Goal: Task Accomplishment & Management: Complete application form

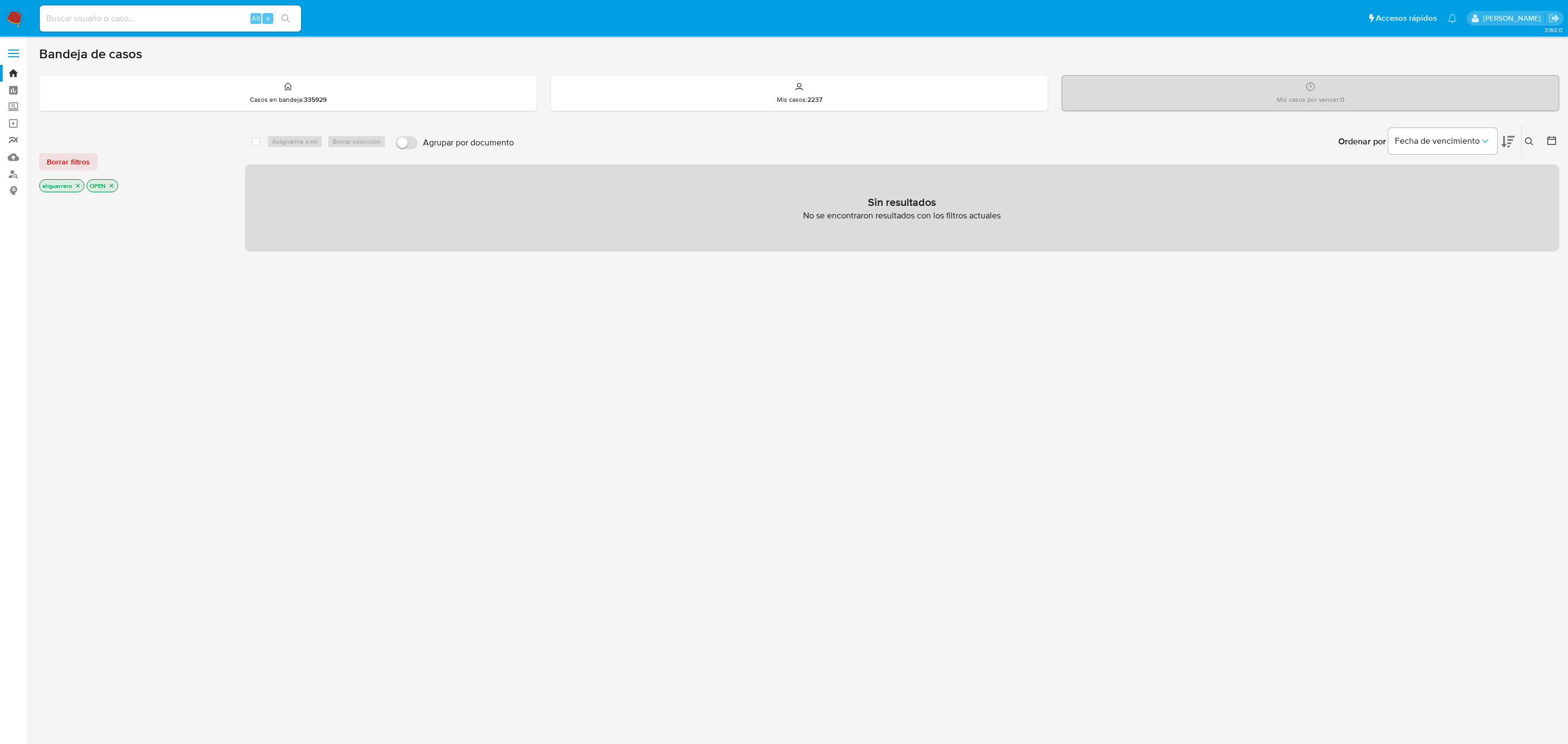
click at [7, 138] on link "Reportes" at bounding box center [65, 140] width 130 height 17
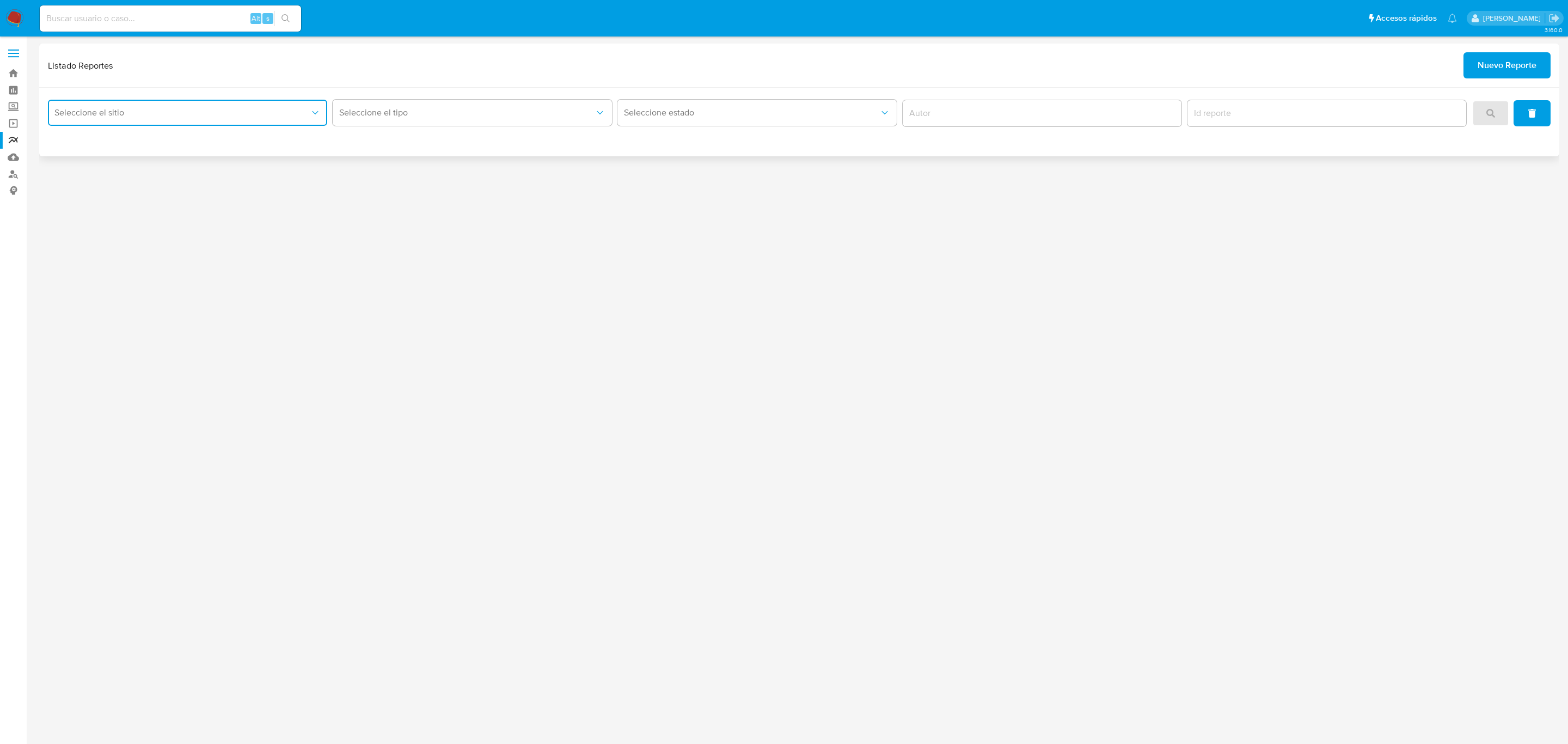
click at [301, 106] on button "Seleccione el sitio" at bounding box center [187, 113] width 279 height 26
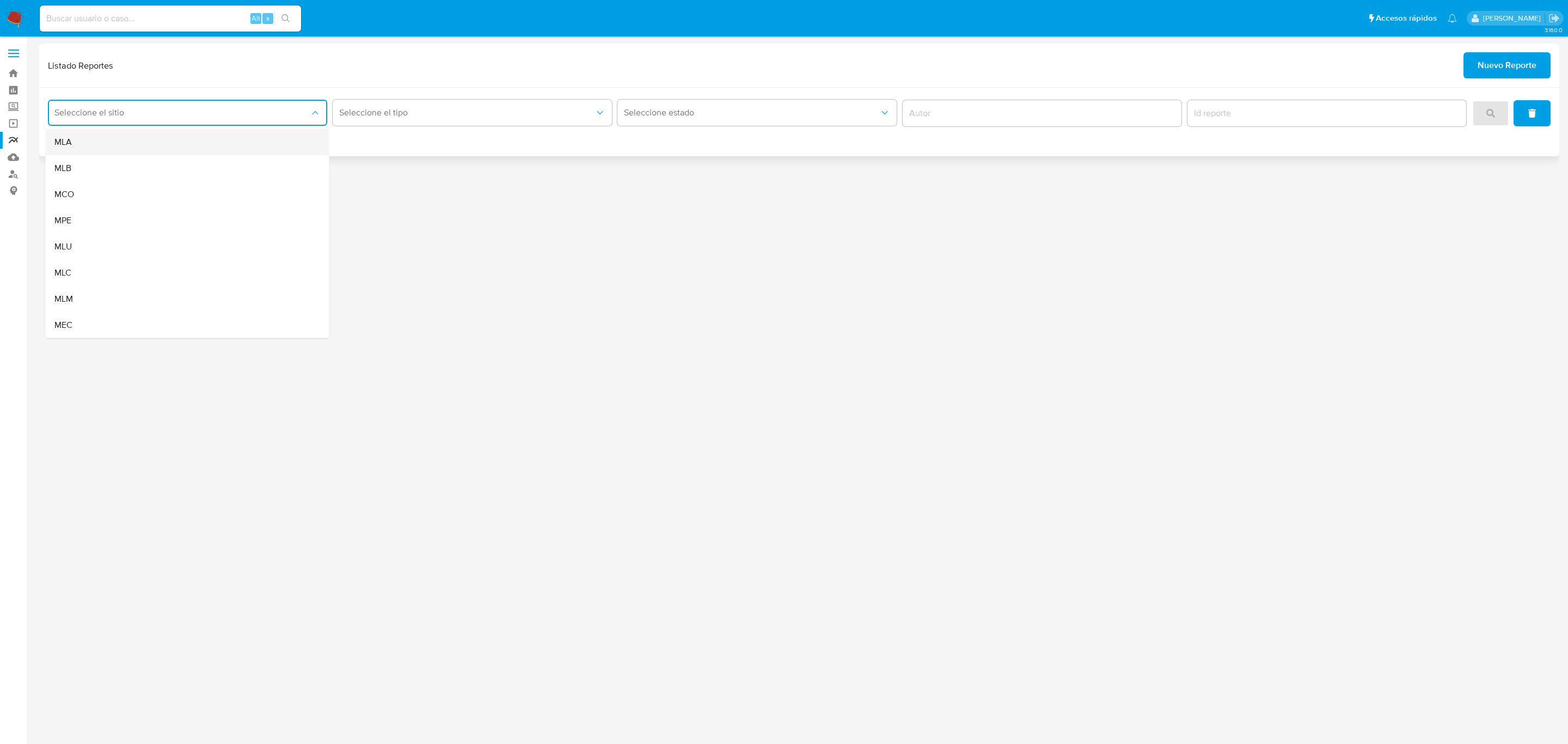
click at [217, 144] on div "MLA" at bounding box center [184, 142] width 260 height 26
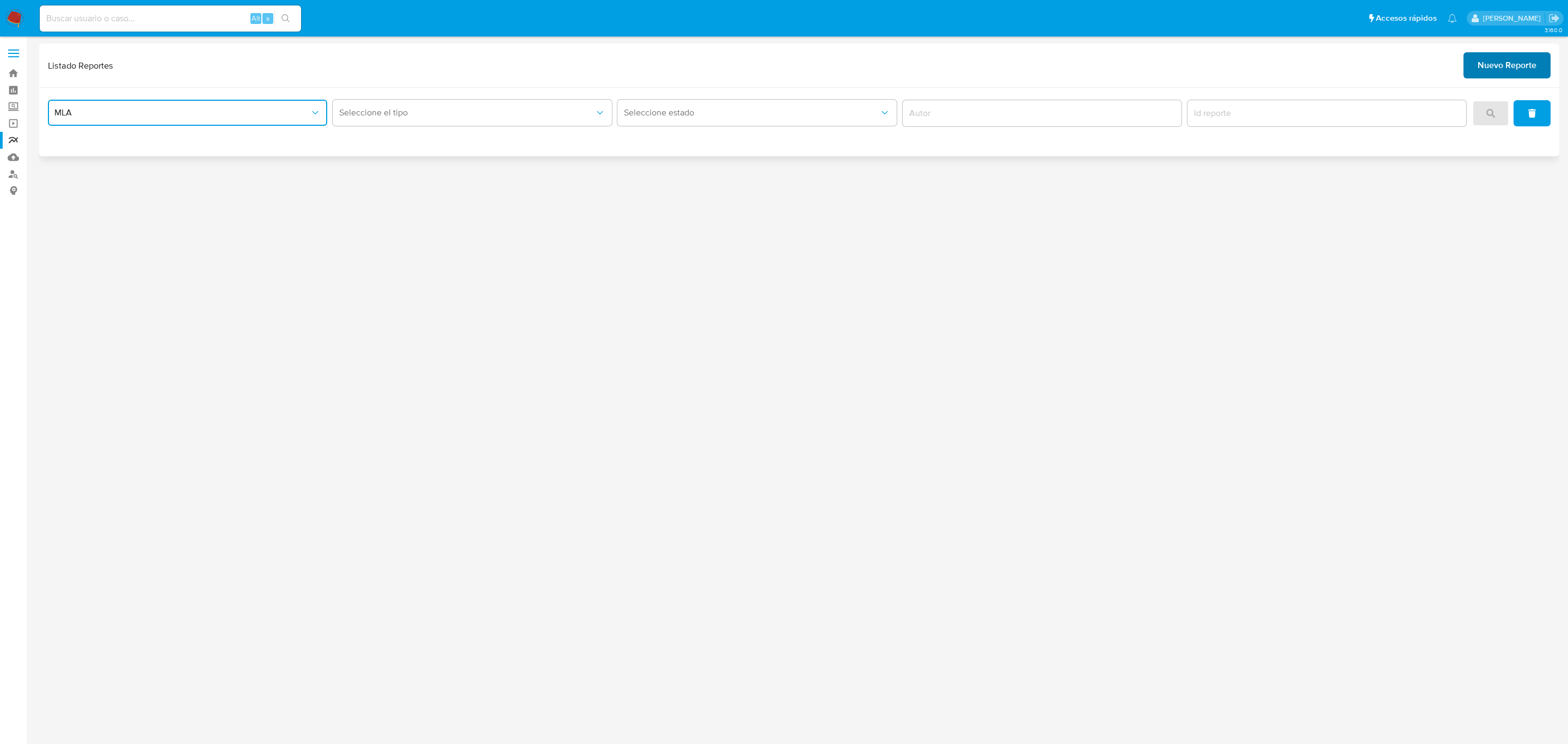
click at [1522, 74] on span "Nuevo Reporte" at bounding box center [1507, 65] width 59 height 24
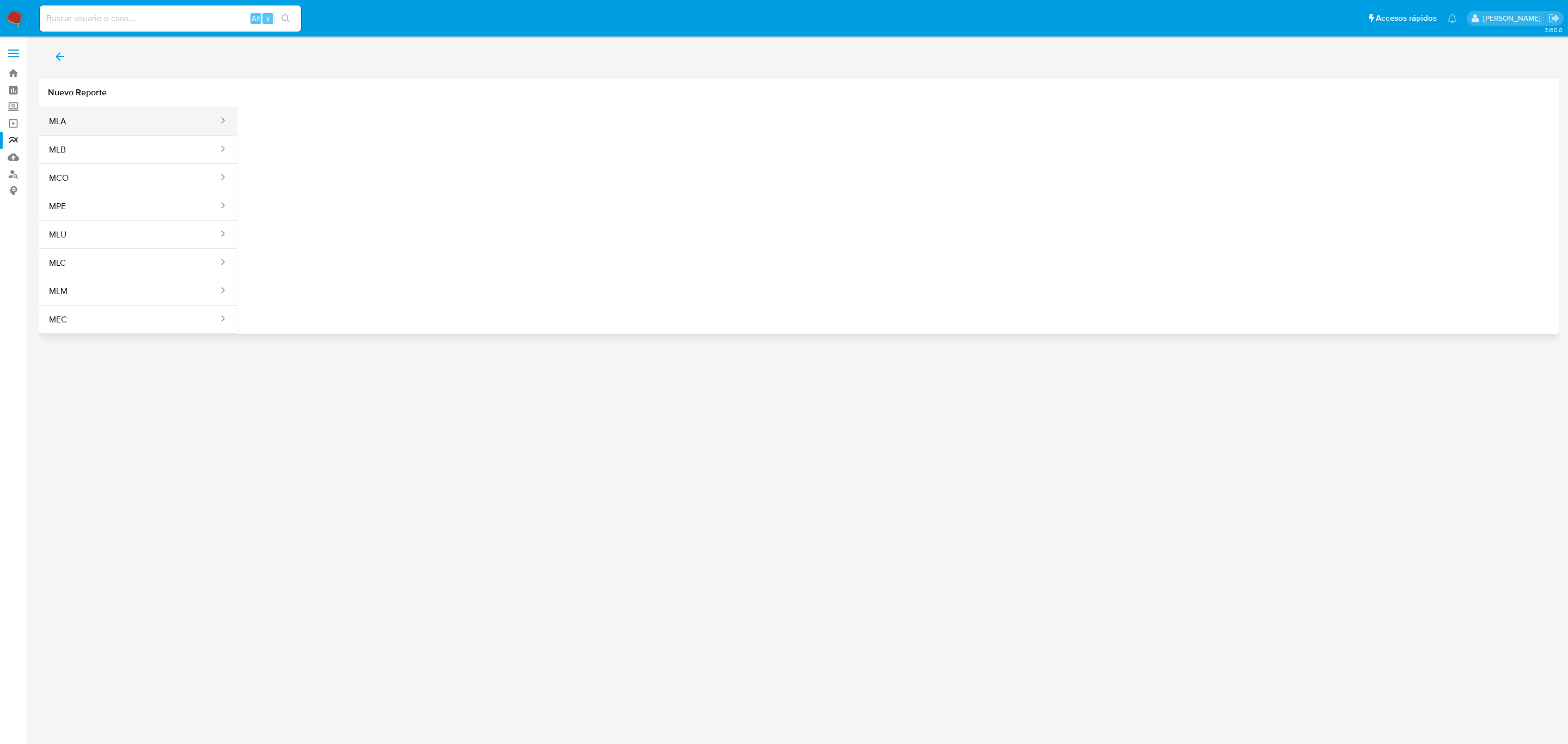
click at [198, 115] on button "MLA" at bounding box center [129, 121] width 180 height 26
click at [315, 131] on span "Seleccione una opcion" at bounding box center [300, 136] width 96 height 11
click at [314, 195] on div "LEGAJO UNICO" at bounding box center [302, 191] width 100 height 26
click at [423, 136] on span "CDI" at bounding box center [429, 136] width 96 height 11
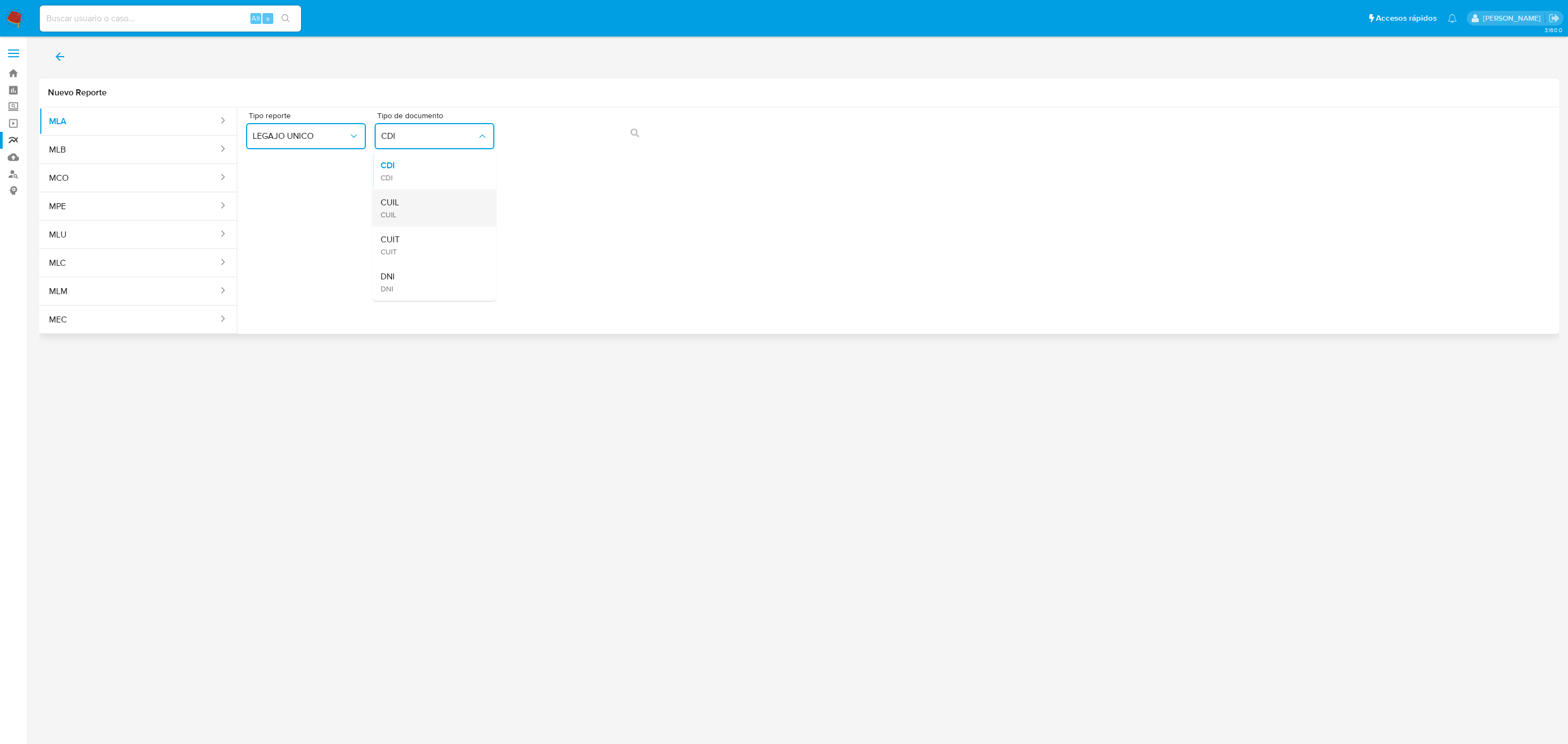
click at [422, 213] on div "CUIL CUIL" at bounding box center [430, 208] width 100 height 37
click at [628, 127] on button "action-search" at bounding box center [635, 133] width 37 height 26
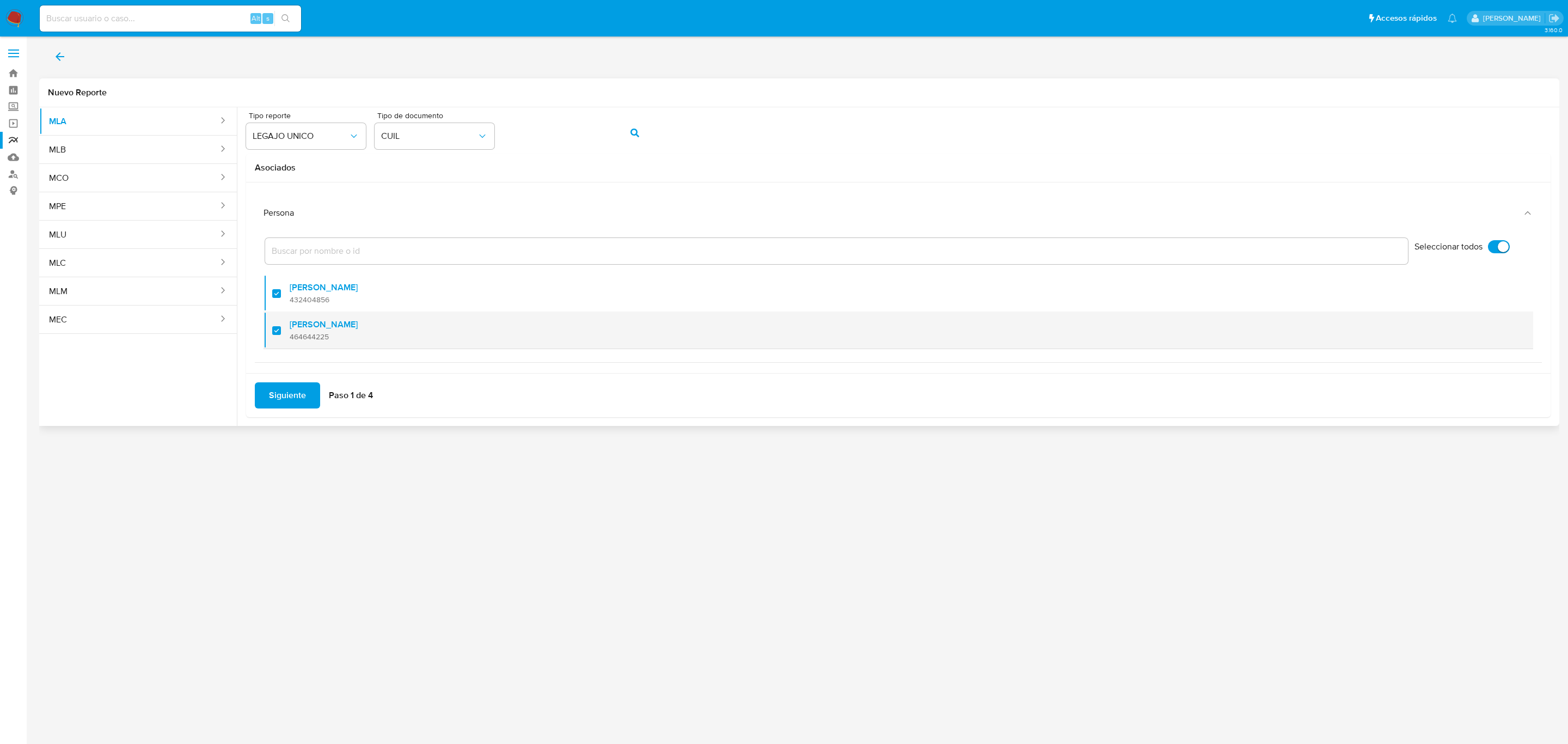
click at [276, 334] on div at bounding box center [281, 330] width 18 height 26
checkbox input "false"
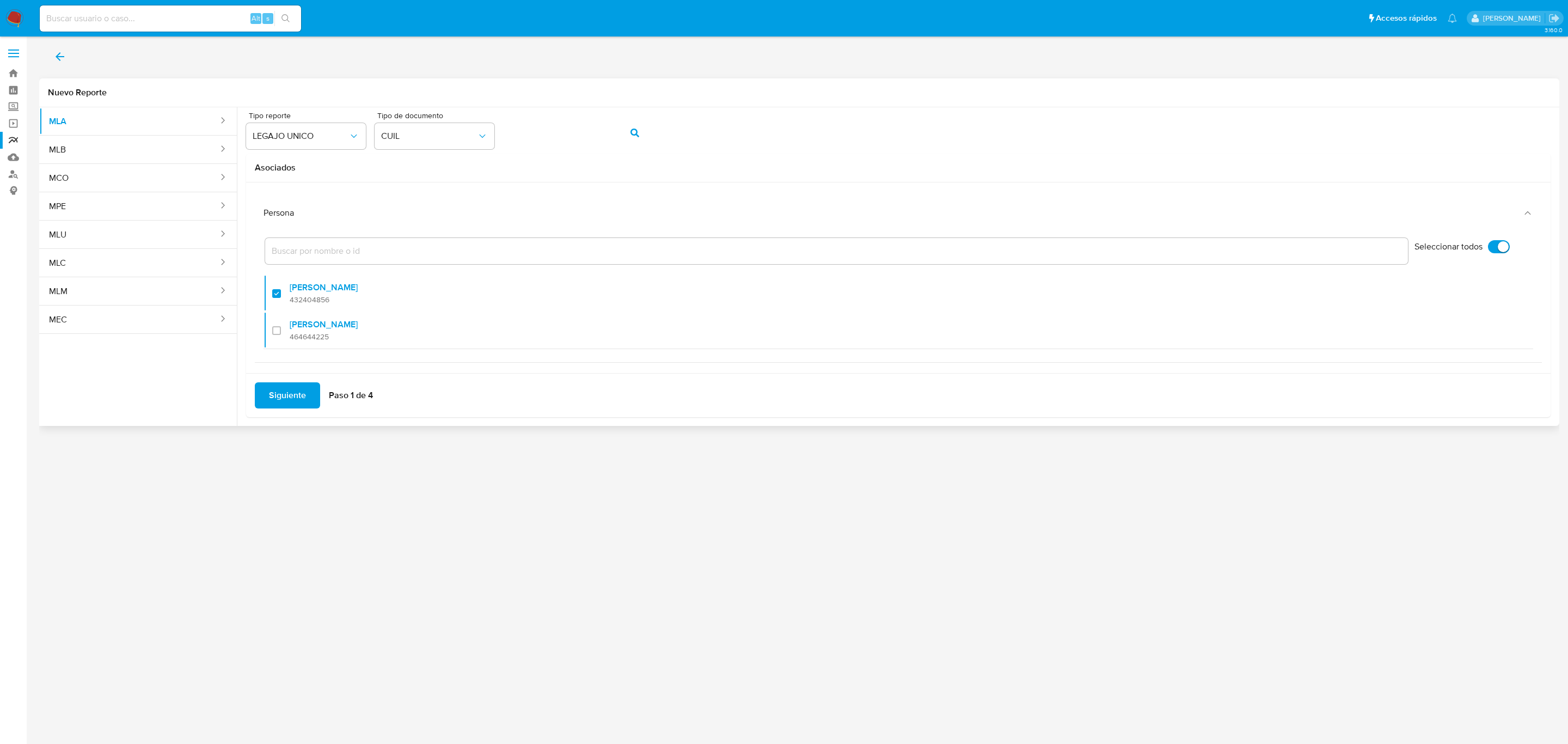
click at [301, 405] on span "Siguiente" at bounding box center [287, 395] width 37 height 24
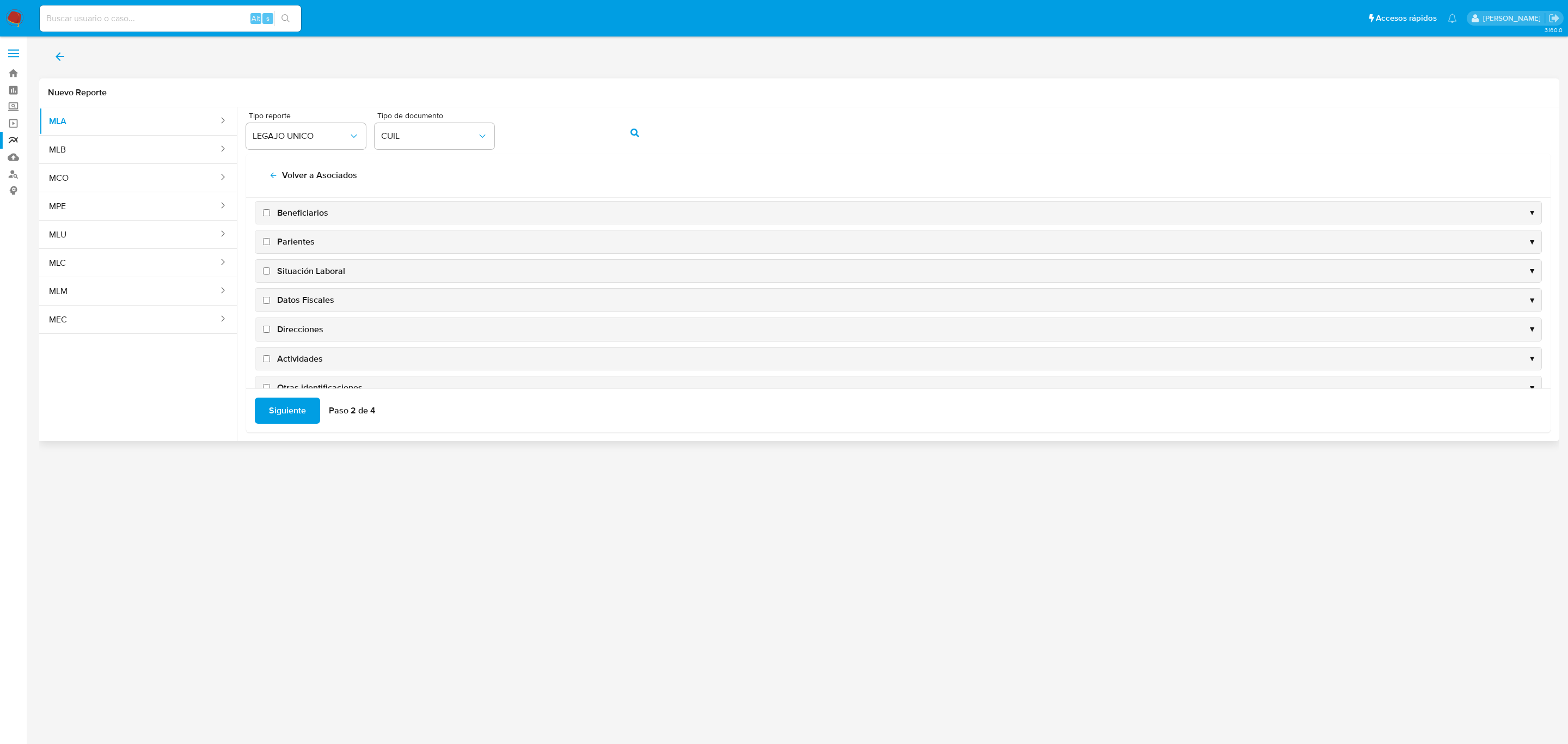
scroll to position [110, 0]
click at [309, 219] on span "Situación Laboral" at bounding box center [311, 217] width 68 height 12
click at [270, 219] on input "Situación Laboral" at bounding box center [267, 217] width 7 height 7
checkbox input "true"
click at [307, 240] on span "Datos Fiscales" at bounding box center [306, 246] width 57 height 12
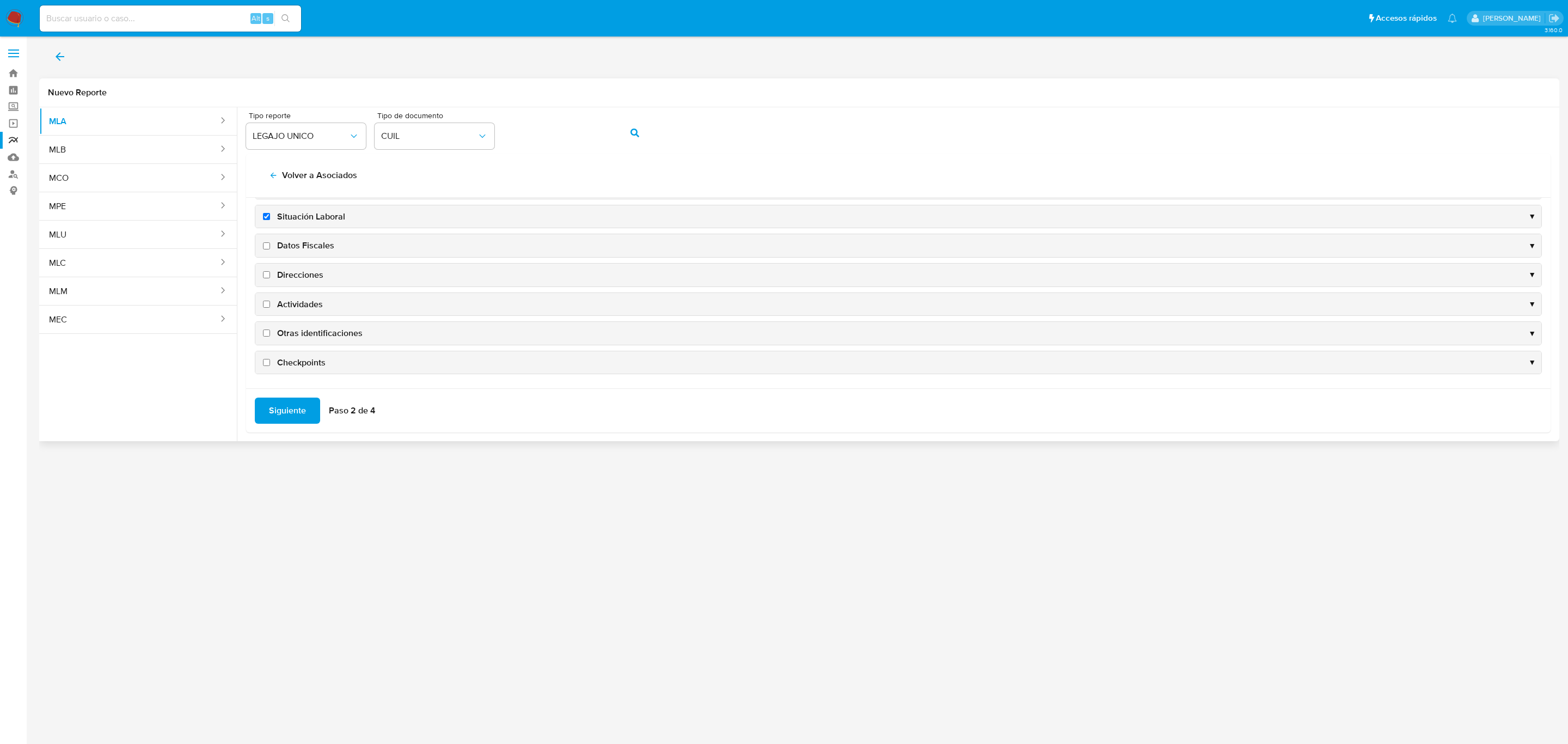
click at [270, 242] on input "Datos Fiscales" at bounding box center [267, 246] width 7 height 7
checkbox input "true"
click at [304, 269] on span "Direcciones" at bounding box center [300, 275] width 46 height 12
click at [270, 271] on input "Direcciones" at bounding box center [267, 275] width 7 height 7
checkbox input "true"
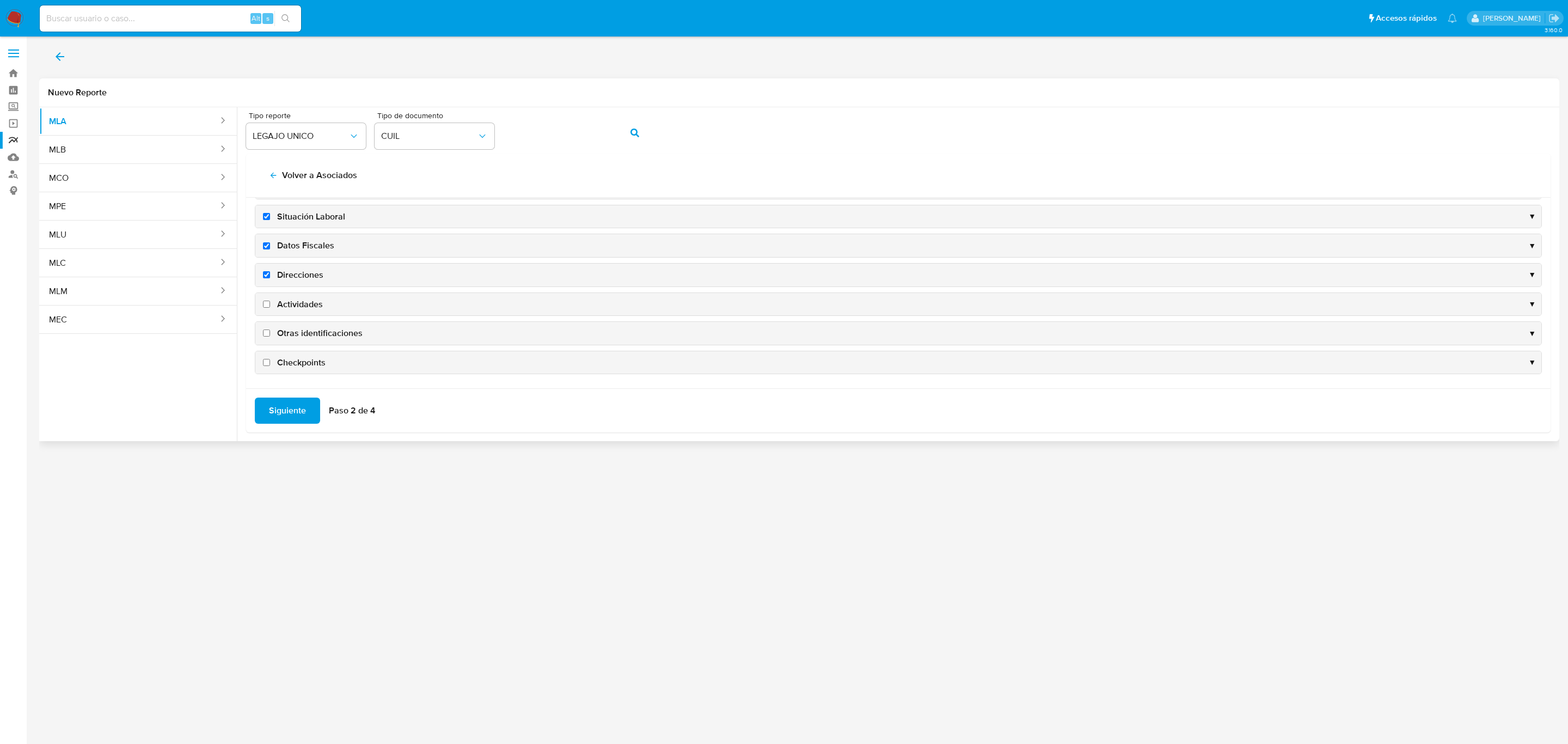
click at [307, 304] on span "Actividades" at bounding box center [299, 304] width 46 height 12
click at [270, 304] on input "Actividades" at bounding box center [267, 304] width 7 height 7
checkbox input "true"
click at [297, 415] on span "Siguiente" at bounding box center [287, 410] width 37 height 24
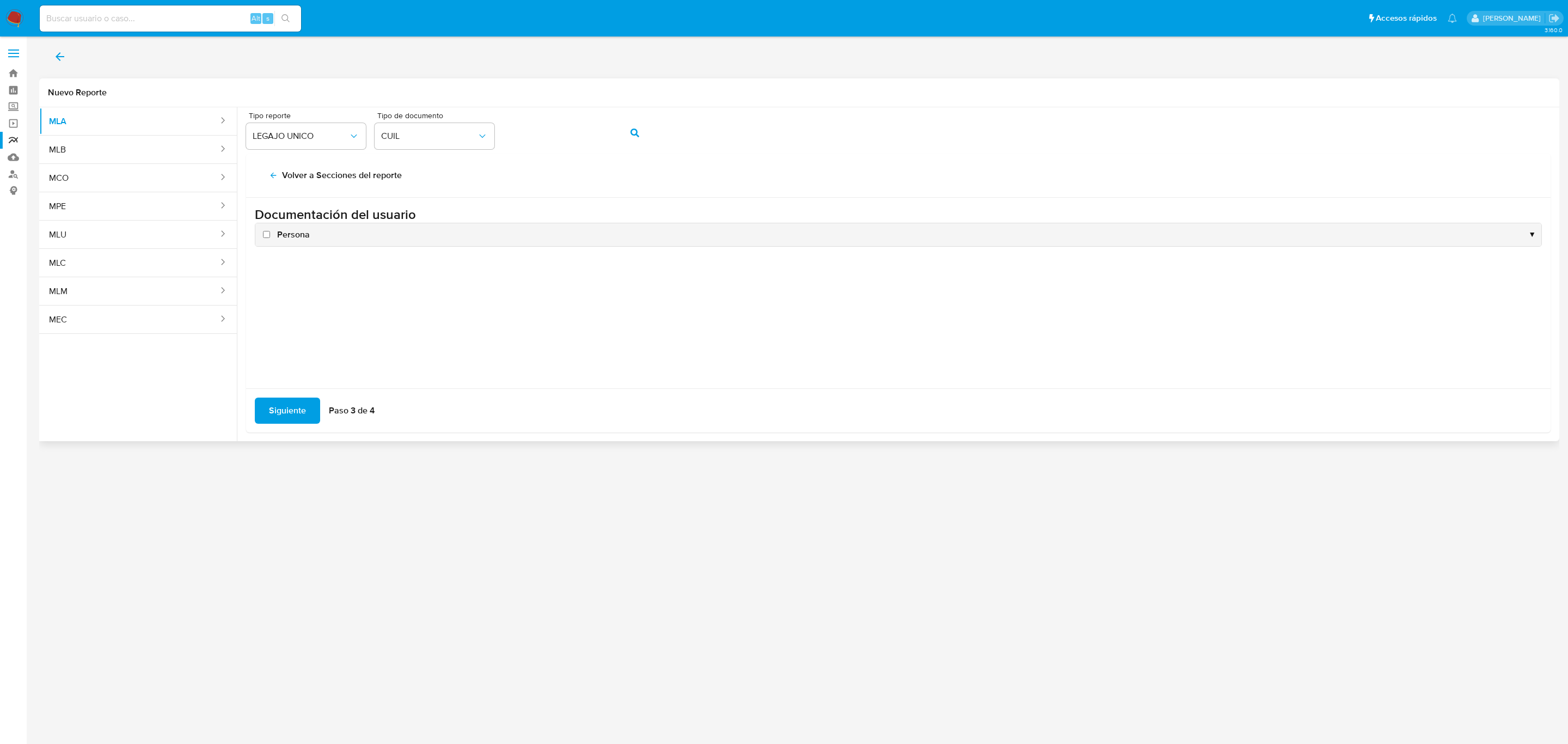
scroll to position [0, 0]
click at [282, 234] on span "Persona" at bounding box center [293, 235] width 33 height 12
click at [270, 234] on input "Persona" at bounding box center [267, 234] width 7 height 7
checkbox input "true"
click at [275, 404] on span "Siguiente" at bounding box center [287, 410] width 37 height 24
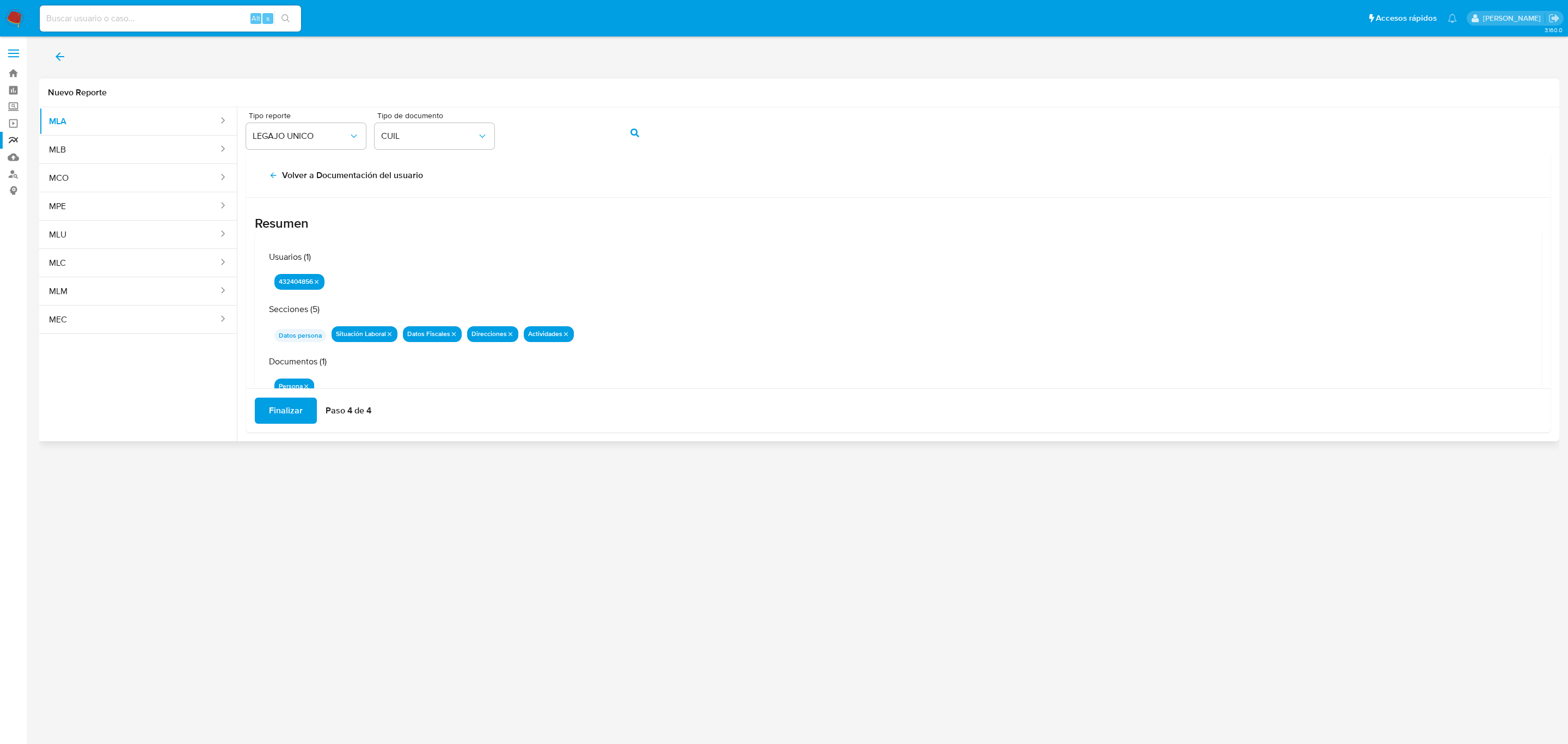
click at [275, 405] on span "Finalizar" at bounding box center [285, 410] width 33 height 24
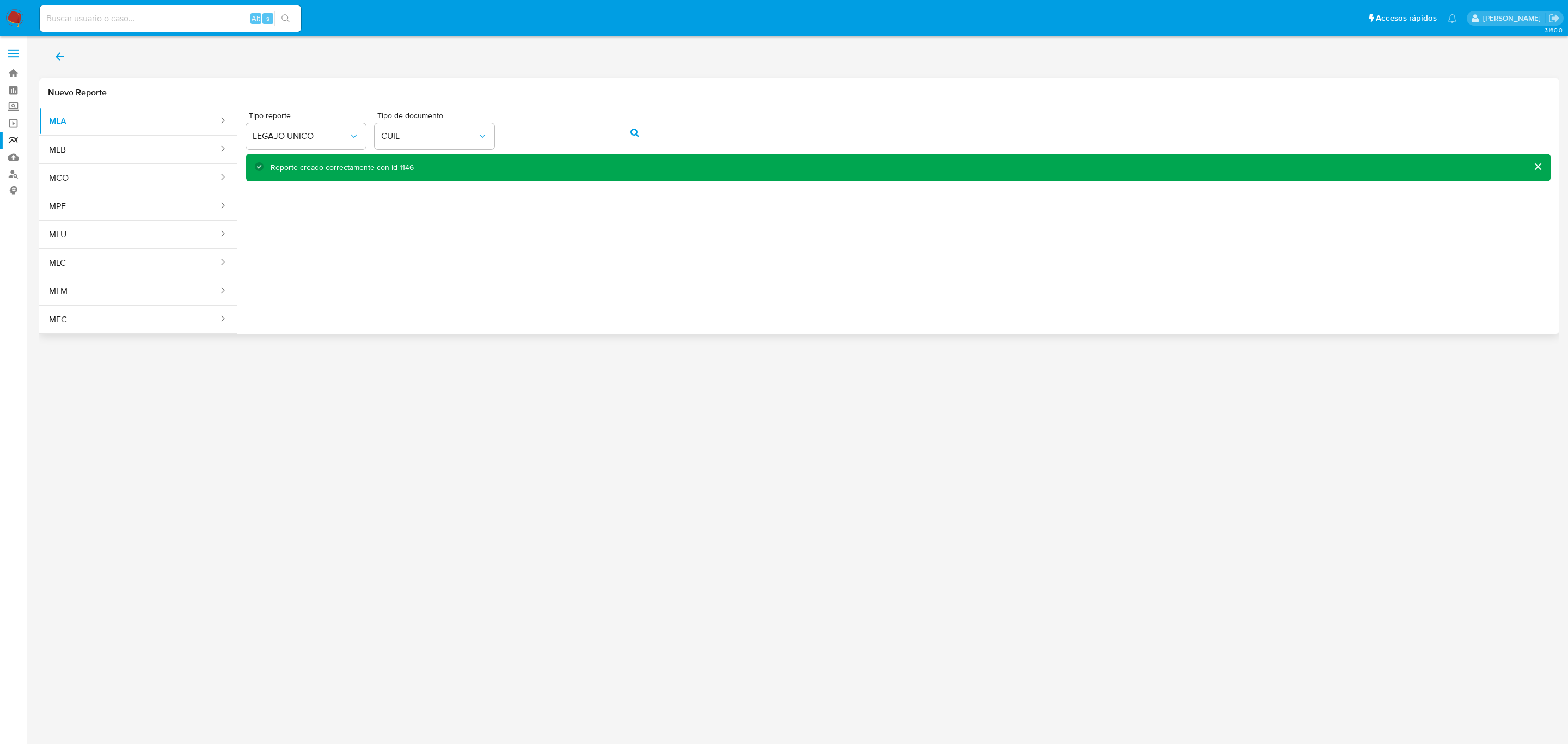
click at [542, 564] on div "3.160.0" at bounding box center [799, 390] width 1520 height 693
click at [444, 129] on div "Tipo reporte LEGAJO UNICO Tipo de documento CUIL" at bounding box center [898, 132] width 1304 height 42
click at [637, 128] on icon "action-search" at bounding box center [635, 133] width 9 height 9
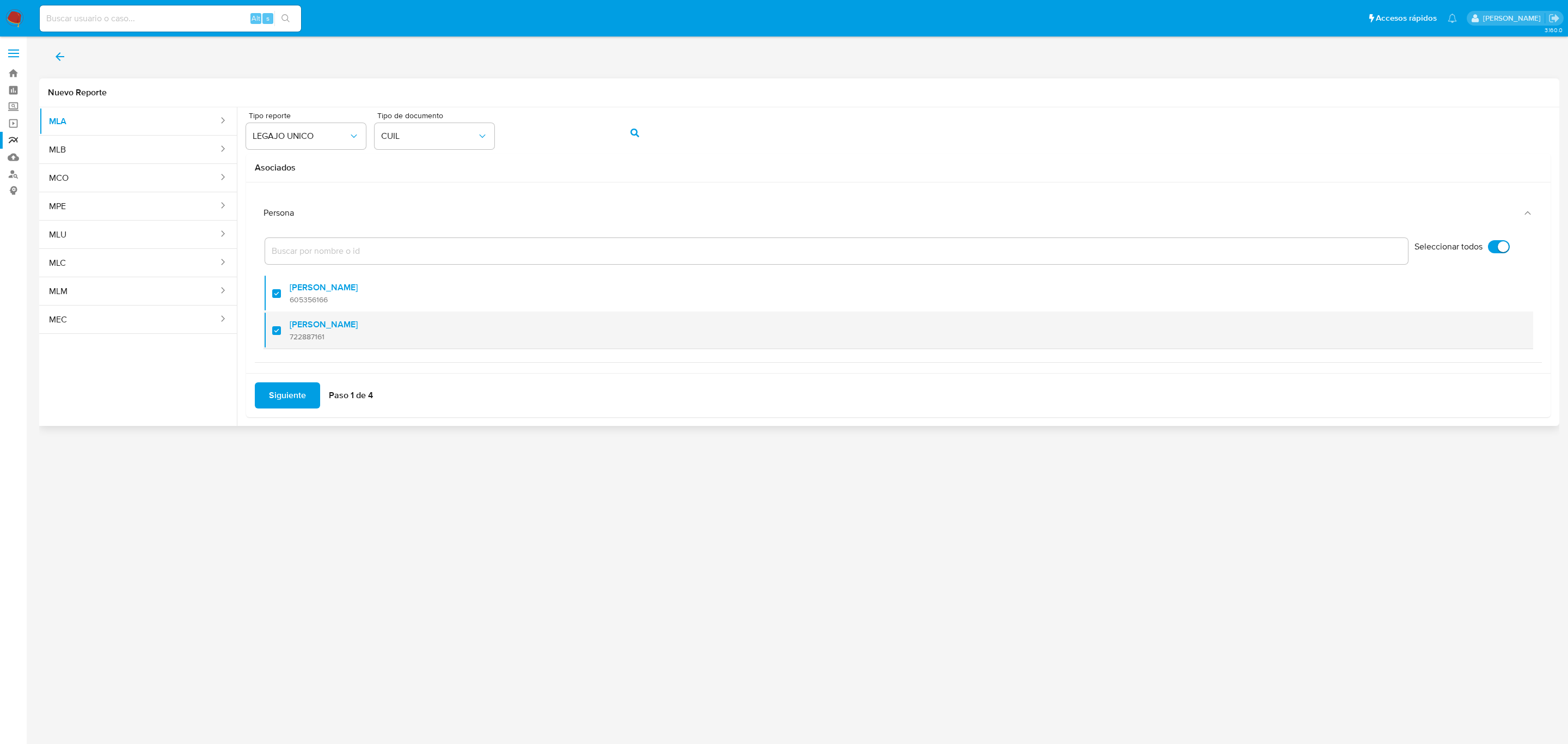
click at [273, 334] on div at bounding box center [281, 330] width 18 height 26
checkbox input "false"
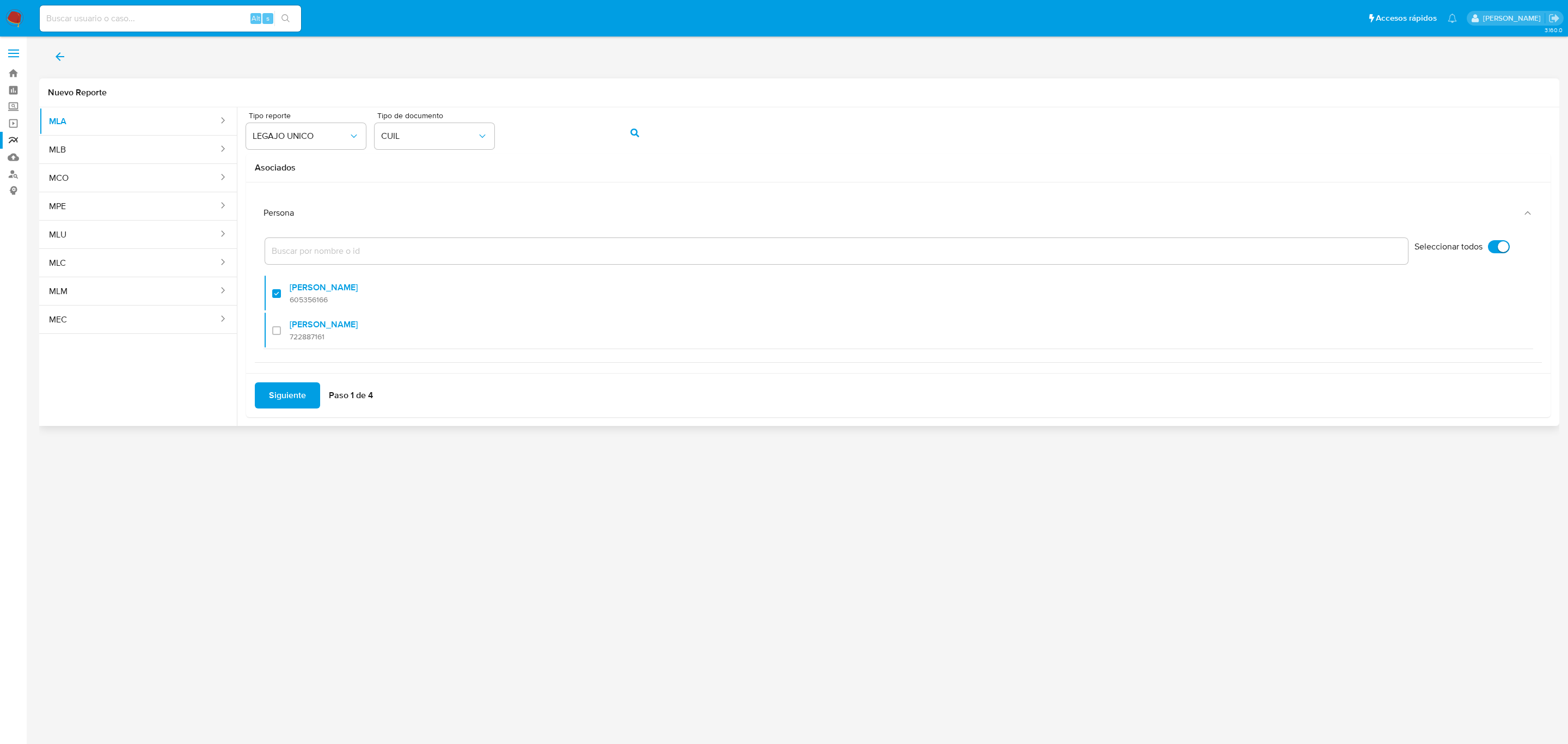
click at [282, 400] on span "Siguiente" at bounding box center [287, 395] width 37 height 24
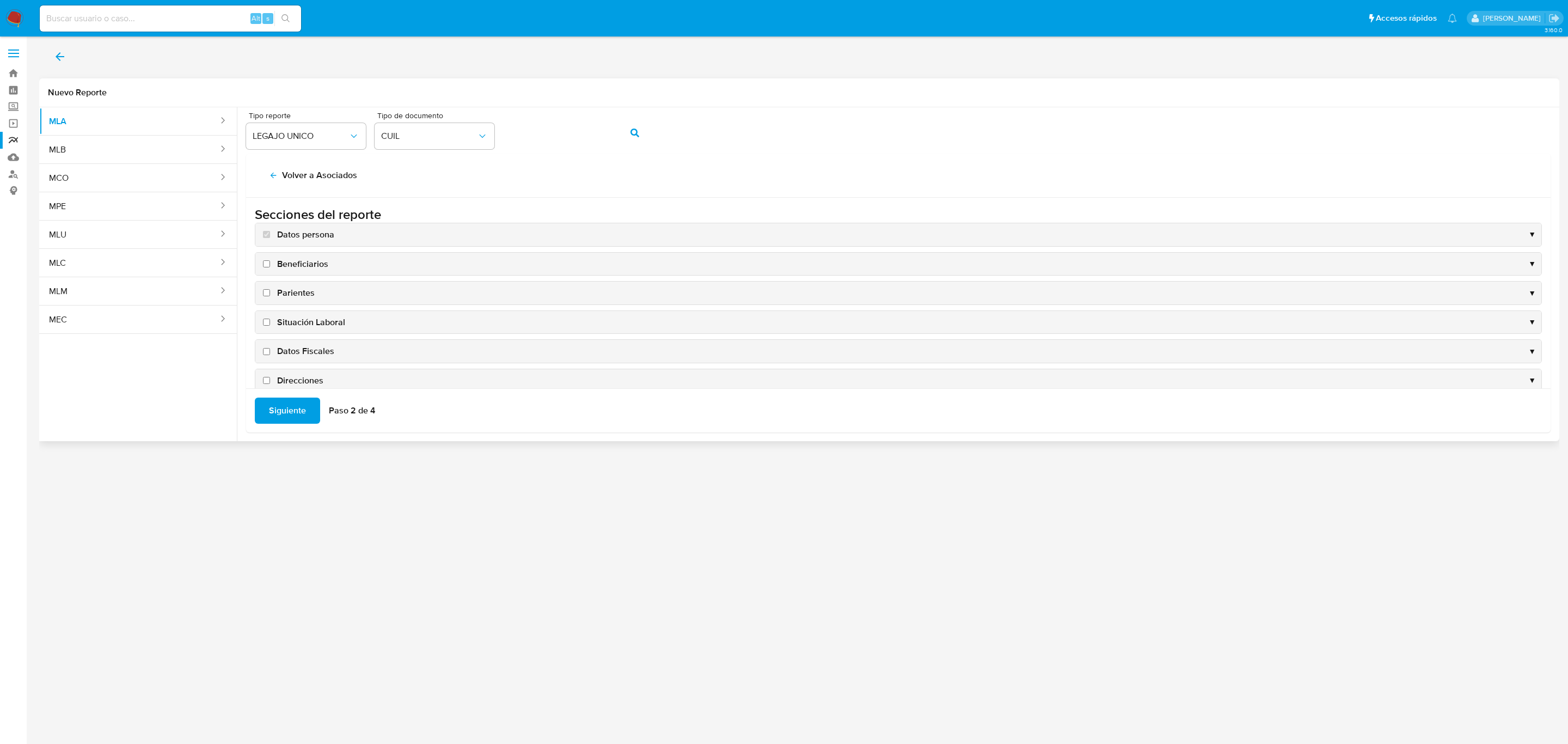
scroll to position [110, 0]
click at [292, 211] on span "Situación Laboral" at bounding box center [311, 217] width 68 height 12
click at [270, 213] on input "Situación Laboral" at bounding box center [267, 217] width 7 height 7
checkbox input "true"
click at [292, 240] on span "Datos Fiscales" at bounding box center [306, 246] width 57 height 12
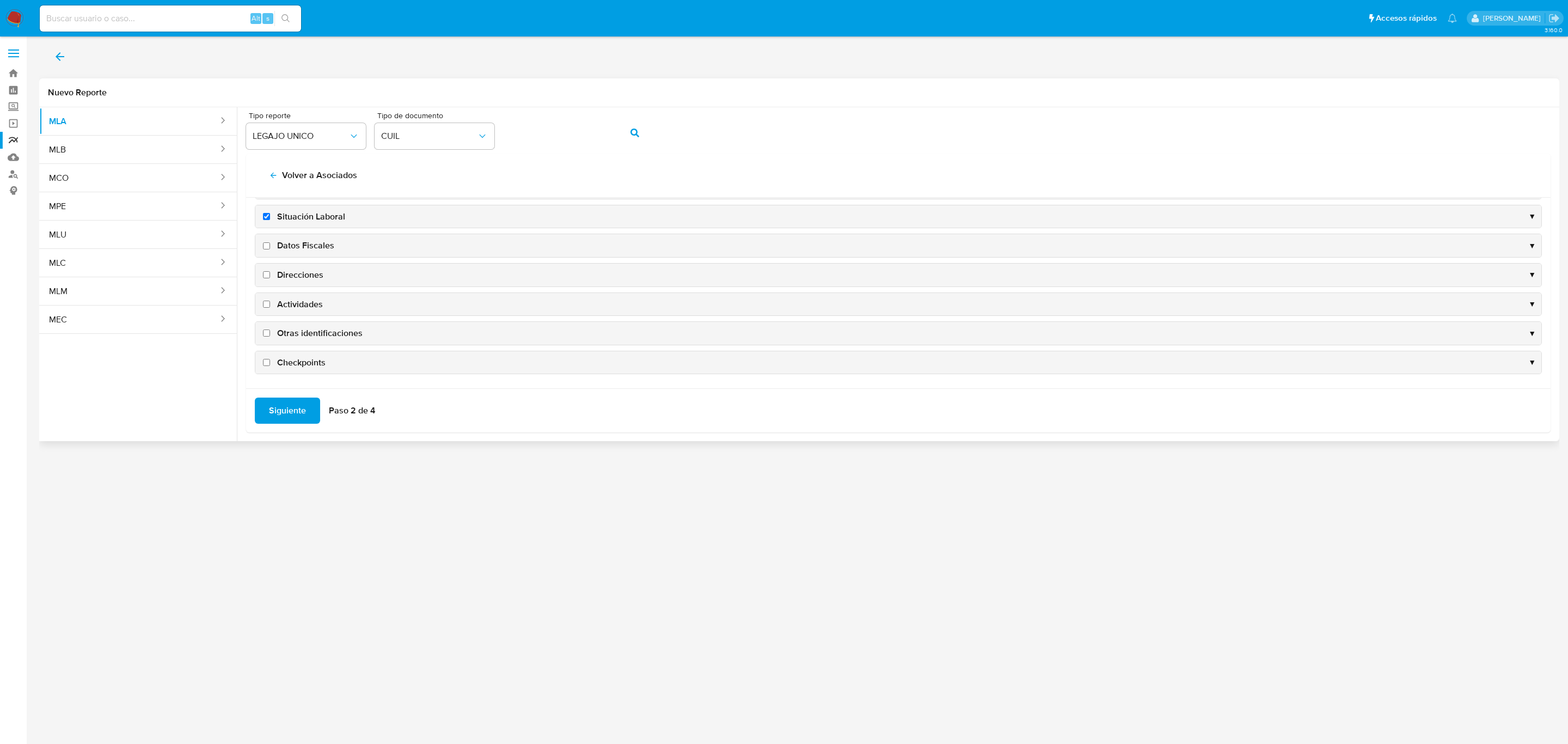
click at [270, 242] on input "Datos Fiscales" at bounding box center [267, 246] width 7 height 7
checkbox input "true"
click at [297, 280] on div "Direcciones ▼" at bounding box center [898, 275] width 1286 height 23
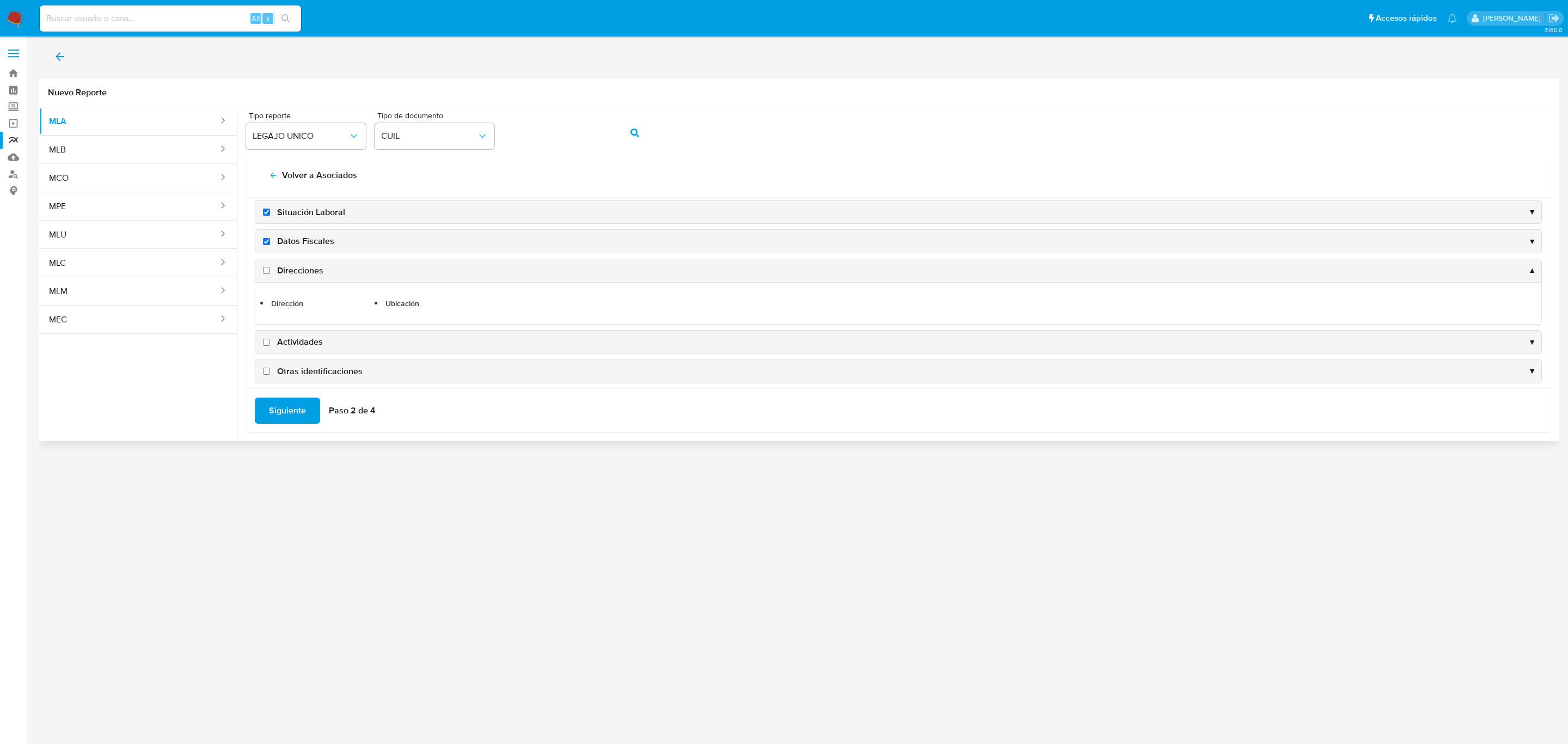
click at [299, 275] on span "Direcciones" at bounding box center [300, 271] width 46 height 12
click at [270, 274] on input "Direcciones" at bounding box center [267, 270] width 7 height 7
checkbox input "true"
click at [290, 347] on span "Actividades" at bounding box center [299, 342] width 46 height 12
click at [270, 346] on input "Actividades" at bounding box center [267, 342] width 7 height 7
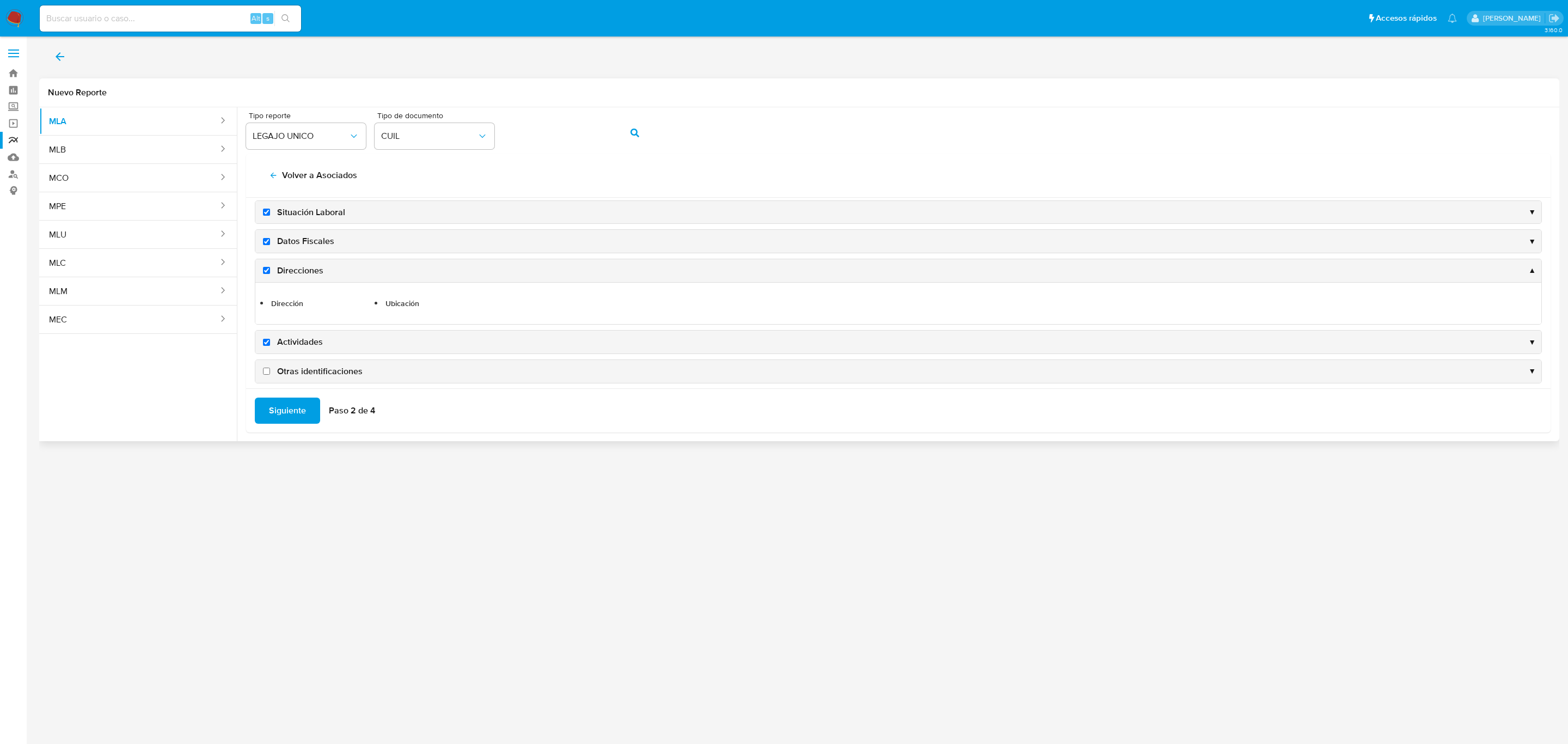
checkbox input "true"
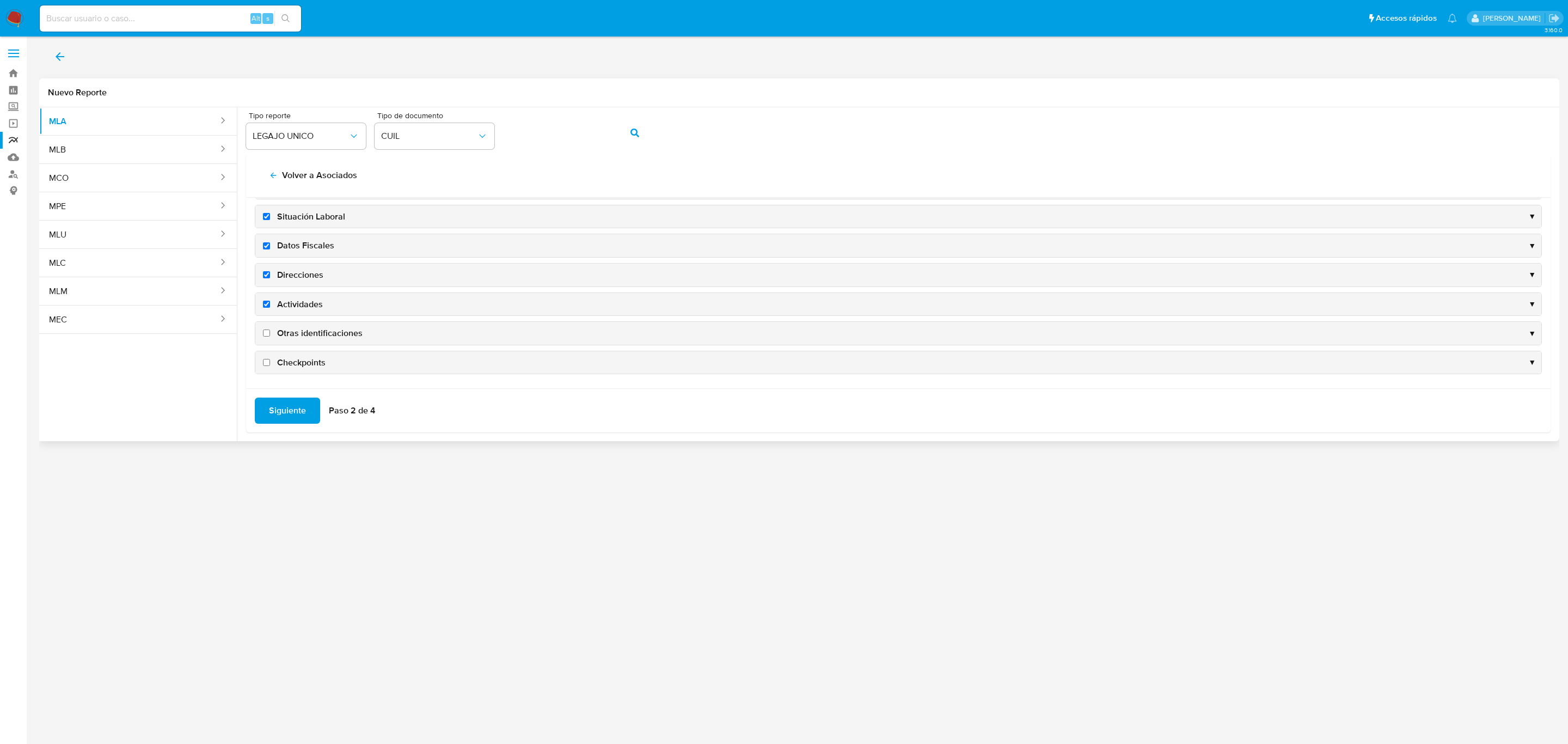
click at [273, 412] on span "Siguiente" at bounding box center [287, 410] width 37 height 24
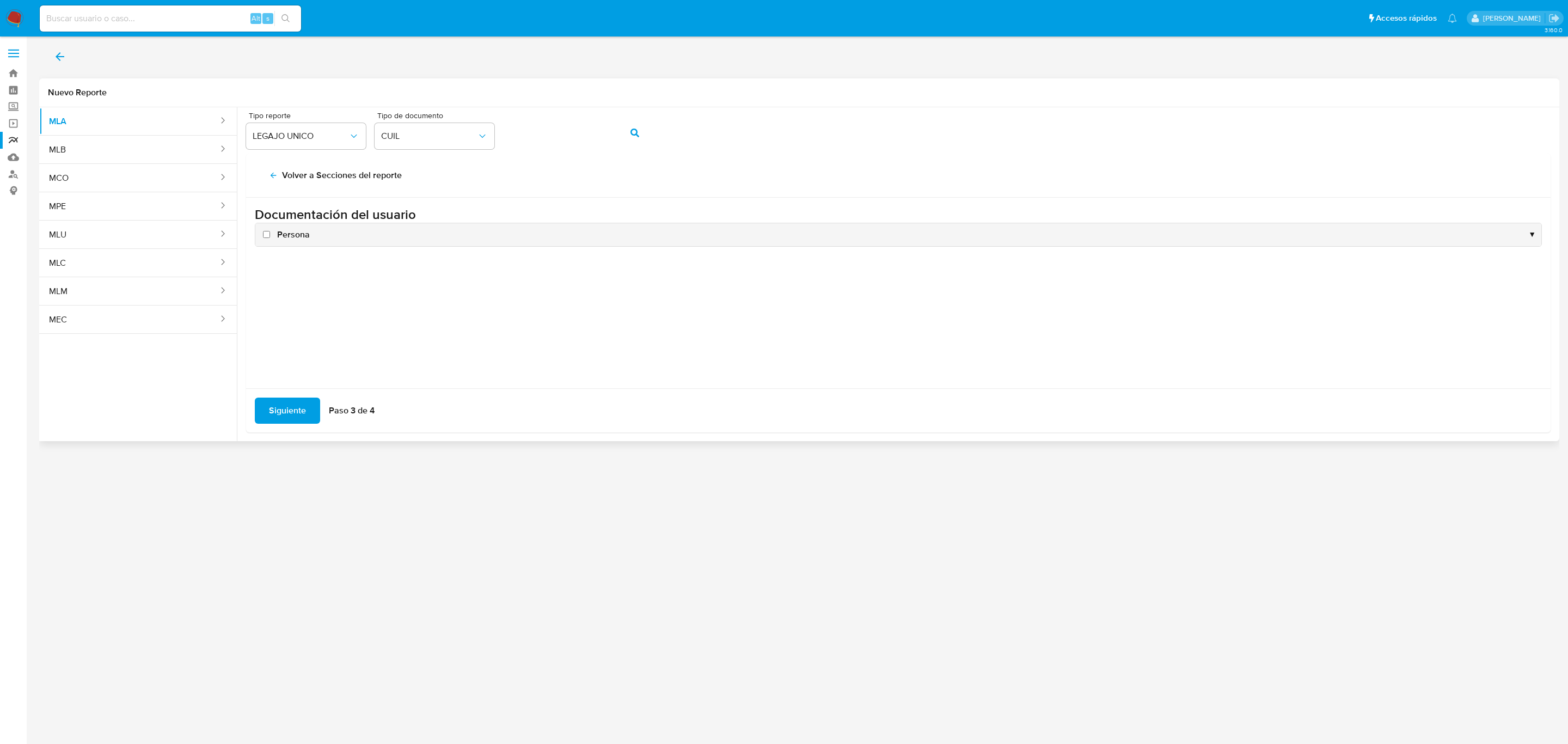
scroll to position [0, 0]
click at [290, 230] on span "Persona" at bounding box center [293, 235] width 33 height 12
click at [270, 231] on input "Persona" at bounding box center [267, 234] width 7 height 7
checkbox input "true"
click at [283, 414] on span "Siguiente" at bounding box center [287, 410] width 37 height 24
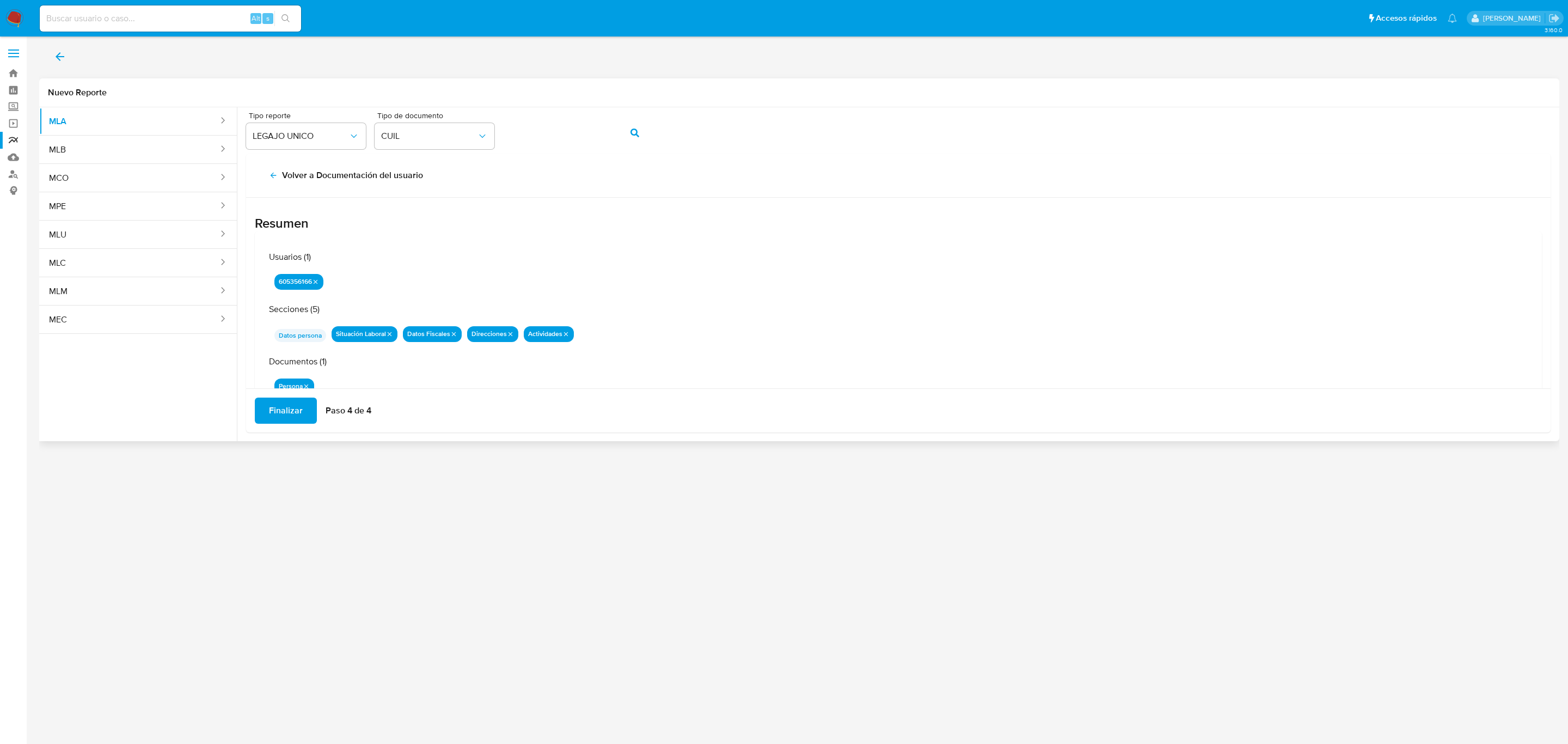
click at [283, 414] on span "Finalizar" at bounding box center [285, 410] width 33 height 24
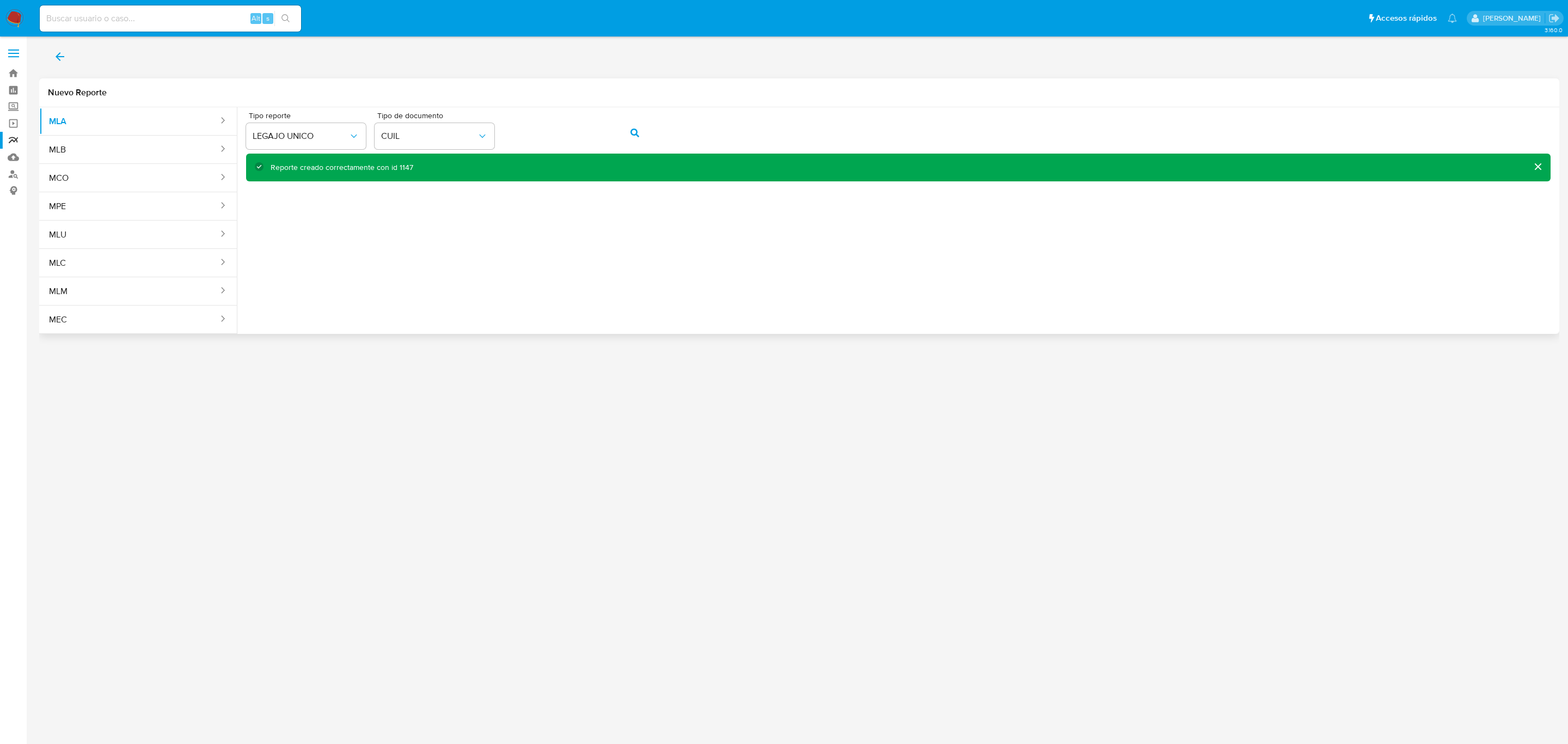
click at [61, 59] on icon "back" at bounding box center [60, 56] width 13 height 13
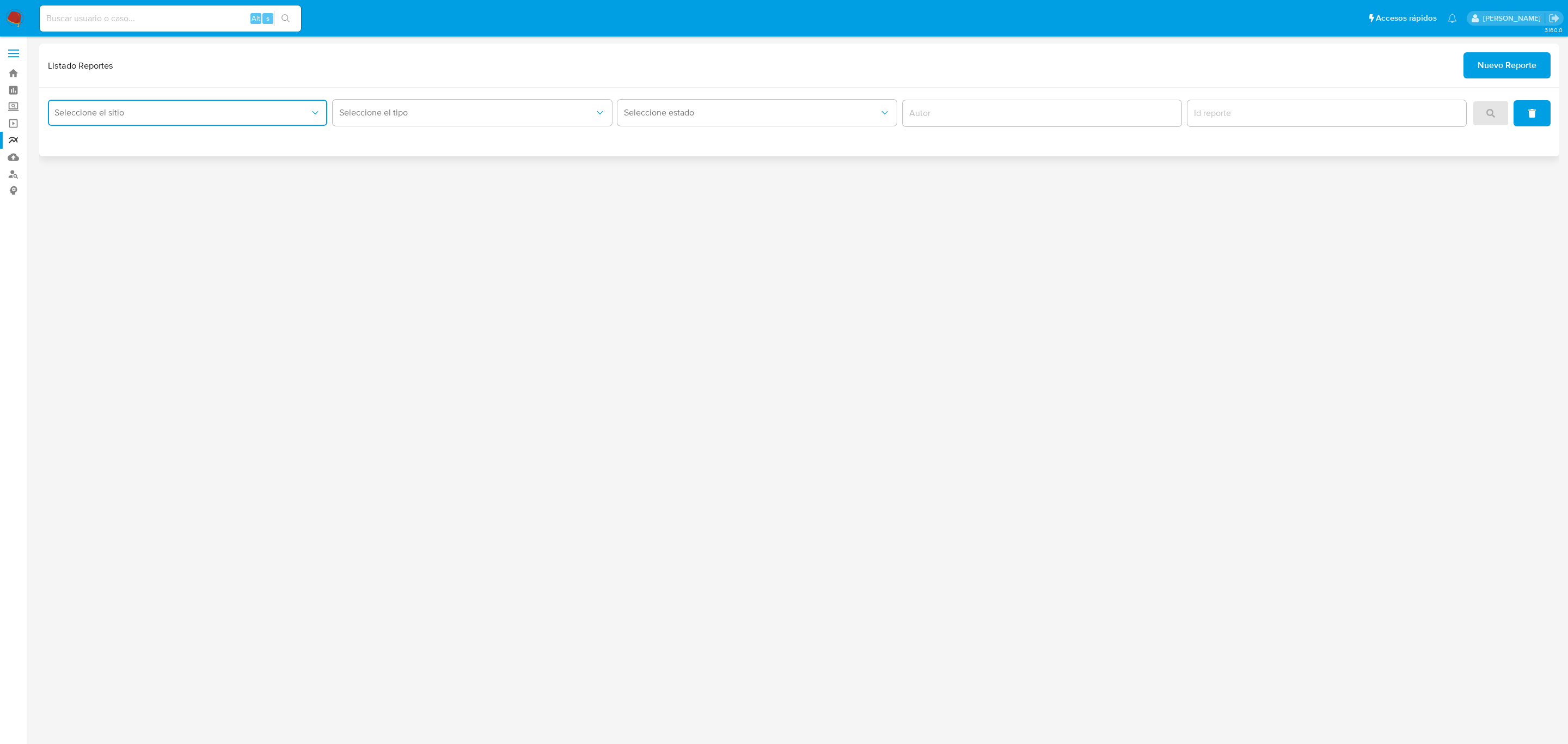
click at [181, 121] on button "Seleccione el sitio" at bounding box center [187, 113] width 279 height 26
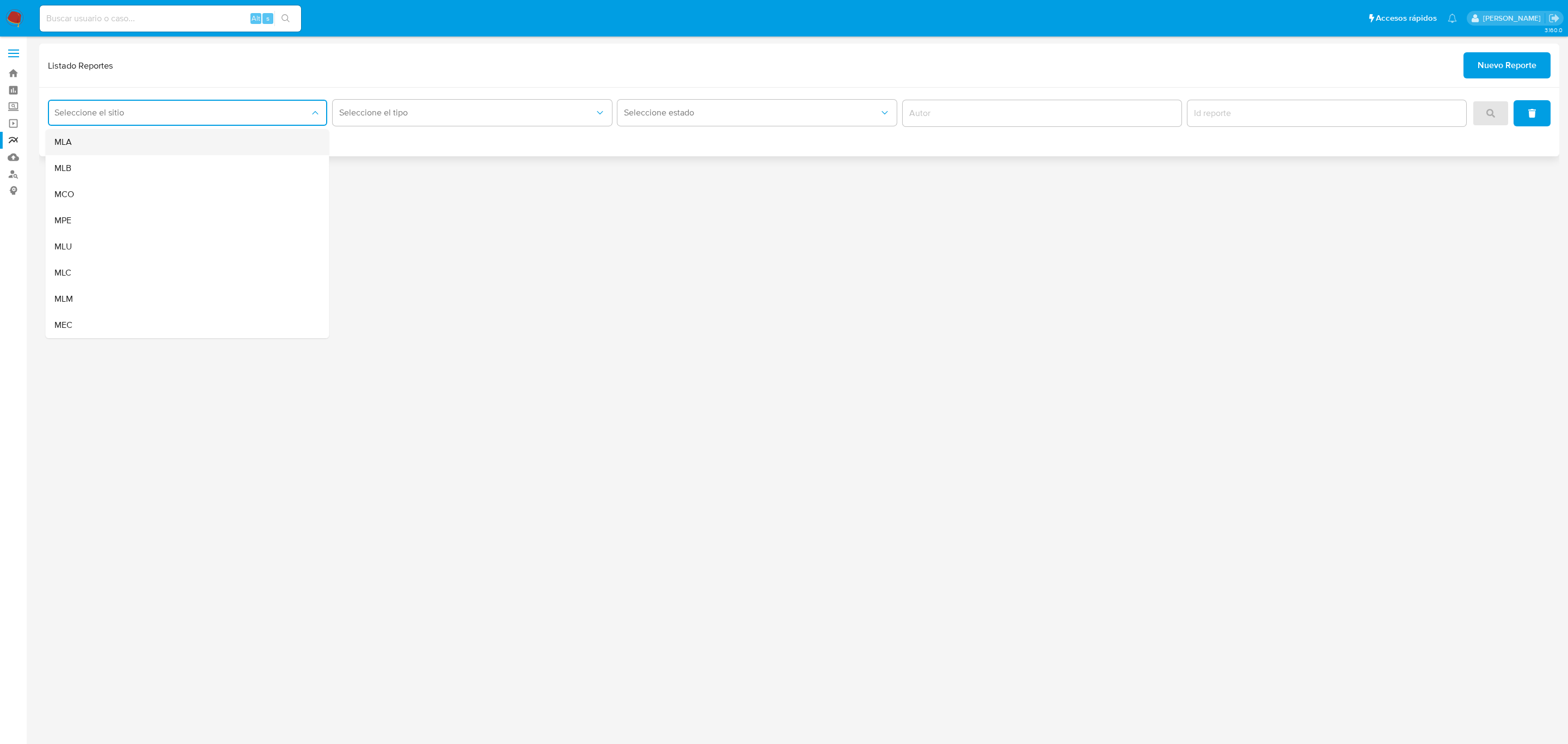
click at [169, 151] on div "MLA" at bounding box center [184, 142] width 260 height 26
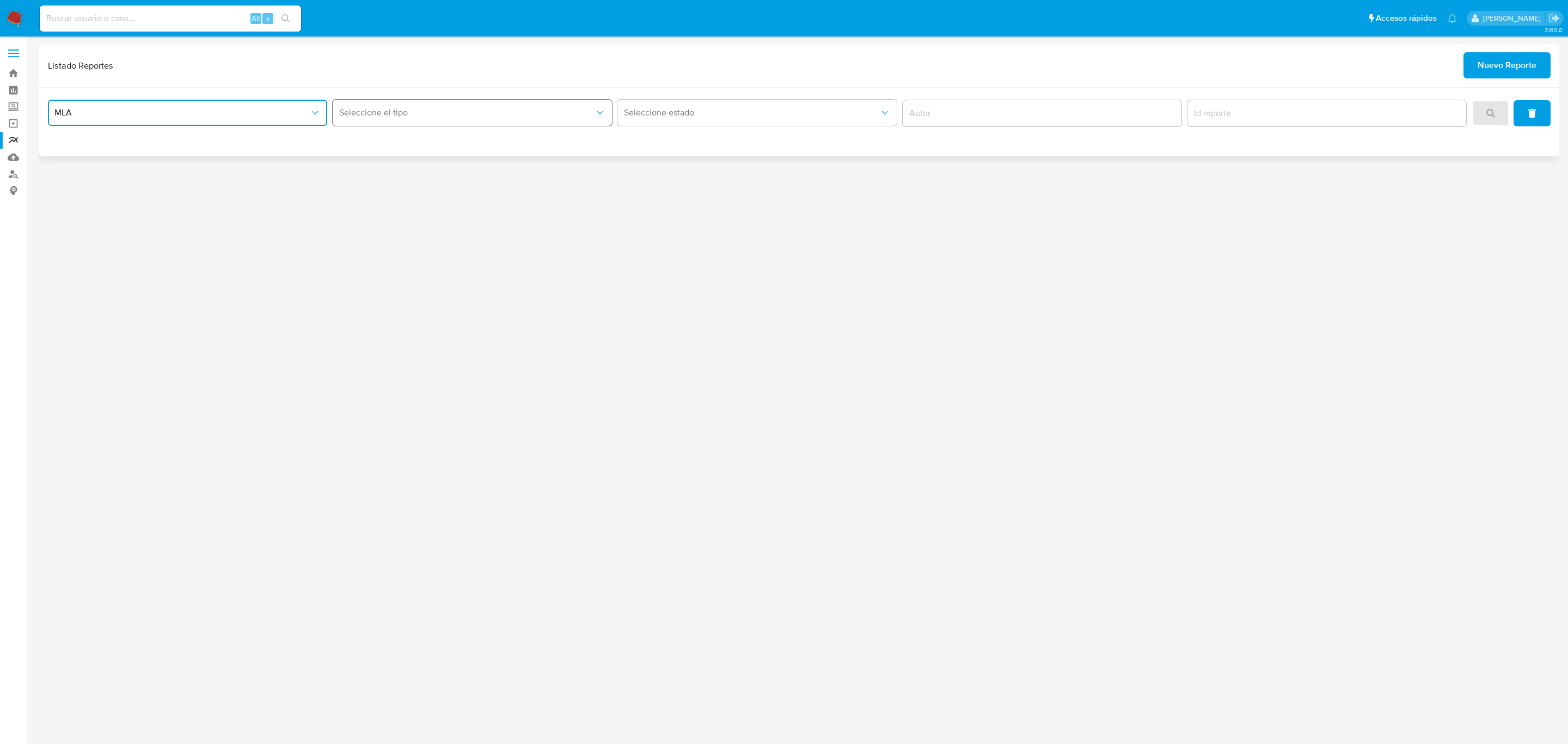
click at [401, 104] on button "Seleccione el tipo" at bounding box center [472, 113] width 279 height 26
click at [482, 172] on div "LEGAJO UNICO" at bounding box center [469, 168] width 260 height 26
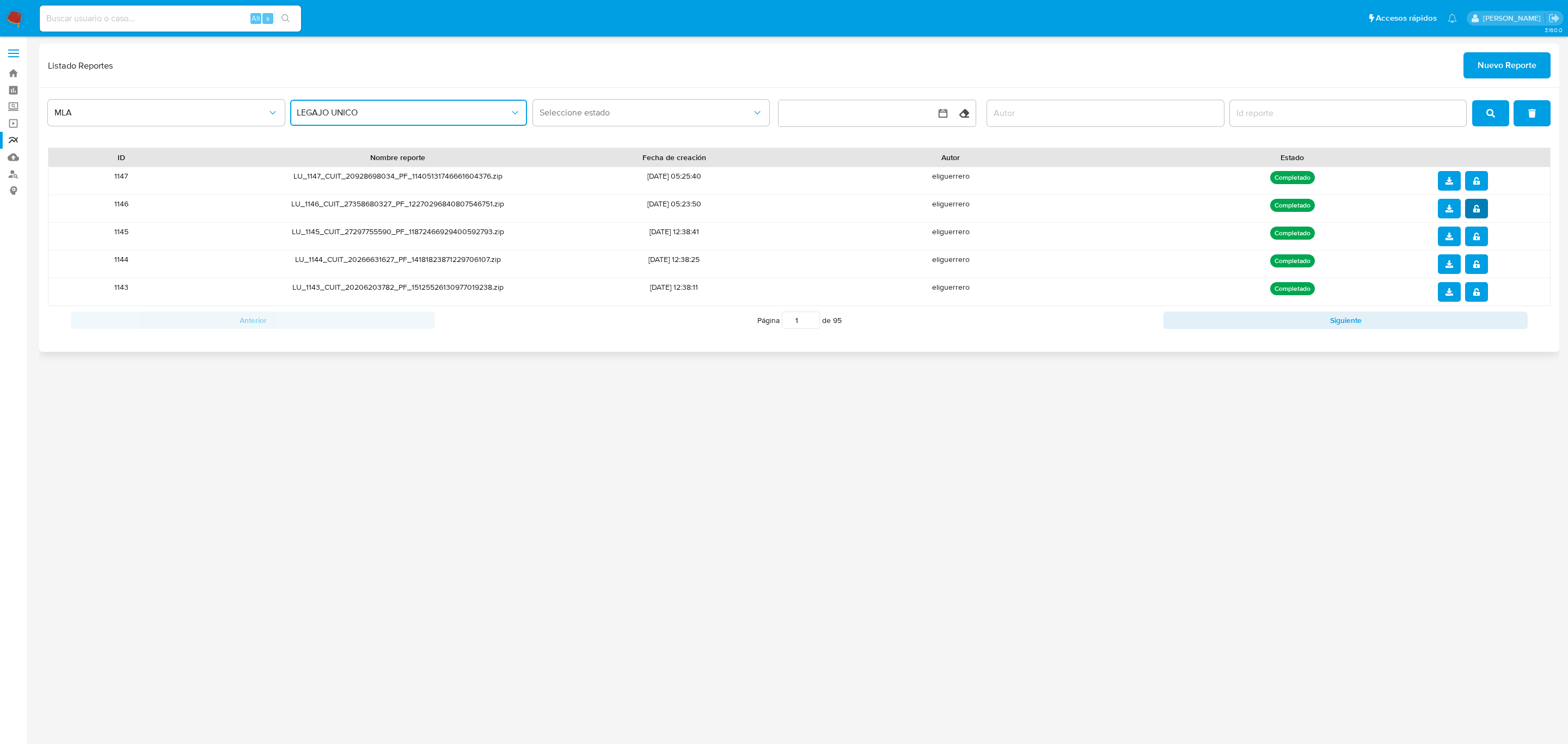
click at [1479, 201] on span "notify_security" at bounding box center [1476, 208] width 8 height 18
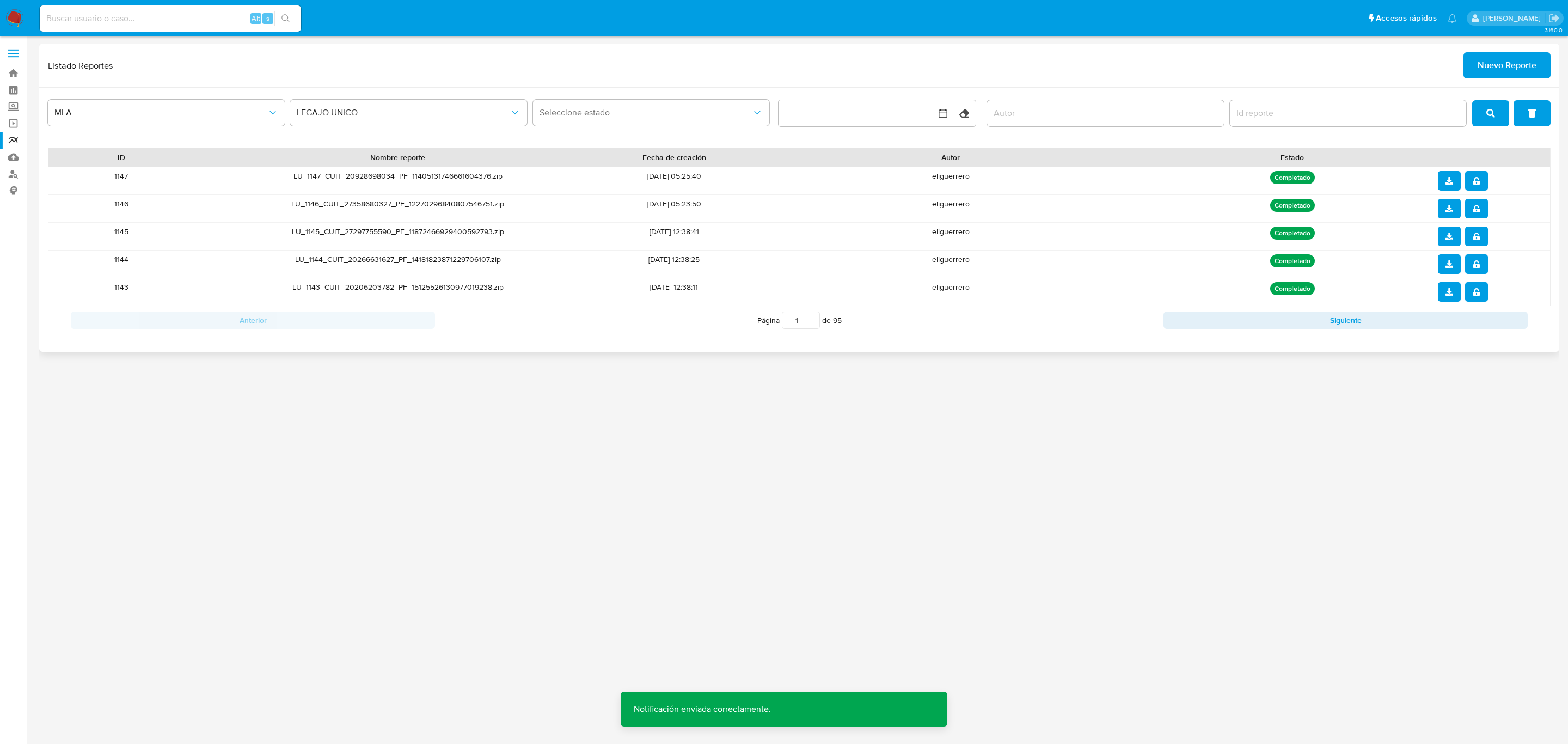
click at [1454, 211] on button "download" at bounding box center [1449, 208] width 23 height 19
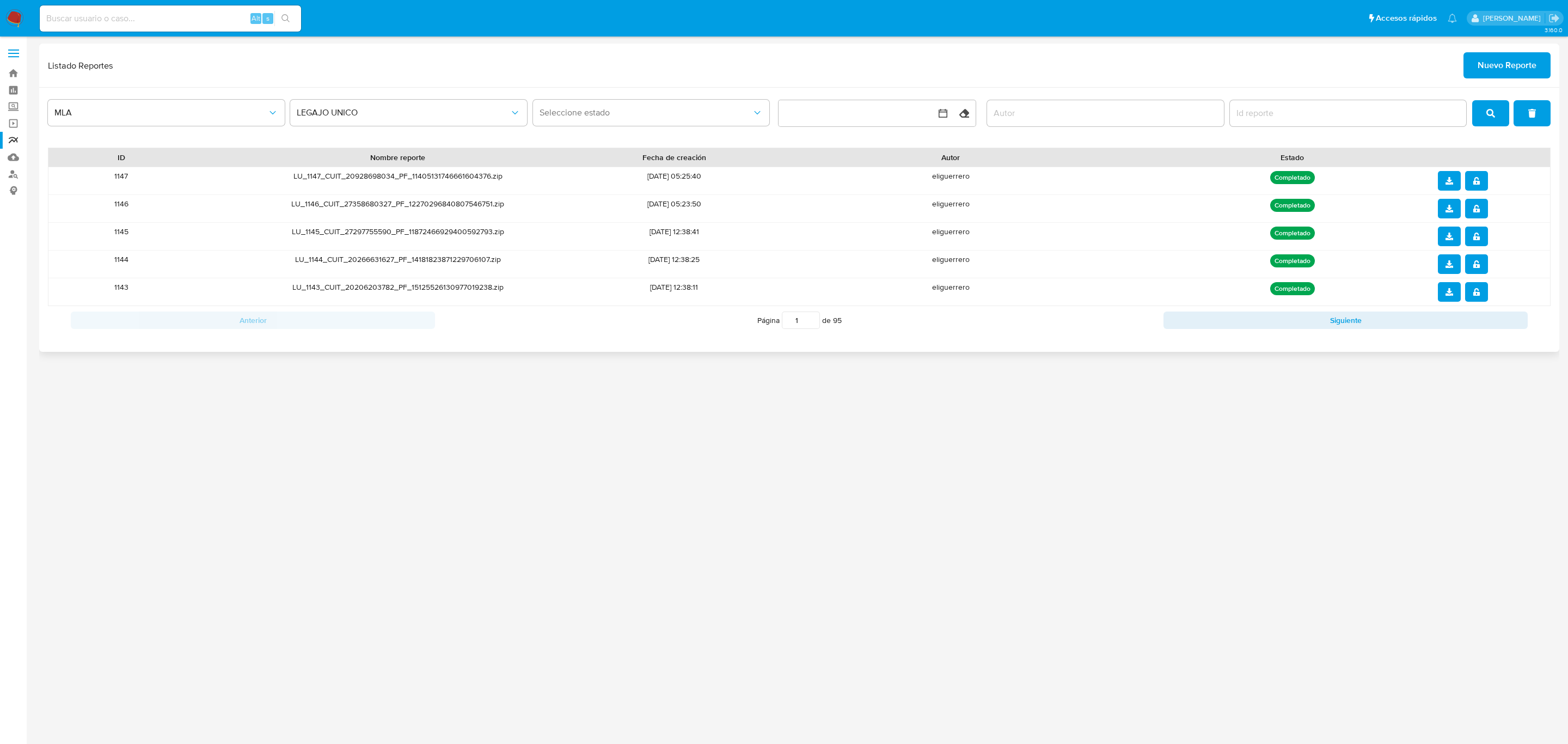
click at [1473, 180] on icon "notify_security" at bounding box center [1476, 181] width 8 height 8
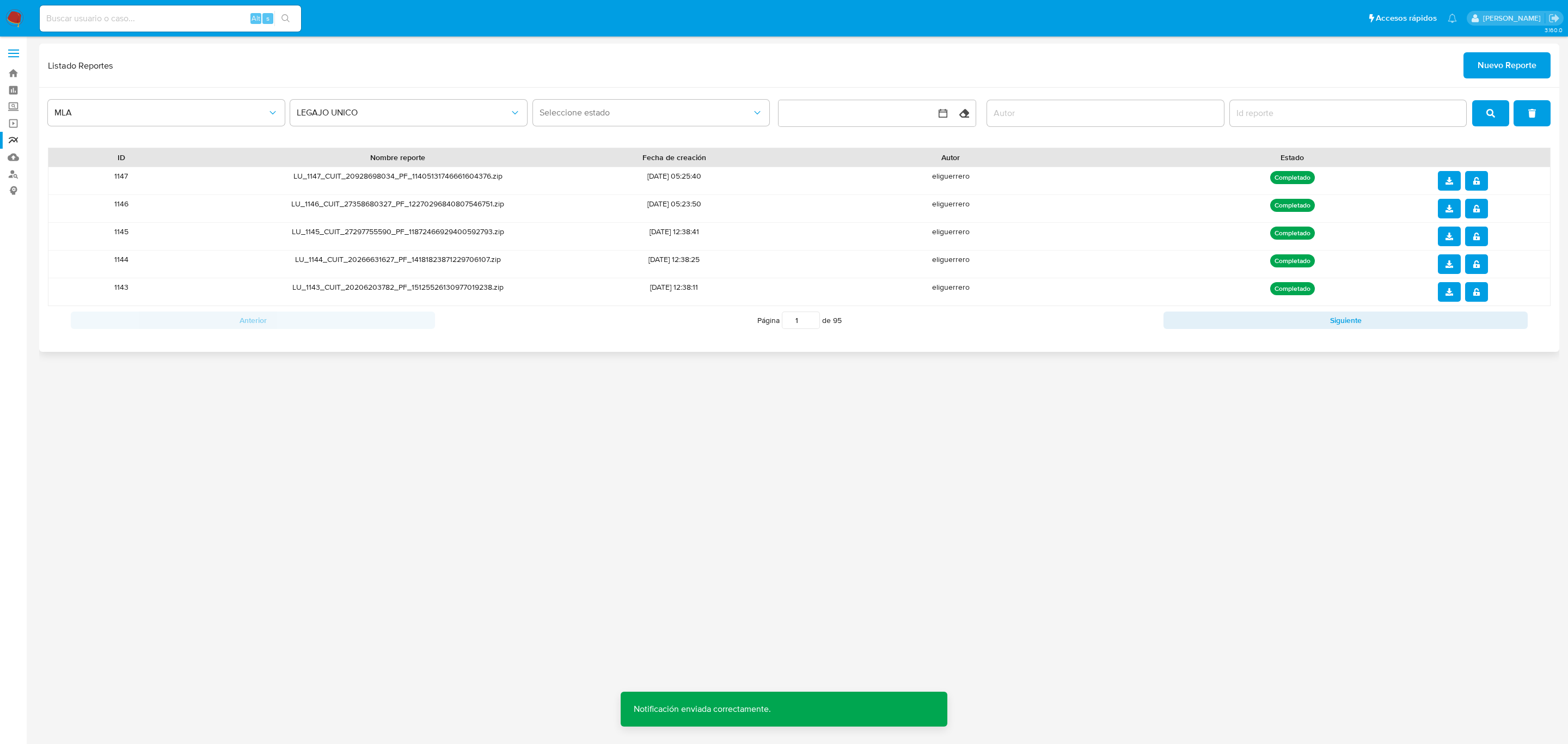
click at [1451, 187] on span "download" at bounding box center [1449, 181] width 8 height 18
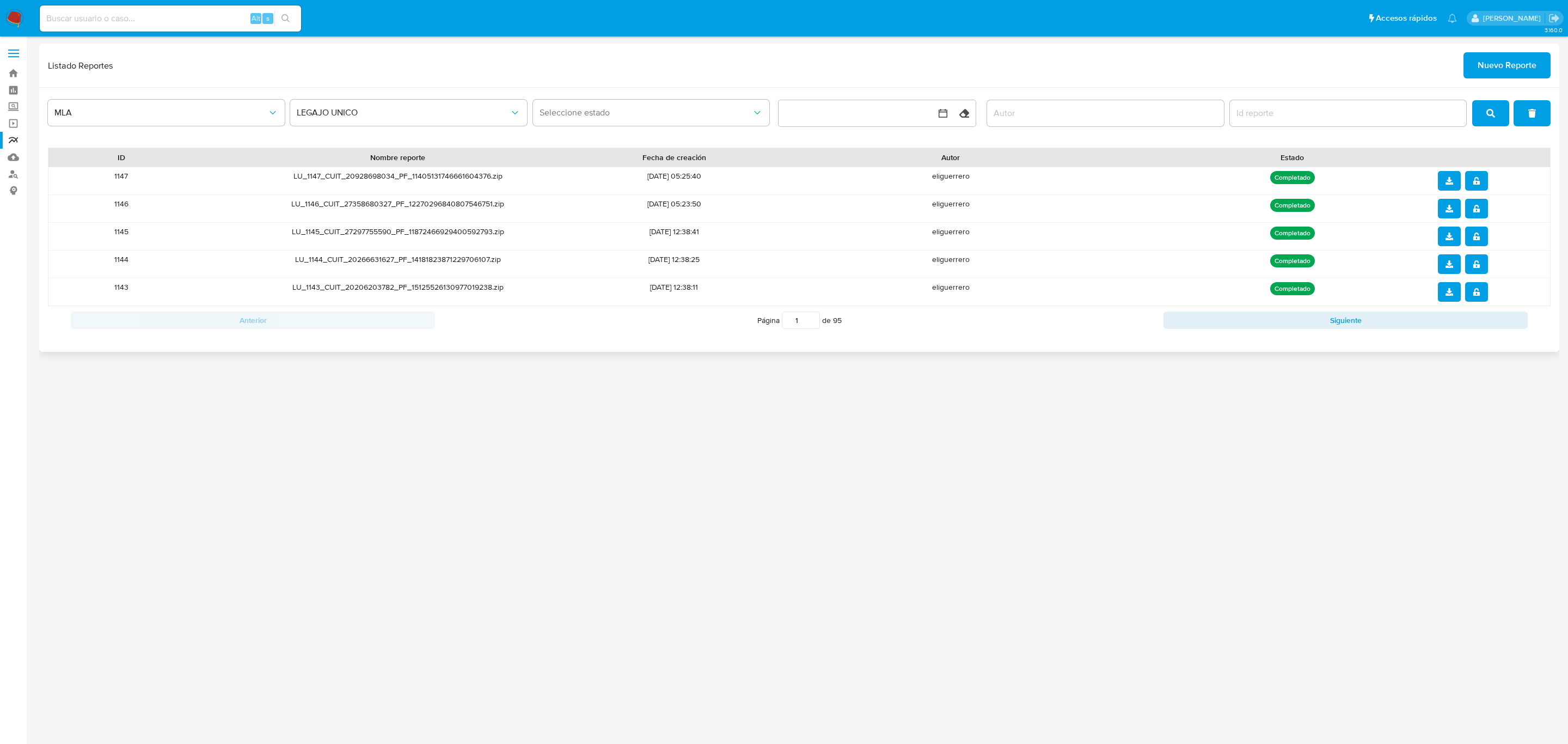
click at [1508, 64] on span "Nuevo Reporte" at bounding box center [1507, 65] width 59 height 24
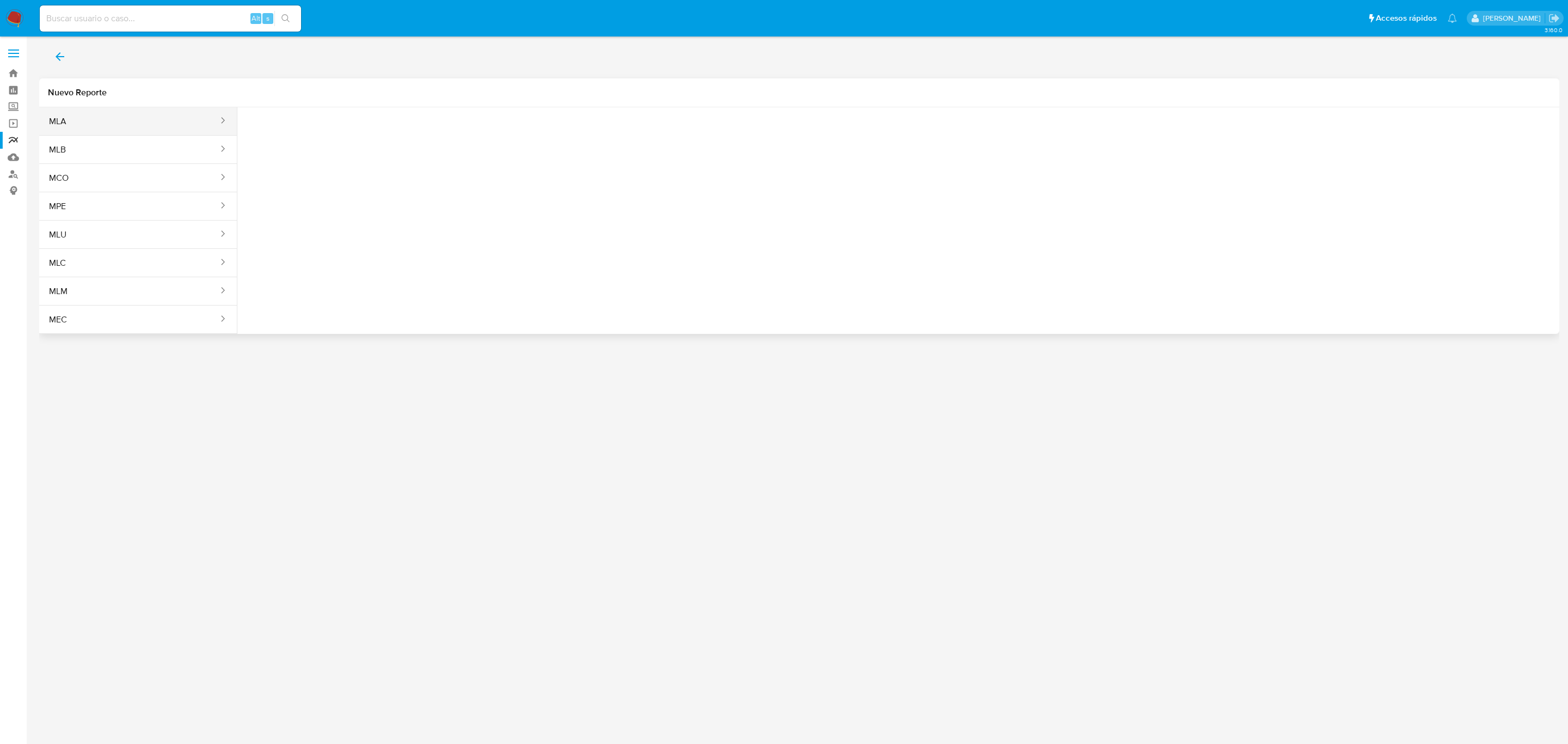
click at [89, 124] on button "MLA" at bounding box center [129, 121] width 180 height 26
click at [286, 139] on span "Seleccione una opcion" at bounding box center [300, 136] width 96 height 11
click at [299, 188] on span "LEGAJO UNICO" at bounding box center [282, 192] width 61 height 11
click at [459, 142] on button "Tipo de documento" at bounding box center [434, 136] width 120 height 26
click at [443, 201] on div "CUIL CUIL" at bounding box center [430, 208] width 100 height 37
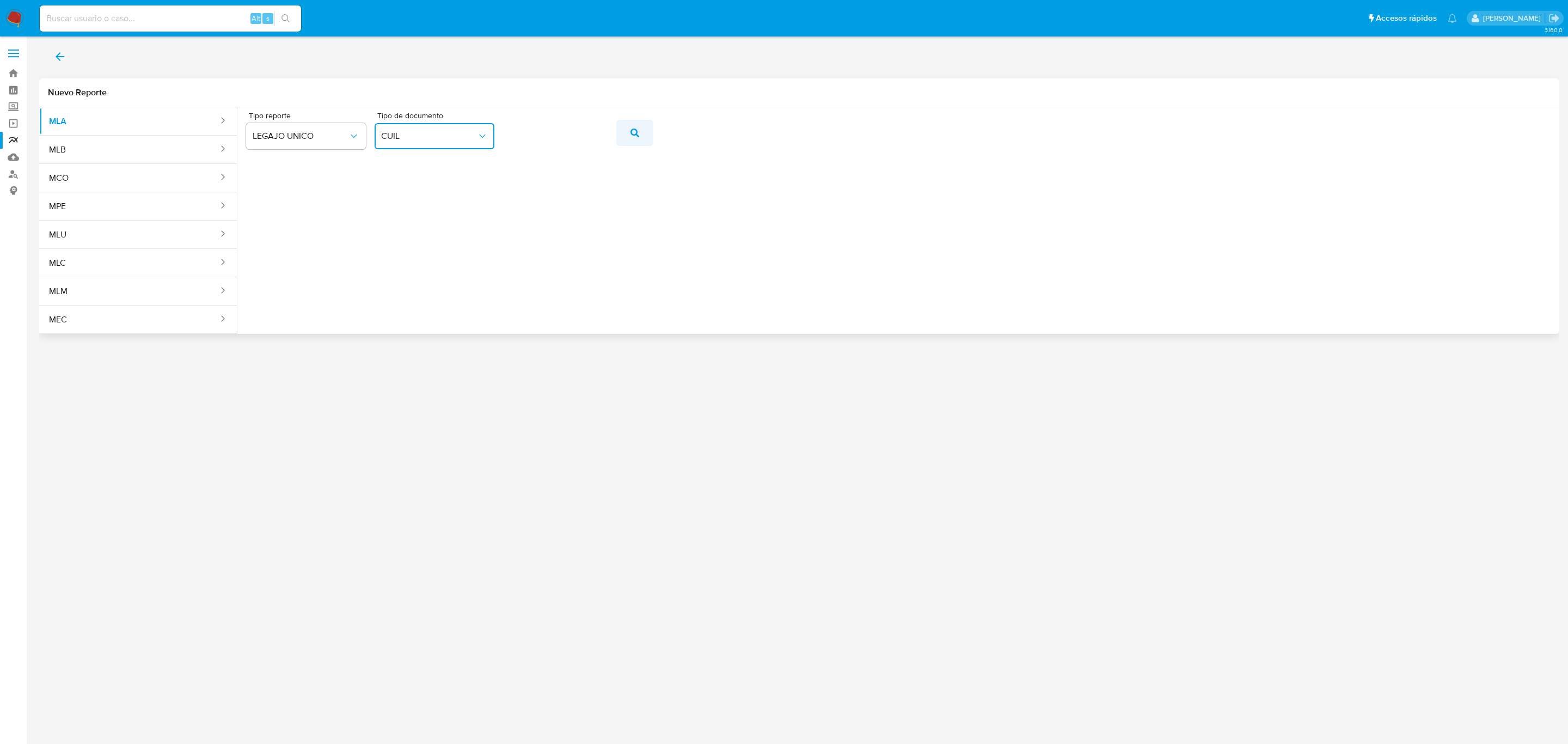
click at [631, 139] on span "action-search" at bounding box center [635, 133] width 9 height 24
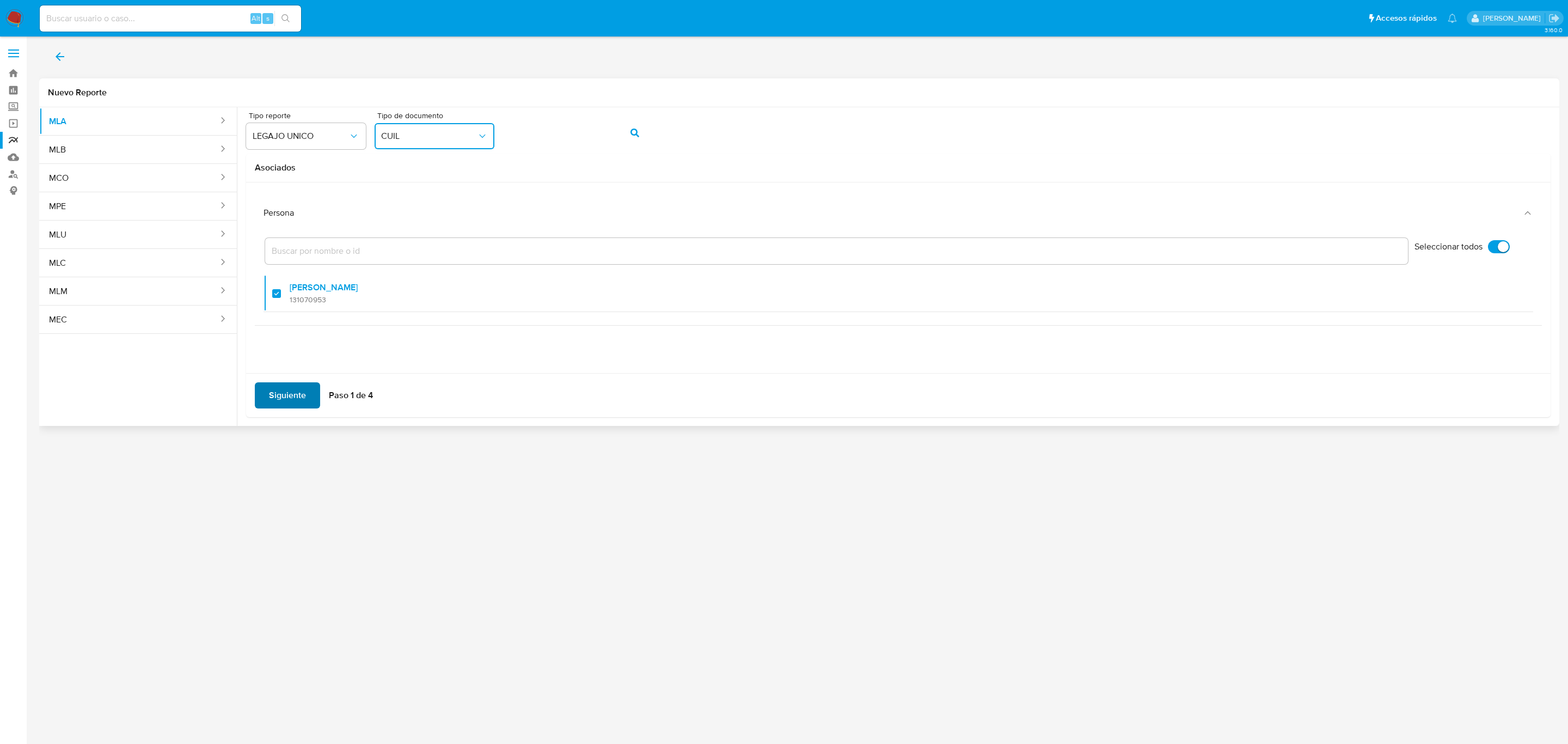
click at [298, 389] on span "Siguiente" at bounding box center [287, 395] width 37 height 24
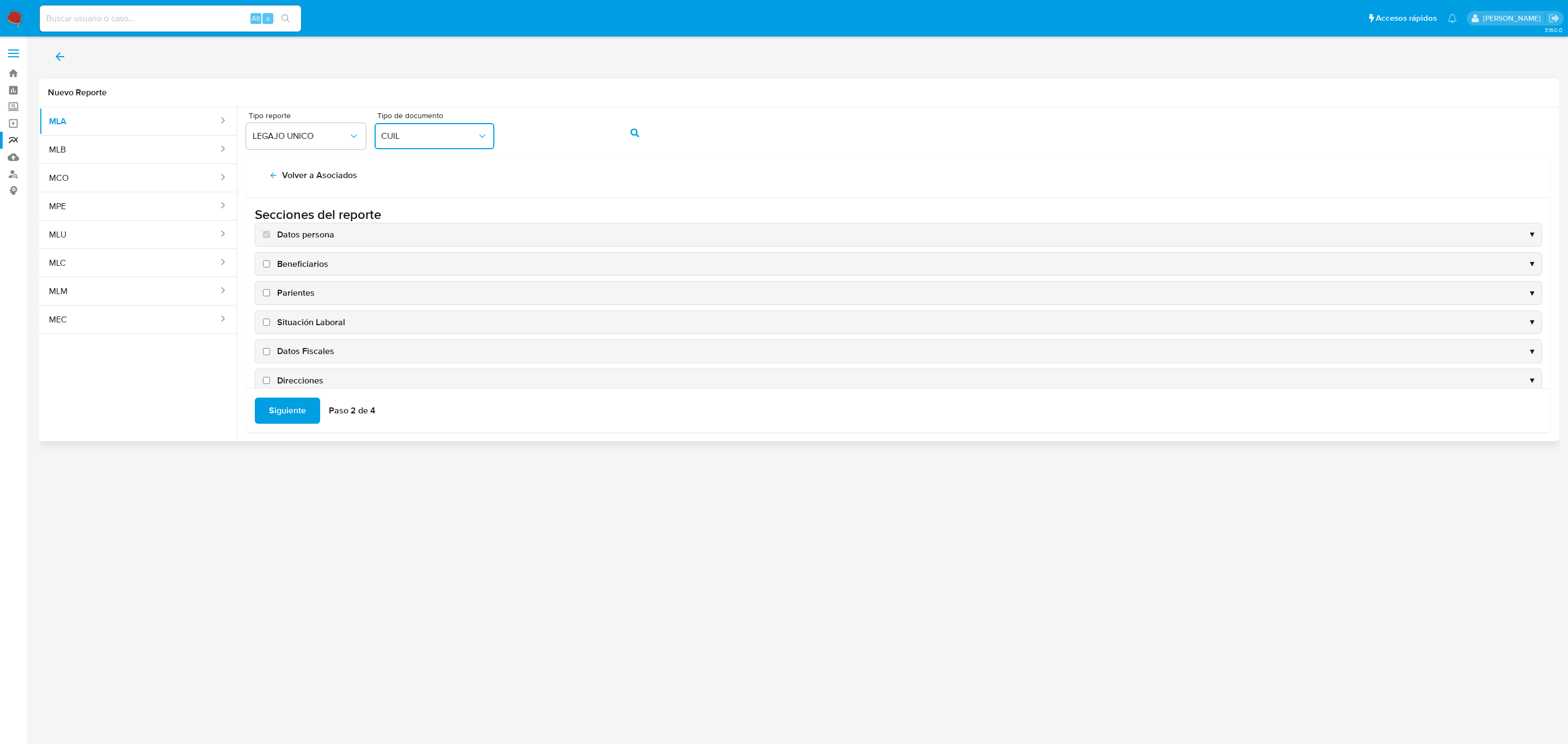
click at [299, 320] on span "Situación Laboral" at bounding box center [311, 323] width 68 height 12
click at [270, 320] on input "Situación Laboral" at bounding box center [267, 322] width 7 height 7
checkbox input "true"
click at [301, 348] on span "Datos Fiscales" at bounding box center [306, 351] width 57 height 12
click at [270, 348] on input "Datos Fiscales" at bounding box center [267, 352] width 7 height 7
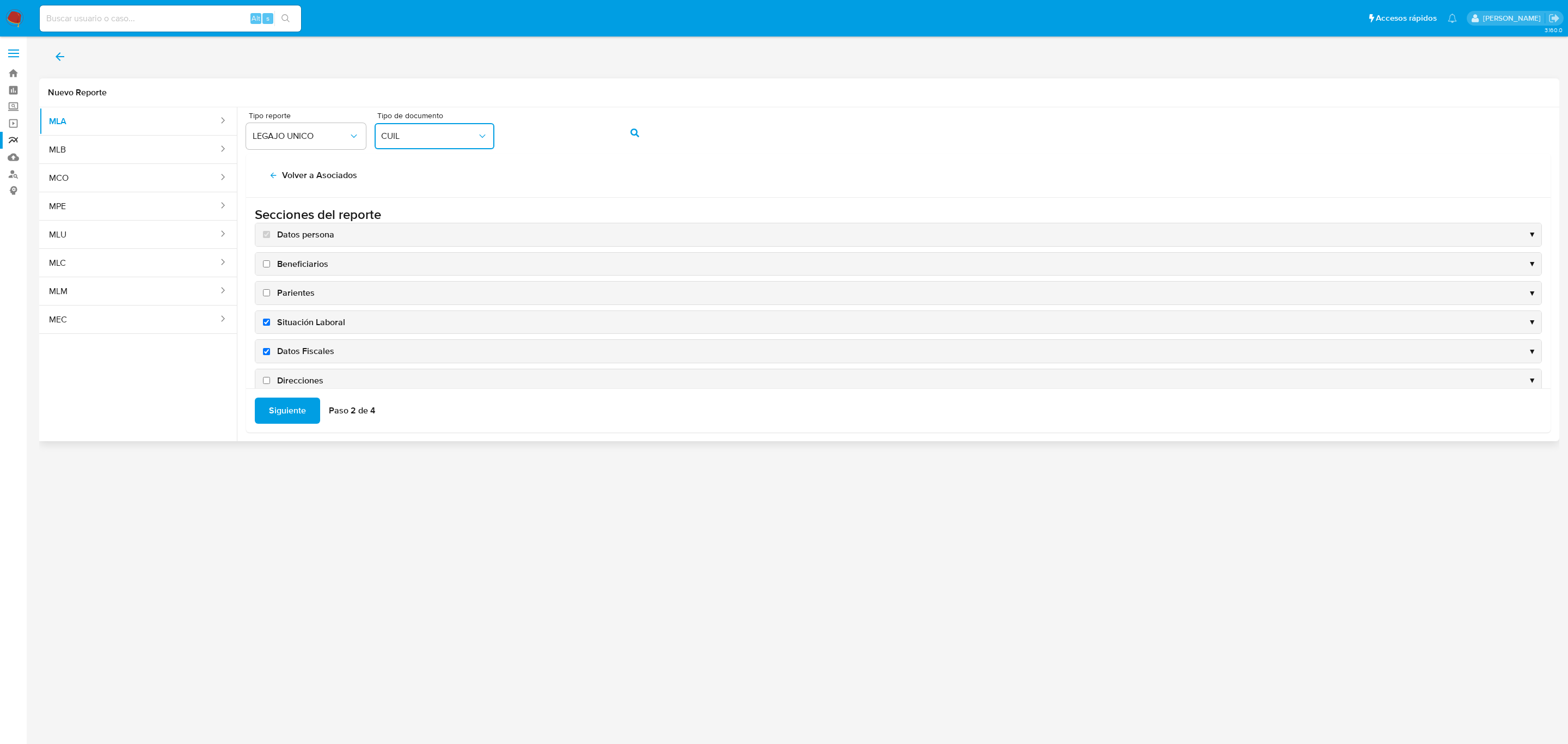
checkbox input "true"
click at [296, 269] on span "Direcciones" at bounding box center [300, 275] width 46 height 12
click at [270, 271] on input "Direcciones" at bounding box center [267, 275] width 7 height 7
checkbox input "true"
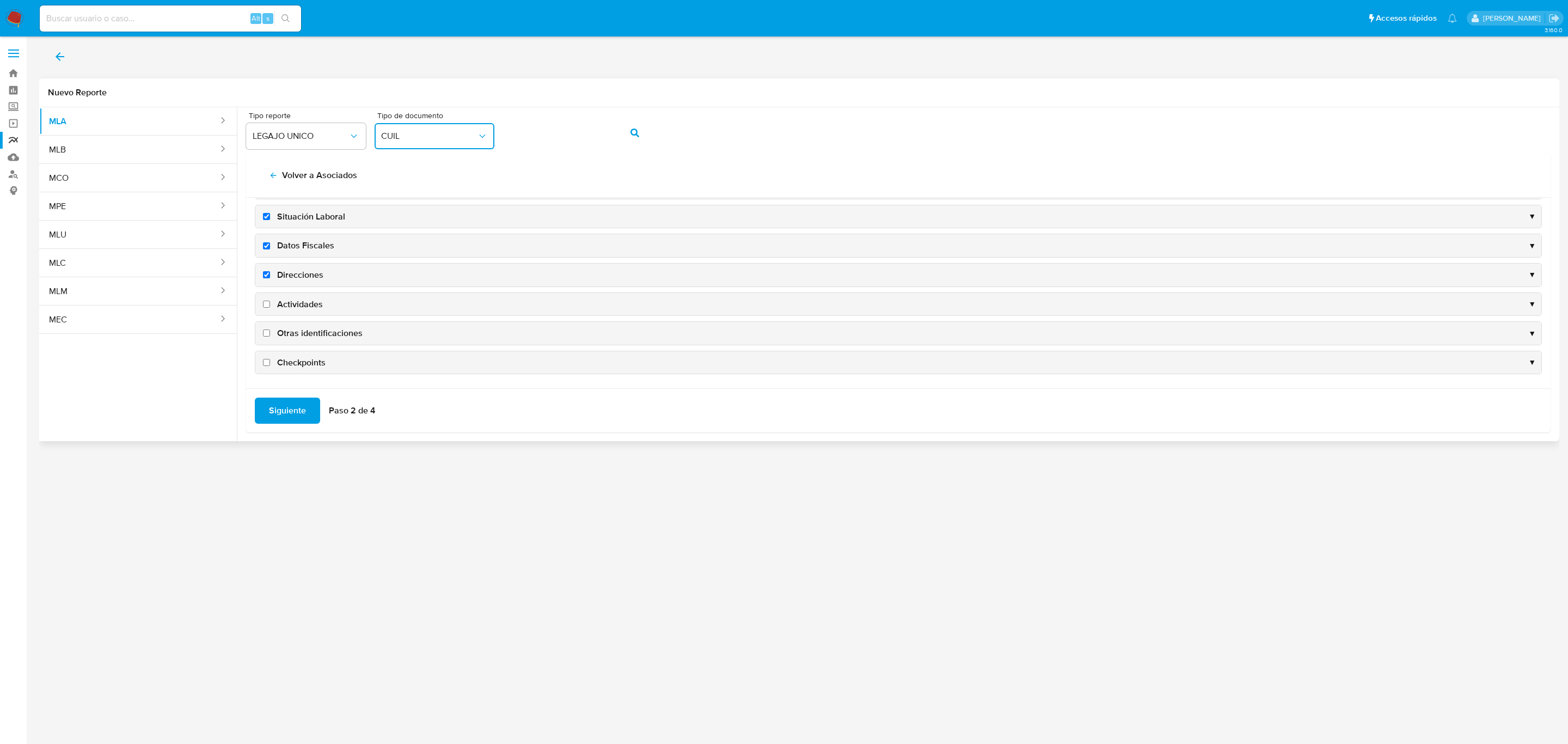
drag, startPoint x: 299, startPoint y: 301, endPoint x: 295, endPoint y: 322, distance: 21.4
click at [299, 301] on span "Actividades" at bounding box center [299, 304] width 46 height 12
click at [270, 301] on input "Actividades" at bounding box center [267, 304] width 7 height 7
checkbox input "true"
click at [284, 404] on span "Siguiente" at bounding box center [287, 410] width 37 height 24
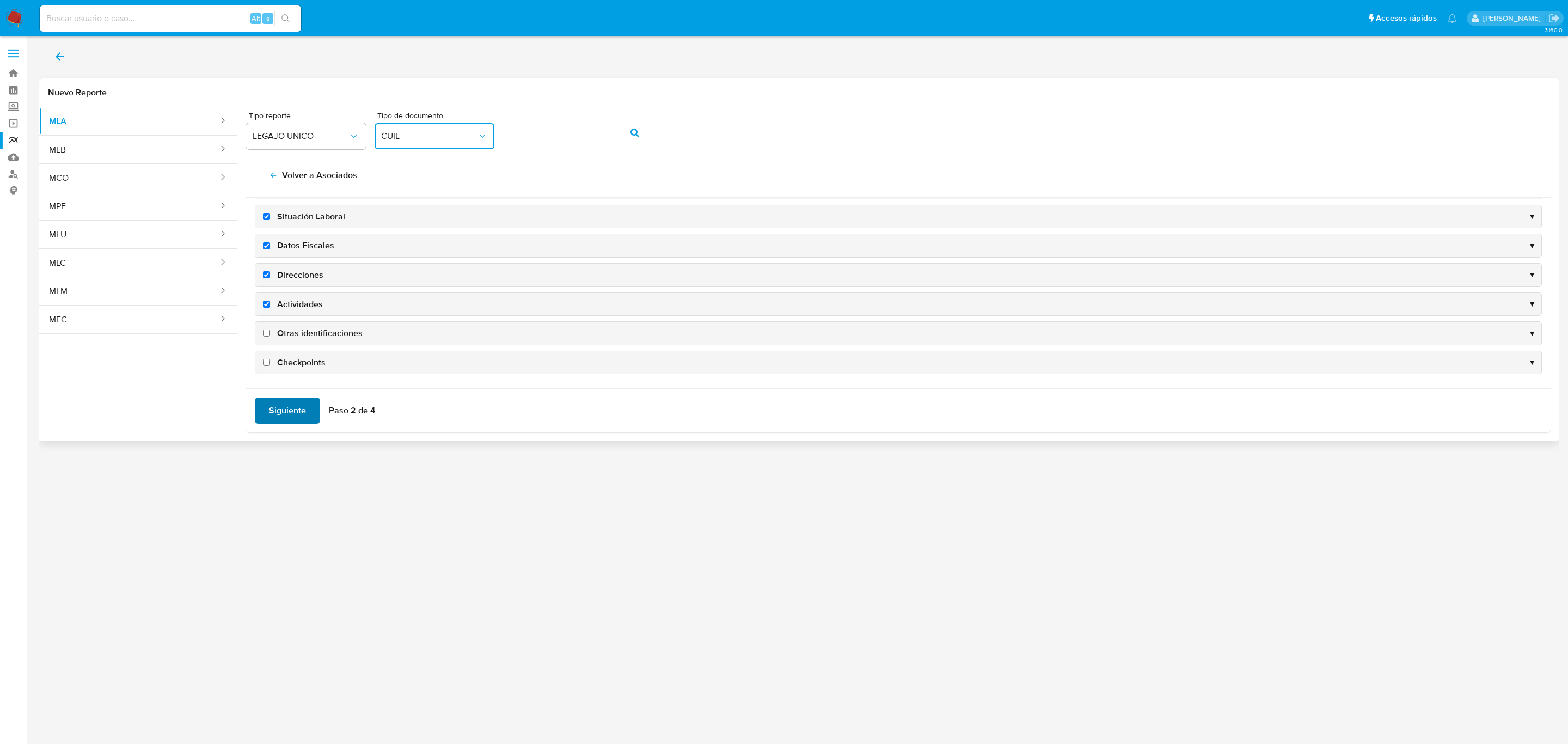
scroll to position [0, 0]
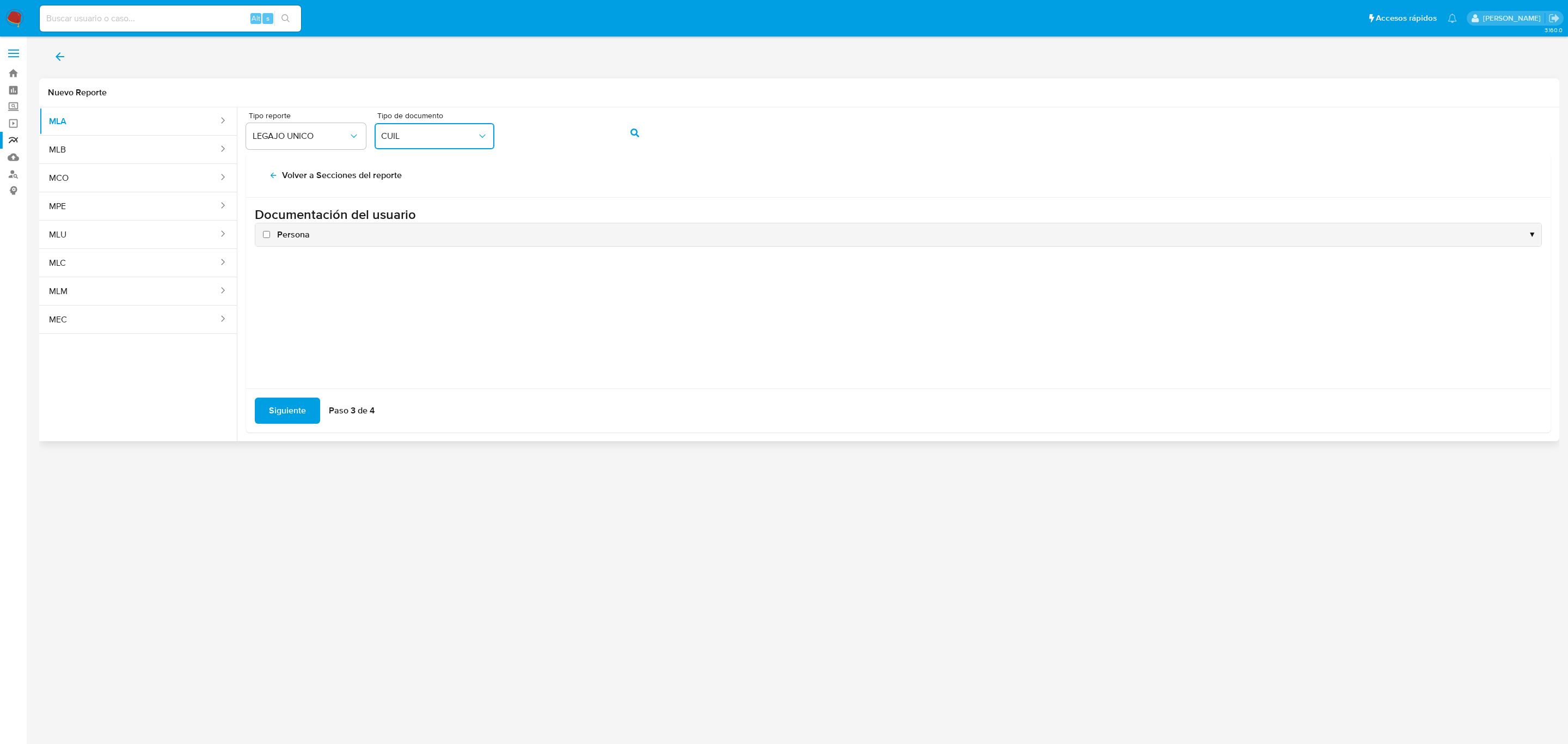
click at [293, 245] on div "Persona ▼" at bounding box center [898, 235] width 1286 height 23
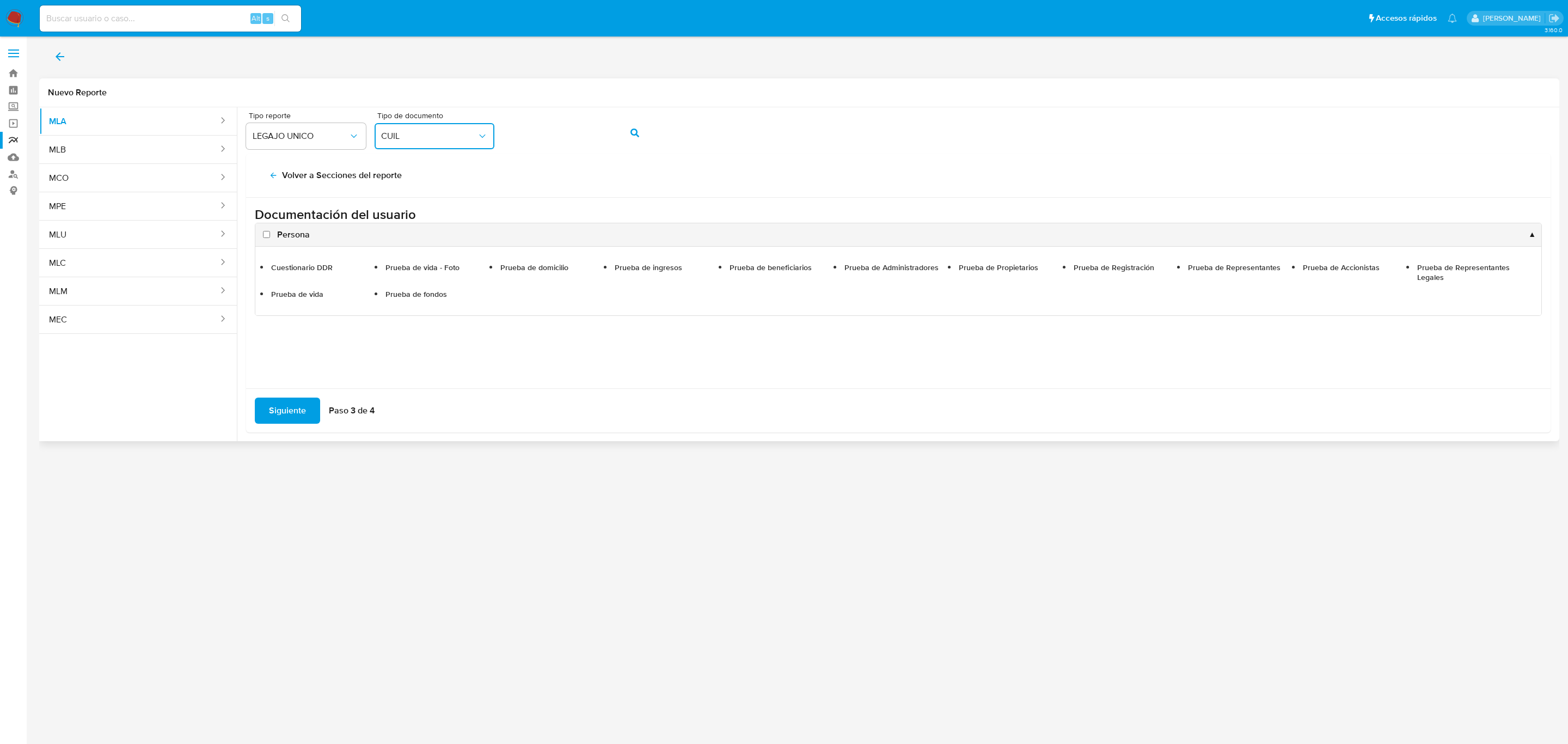
click at [293, 235] on span "Persona" at bounding box center [293, 235] width 33 height 12
click at [270, 235] on input "Persona" at bounding box center [267, 234] width 7 height 7
checkbox input "true"
click at [282, 399] on span "Siguiente" at bounding box center [287, 410] width 37 height 24
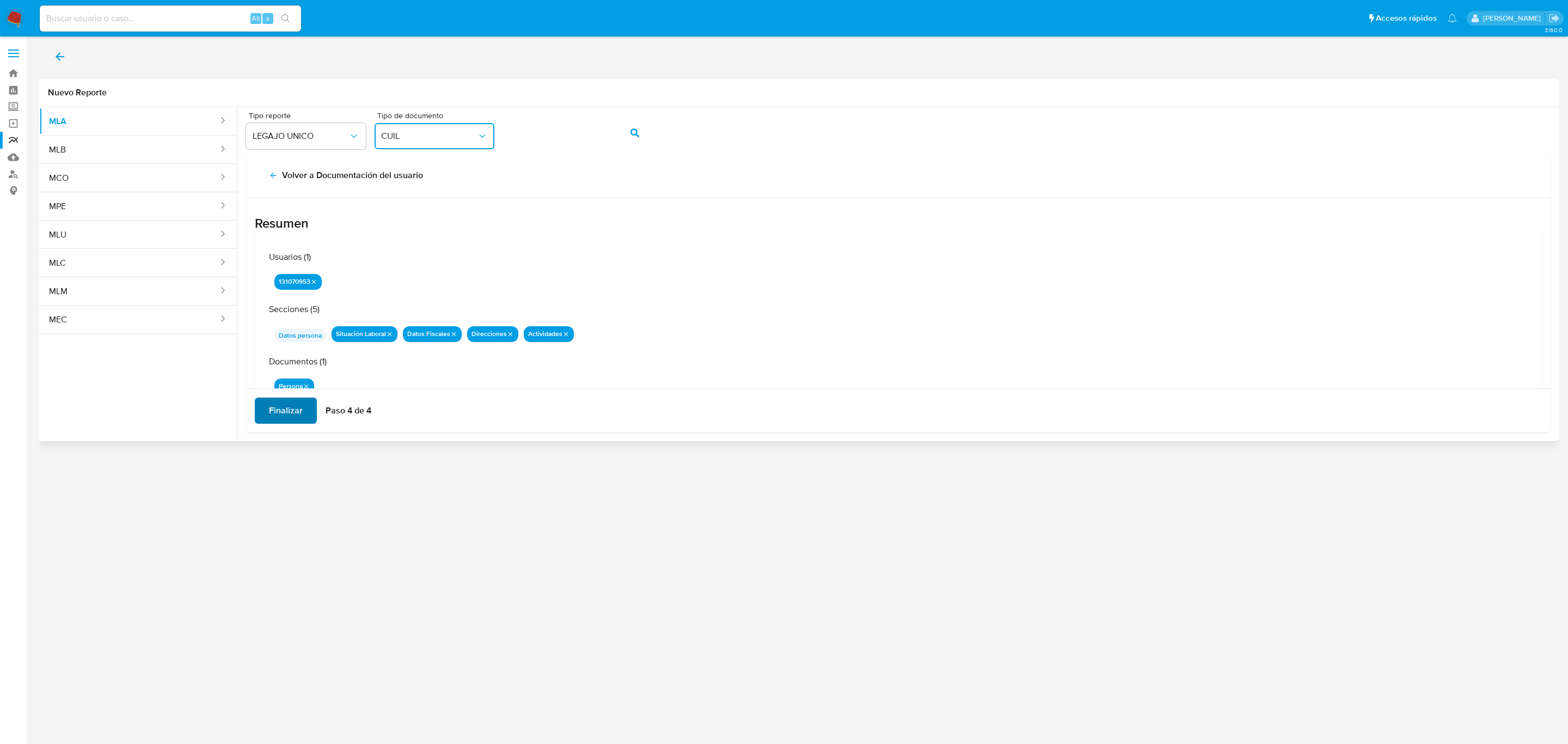
click at [286, 409] on span "Finalizar" at bounding box center [285, 410] width 33 height 24
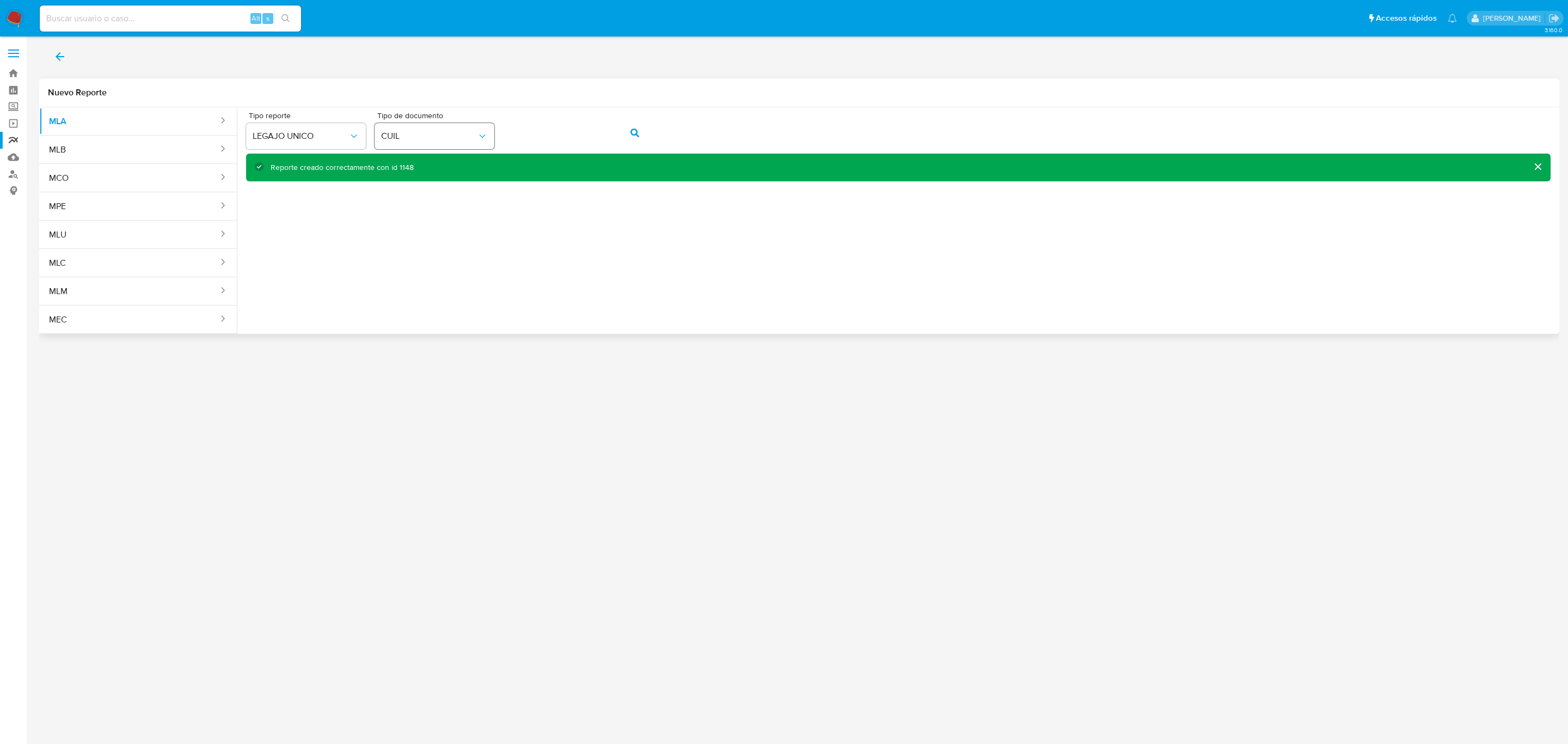
click at [488, 132] on div "Tipo reporte LEGAJO UNICO Tipo de documento CUIL" at bounding box center [898, 132] width 1304 height 42
click at [625, 138] on button "action-search" at bounding box center [635, 133] width 37 height 26
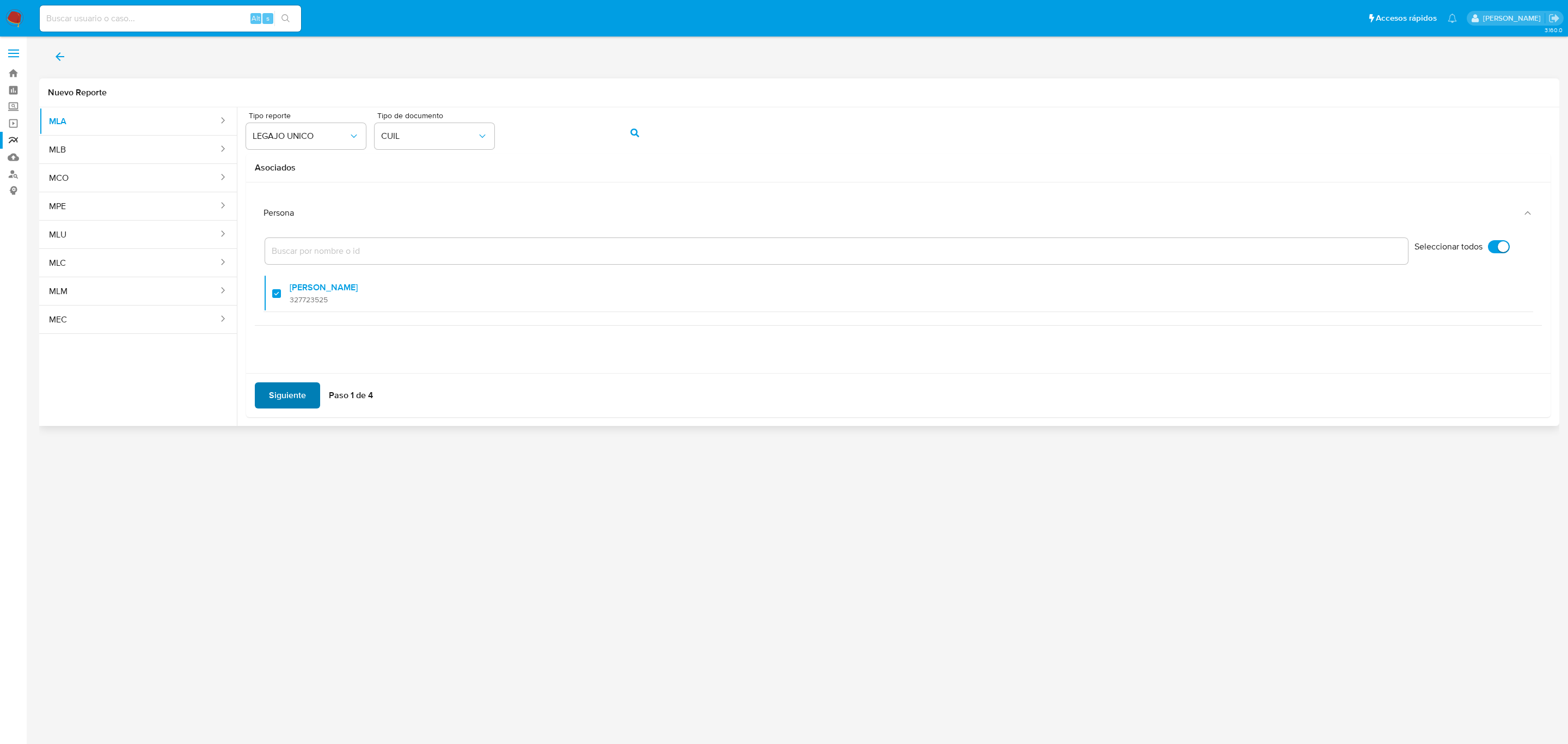
click at [289, 395] on span "Siguiente" at bounding box center [287, 395] width 37 height 24
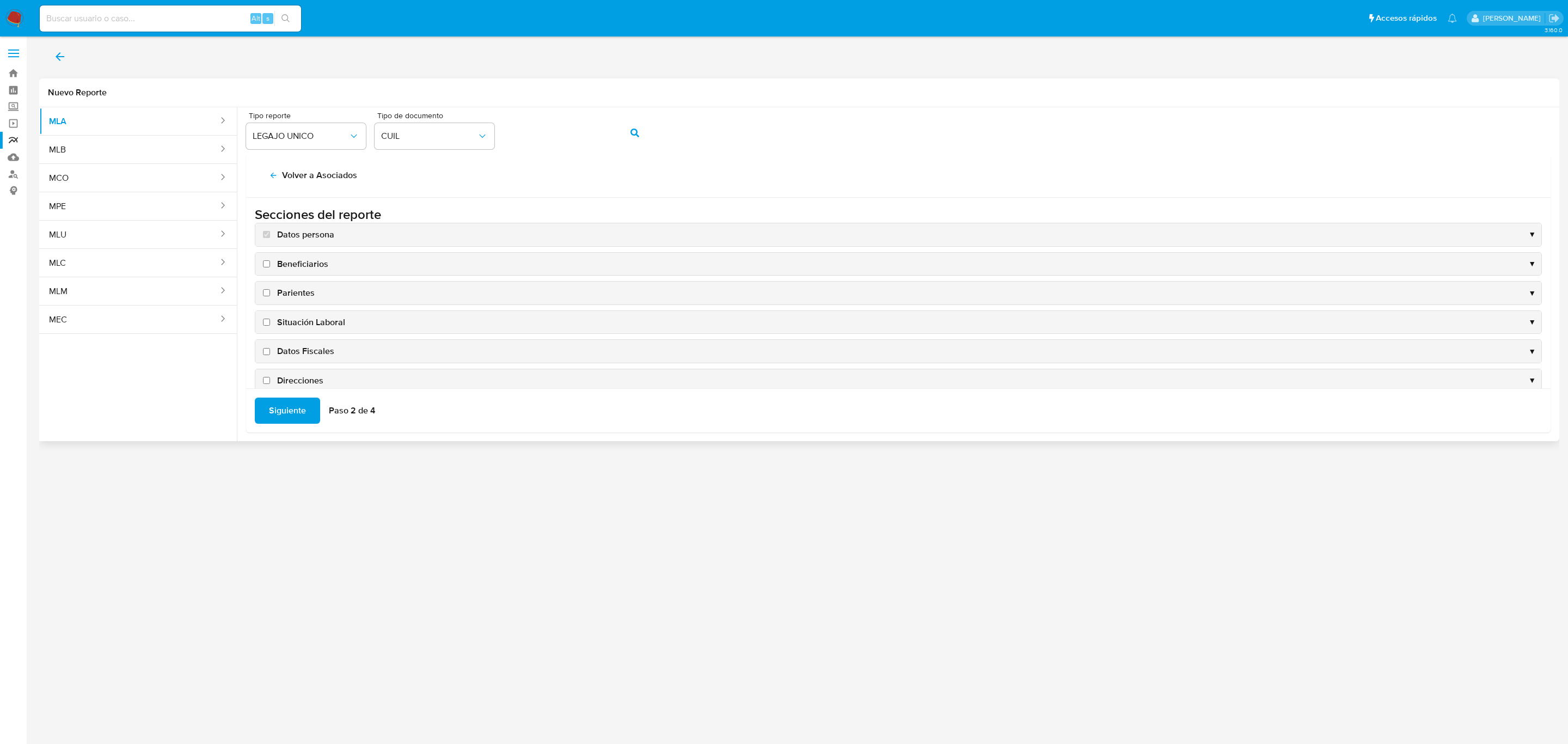
click at [306, 317] on span "Situación Laboral" at bounding box center [311, 323] width 68 height 12
click at [270, 318] on input "Situación Laboral" at bounding box center [267, 322] width 7 height 7
checkbox input "true"
click at [309, 348] on span "Datos Fiscales" at bounding box center [306, 351] width 57 height 12
click at [270, 348] on input "Datos Fiscales" at bounding box center [267, 352] width 7 height 7
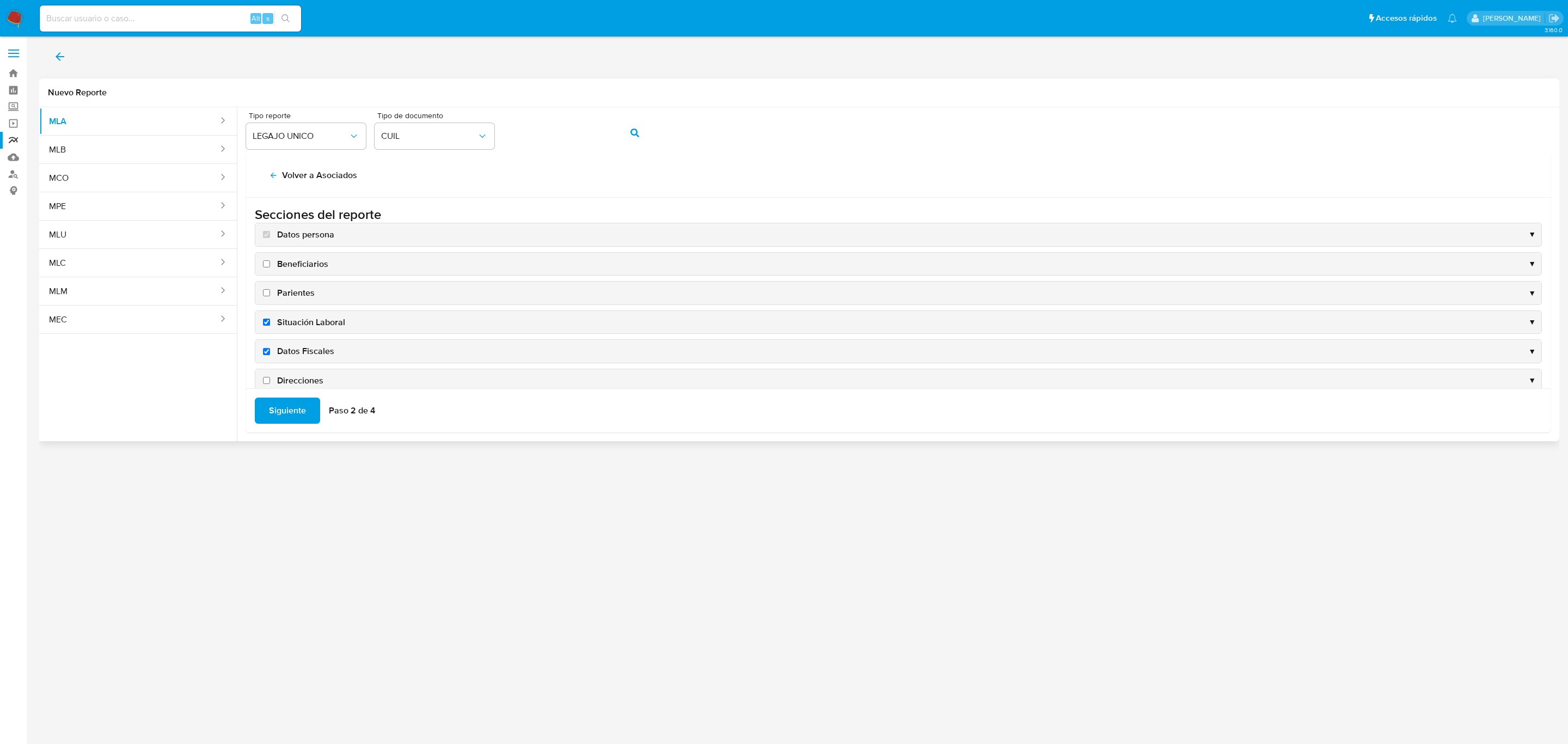
checkbox input "true"
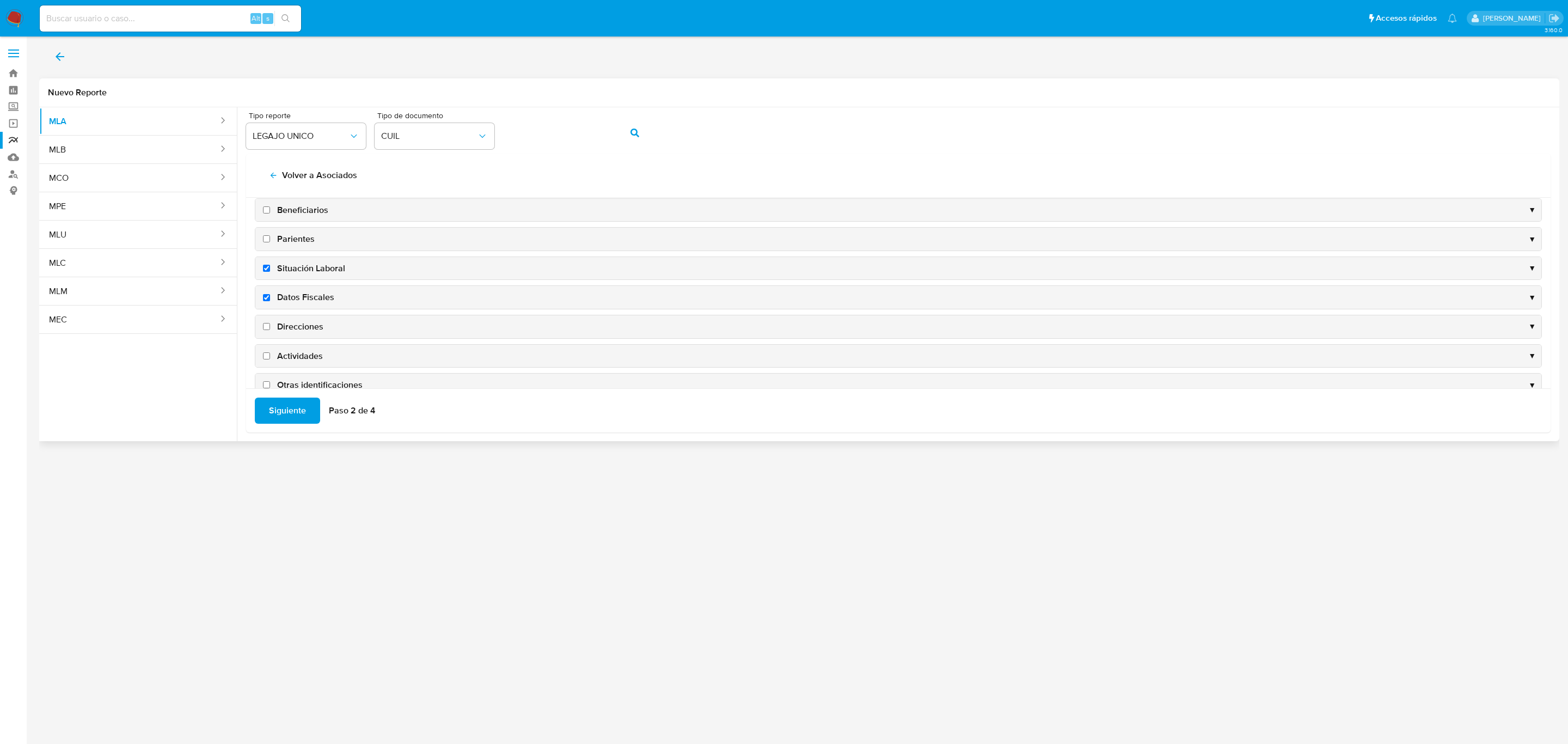
scroll to position [82, 0]
click at [299, 303] on span "Direcciones" at bounding box center [300, 299] width 46 height 12
click at [270, 302] on input "Direcciones" at bounding box center [267, 299] width 7 height 7
checkbox input "true"
click at [293, 329] on span "Actividades" at bounding box center [299, 329] width 46 height 12
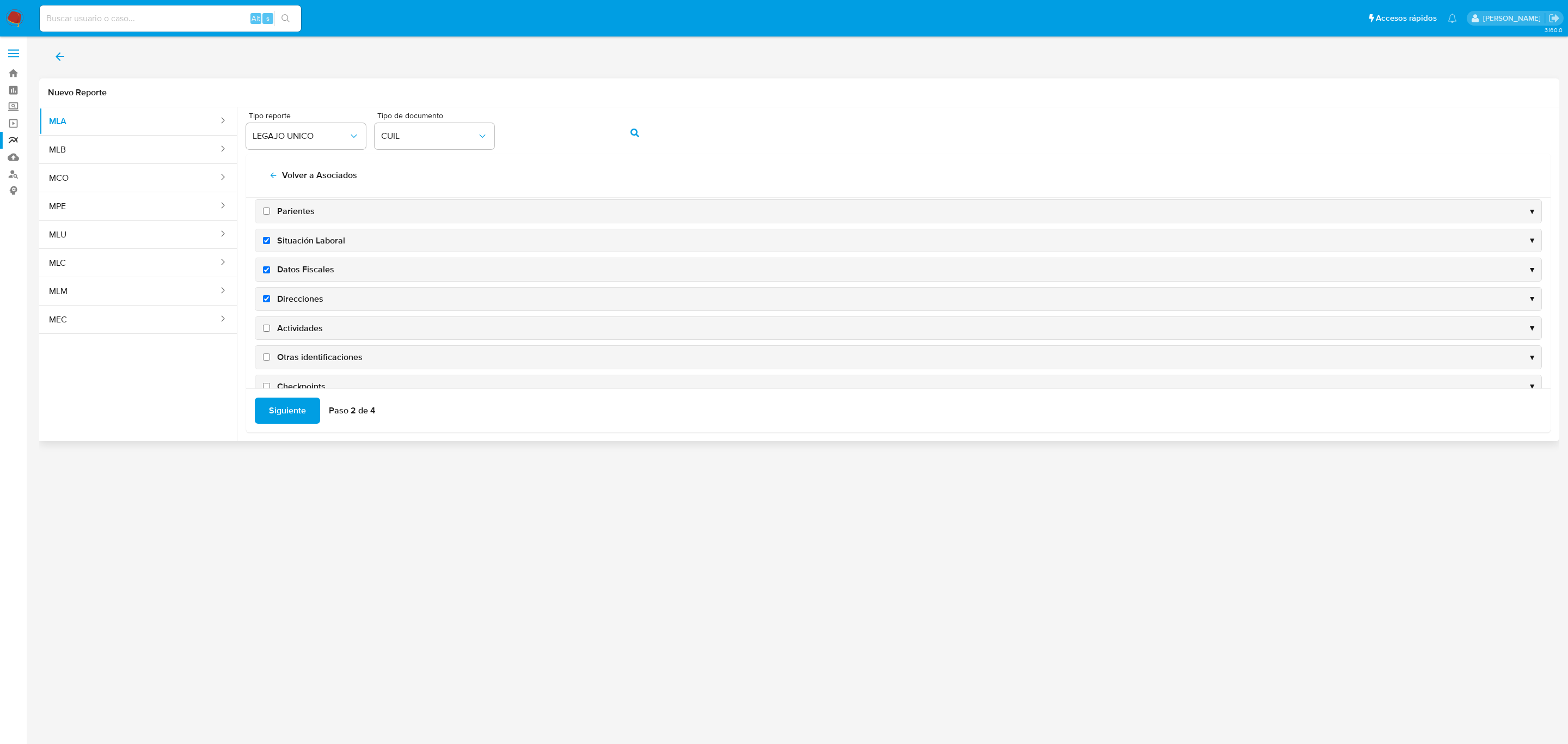
click at [270, 329] on input "Actividades" at bounding box center [267, 328] width 7 height 7
checkbox input "true"
click at [289, 412] on span "Siguiente" at bounding box center [287, 410] width 37 height 24
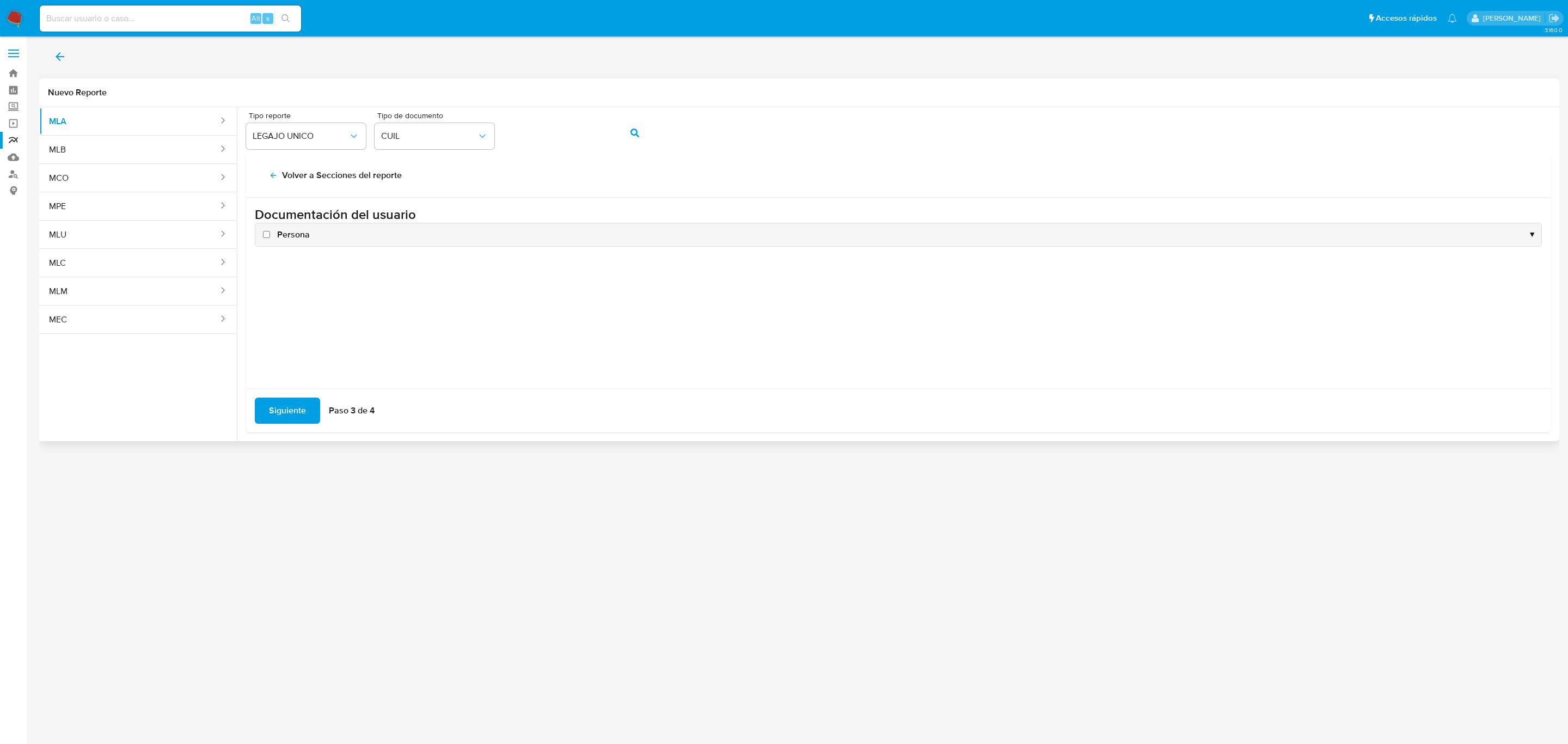
drag, startPoint x: 292, startPoint y: 235, endPoint x: 286, endPoint y: 273, distance: 38.5
click at [293, 236] on span "Persona" at bounding box center [293, 235] width 33 height 12
click at [270, 236] on input "Persona" at bounding box center [267, 234] width 7 height 7
checkbox input "true"
click at [288, 405] on span "Siguiente" at bounding box center [287, 410] width 37 height 24
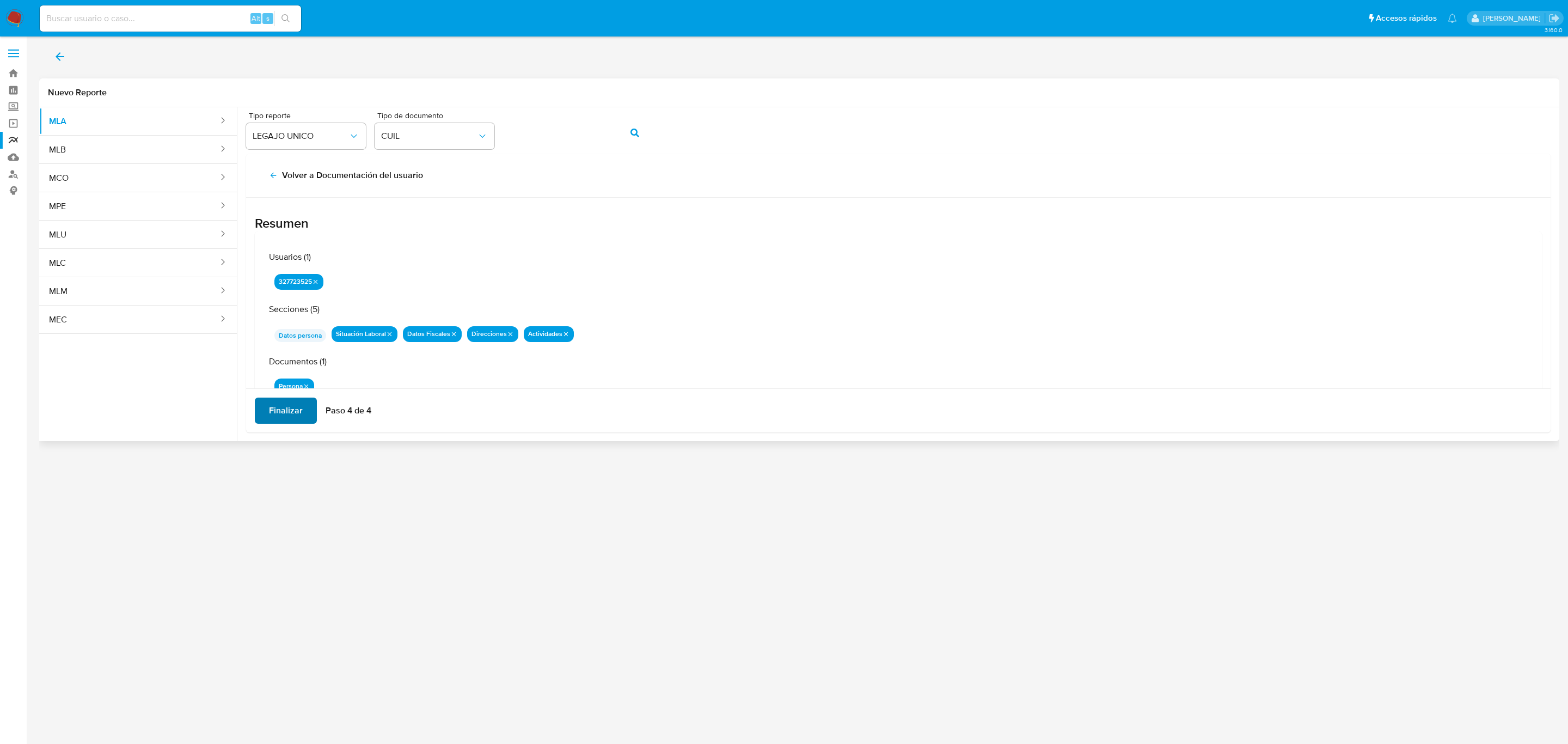
click at [288, 405] on span "Finalizar" at bounding box center [285, 410] width 33 height 24
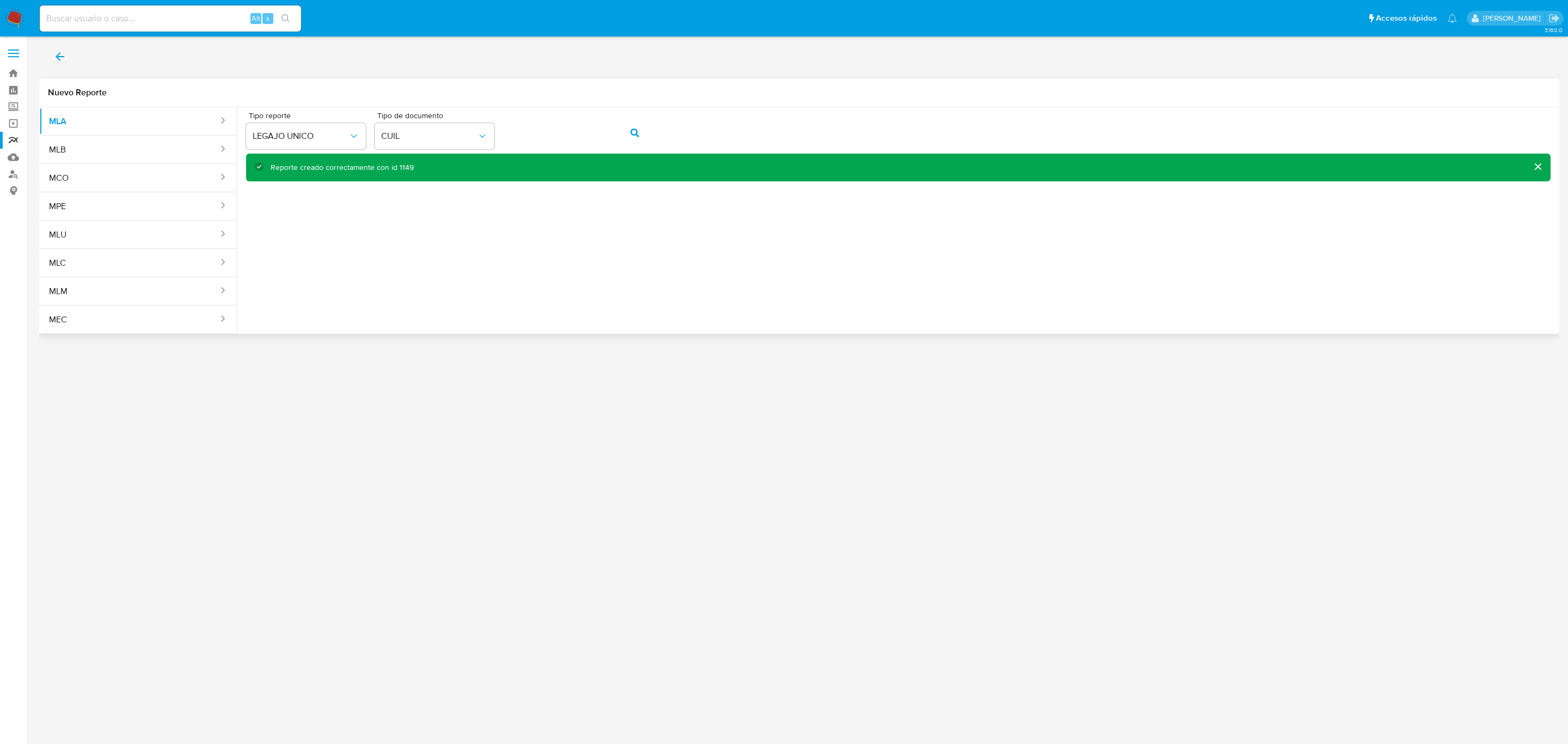
click at [466, 121] on div "Tipo reporte LEGAJO UNICO Tipo de documento CUIL" at bounding box center [898, 132] width 1304 height 42
click at [637, 131] on icon "action-search" at bounding box center [635, 133] width 9 height 9
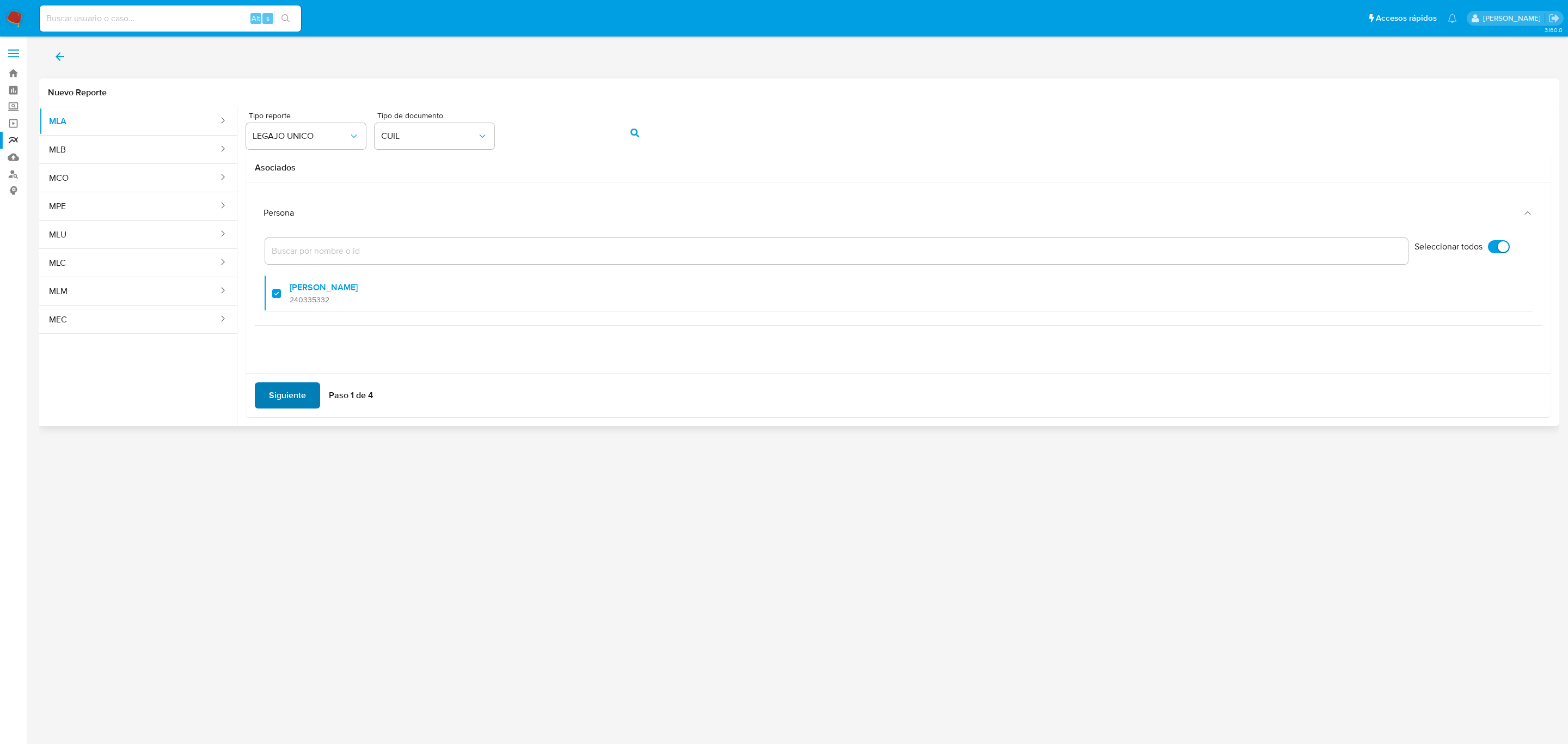
click at [284, 385] on span "Siguiente" at bounding box center [287, 395] width 37 height 24
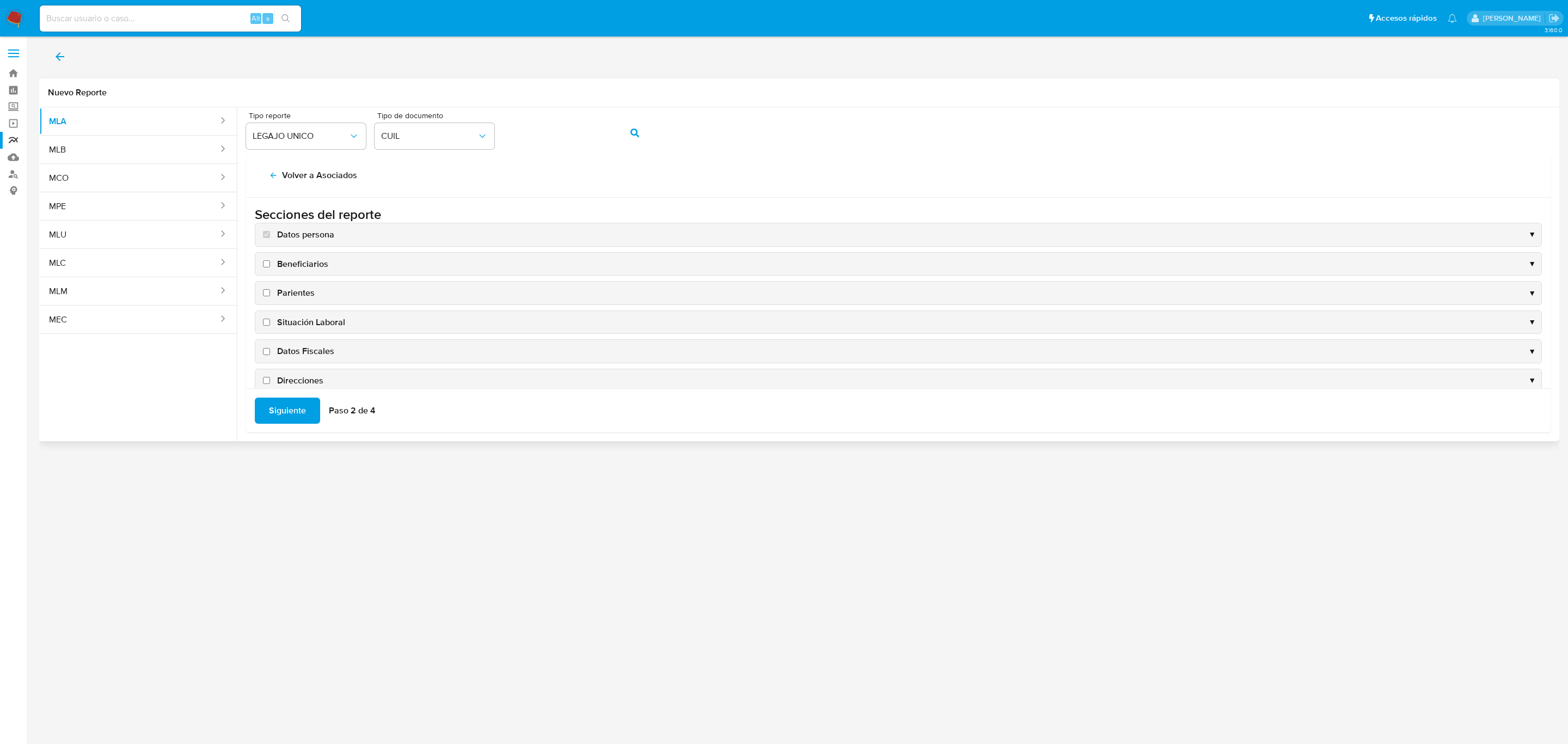
click at [315, 322] on span "Situación Laboral" at bounding box center [311, 323] width 68 height 12
click at [270, 322] on input "Situación Laboral" at bounding box center [267, 322] width 7 height 7
checkbox input "true"
click at [310, 354] on span "Datos Fiscales" at bounding box center [306, 351] width 57 height 12
click at [270, 354] on input "Datos Fiscales" at bounding box center [267, 352] width 7 height 7
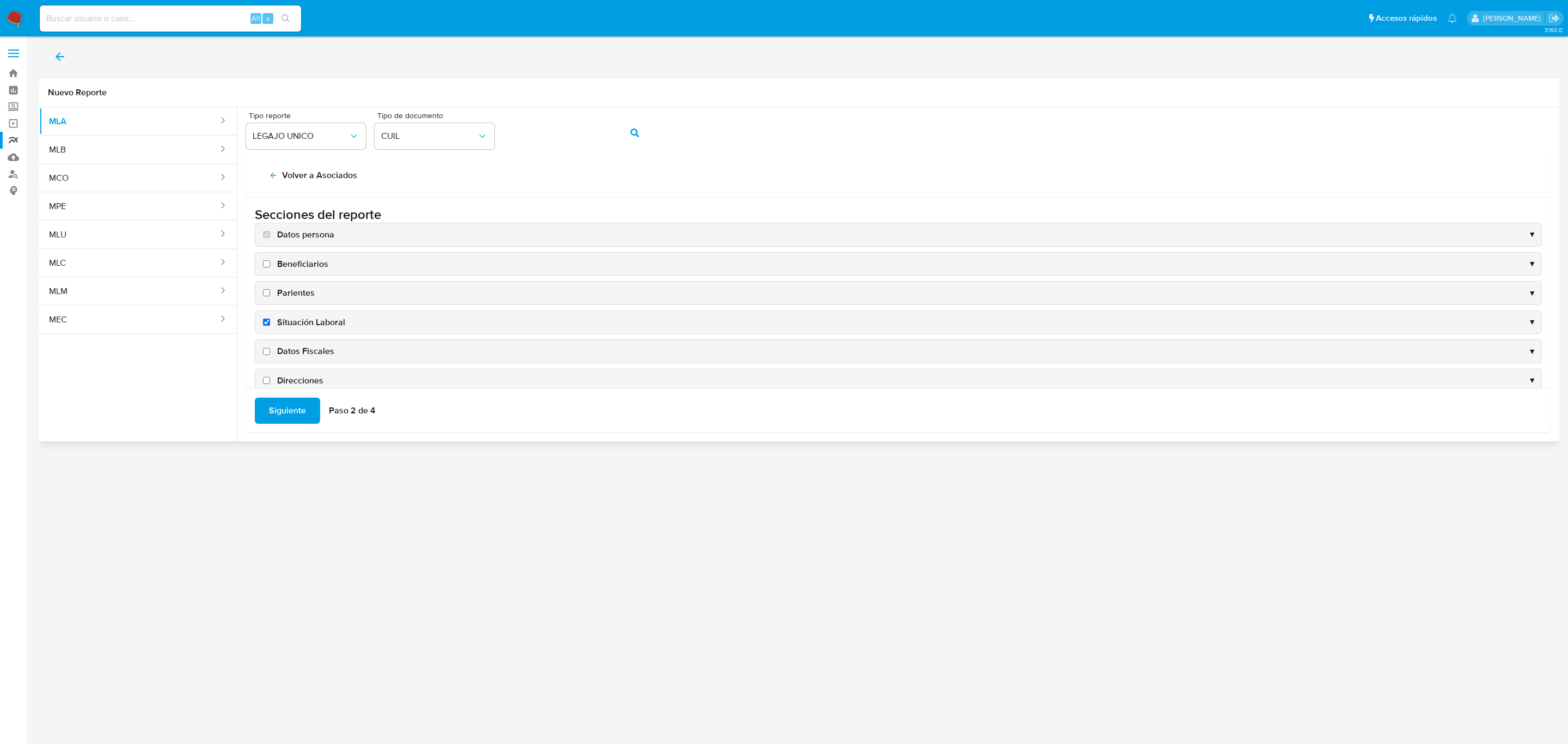
checkbox input "true"
click at [302, 278] on span "Direcciones" at bounding box center [300, 275] width 46 height 12
click at [270, 278] on input "Direcciones" at bounding box center [267, 275] width 7 height 7
checkbox input "true"
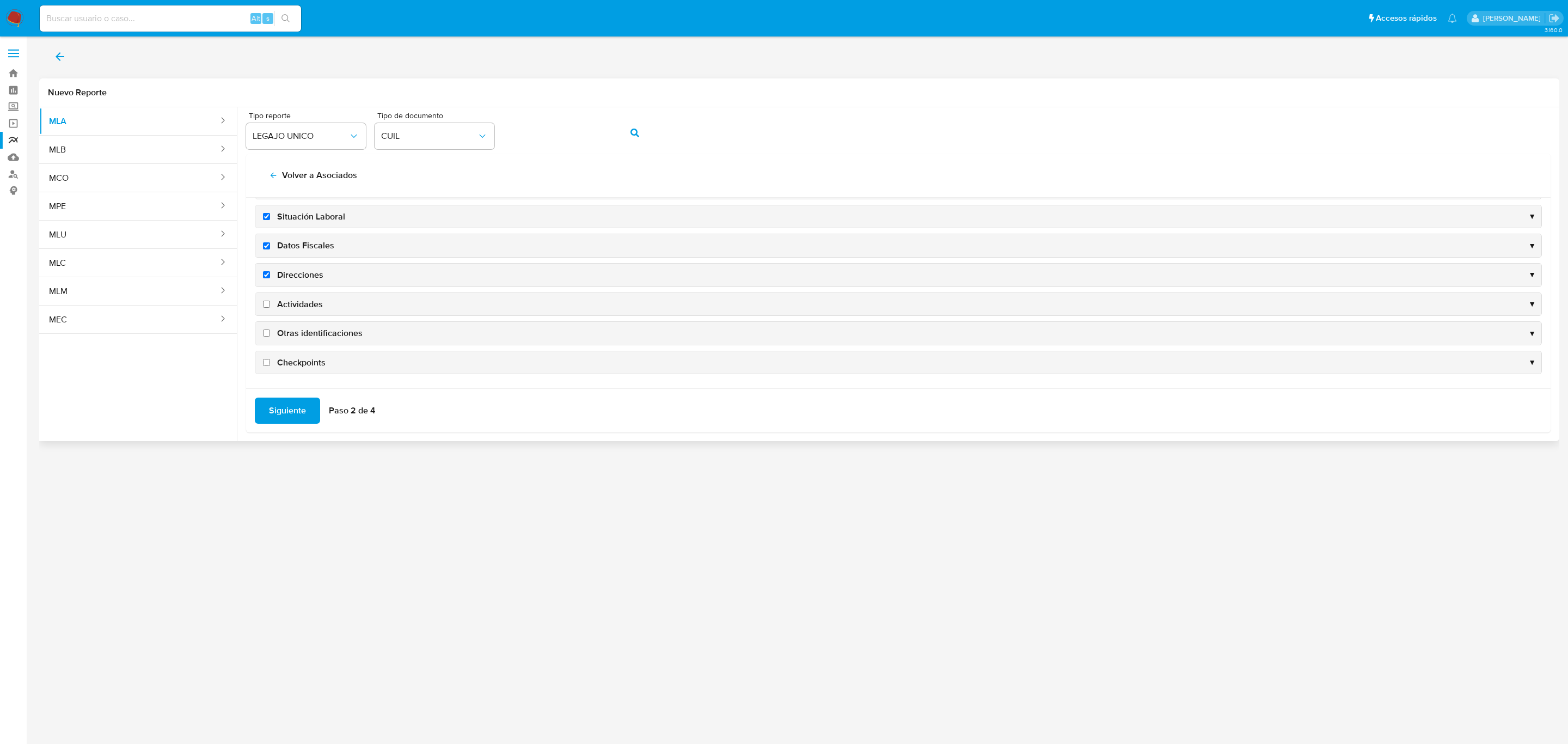
drag, startPoint x: 301, startPoint y: 306, endPoint x: 309, endPoint y: 367, distance: 61.5
click at [302, 307] on span "Actividades" at bounding box center [299, 304] width 46 height 12
click at [270, 307] on input "Actividades" at bounding box center [267, 304] width 7 height 7
checkbox input "true"
click at [265, 409] on button "Siguiente" at bounding box center [287, 410] width 65 height 26
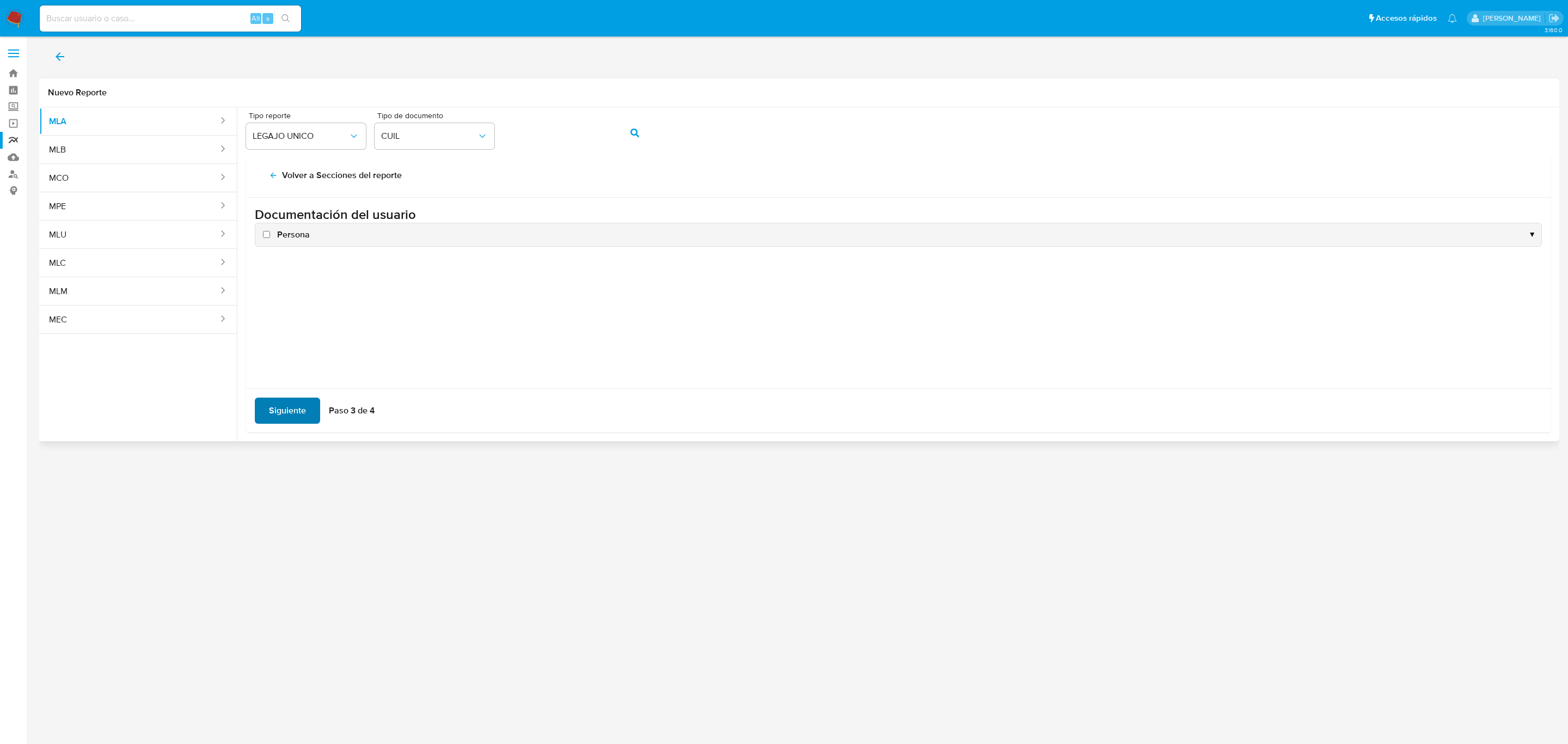
scroll to position [0, 0]
click at [288, 228] on div "Persona ▼" at bounding box center [898, 235] width 1286 height 23
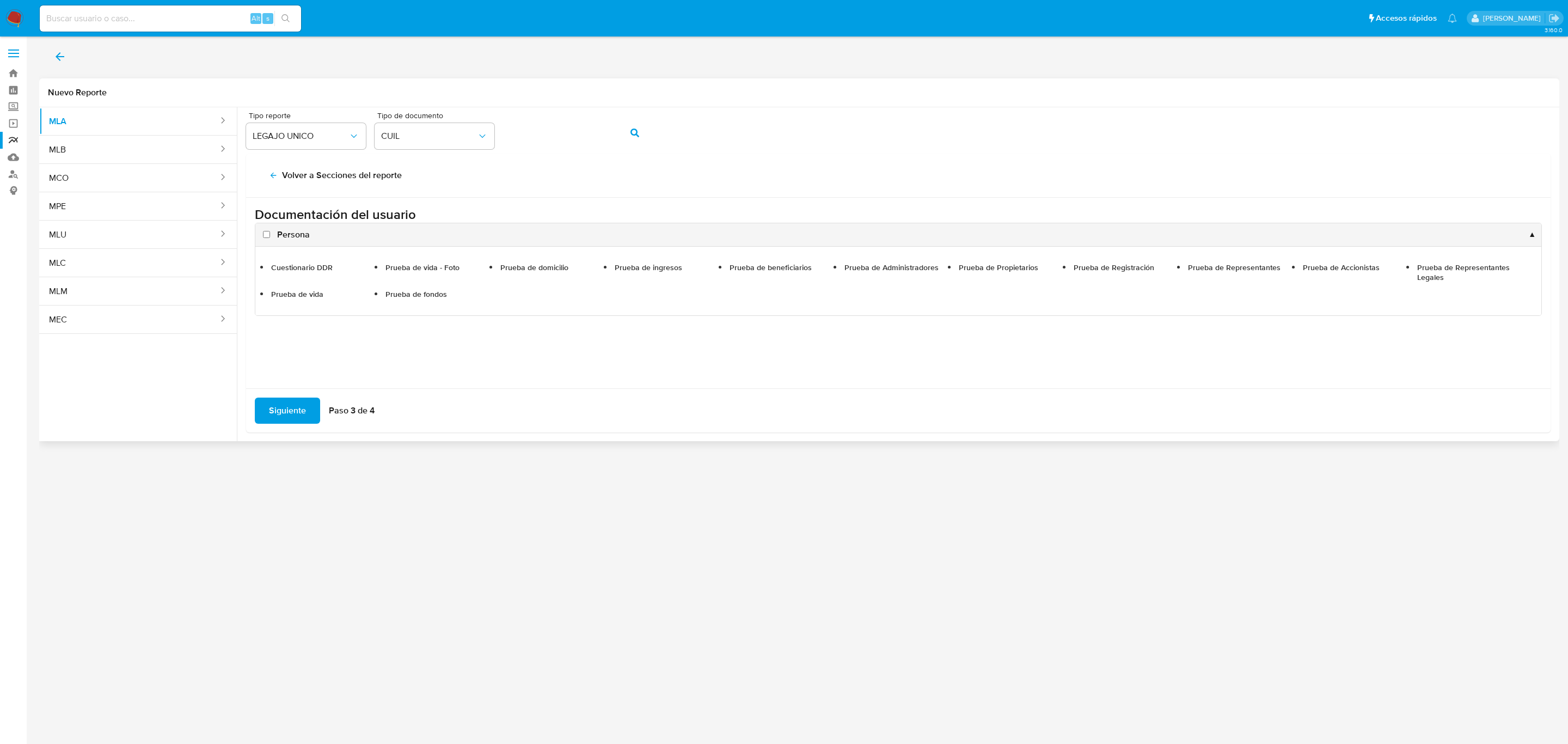
click at [297, 233] on span "Persona" at bounding box center [293, 235] width 33 height 12
click at [270, 233] on input "Persona" at bounding box center [267, 234] width 7 height 7
checkbox input "true"
click at [290, 420] on span "Siguiente" at bounding box center [287, 410] width 37 height 24
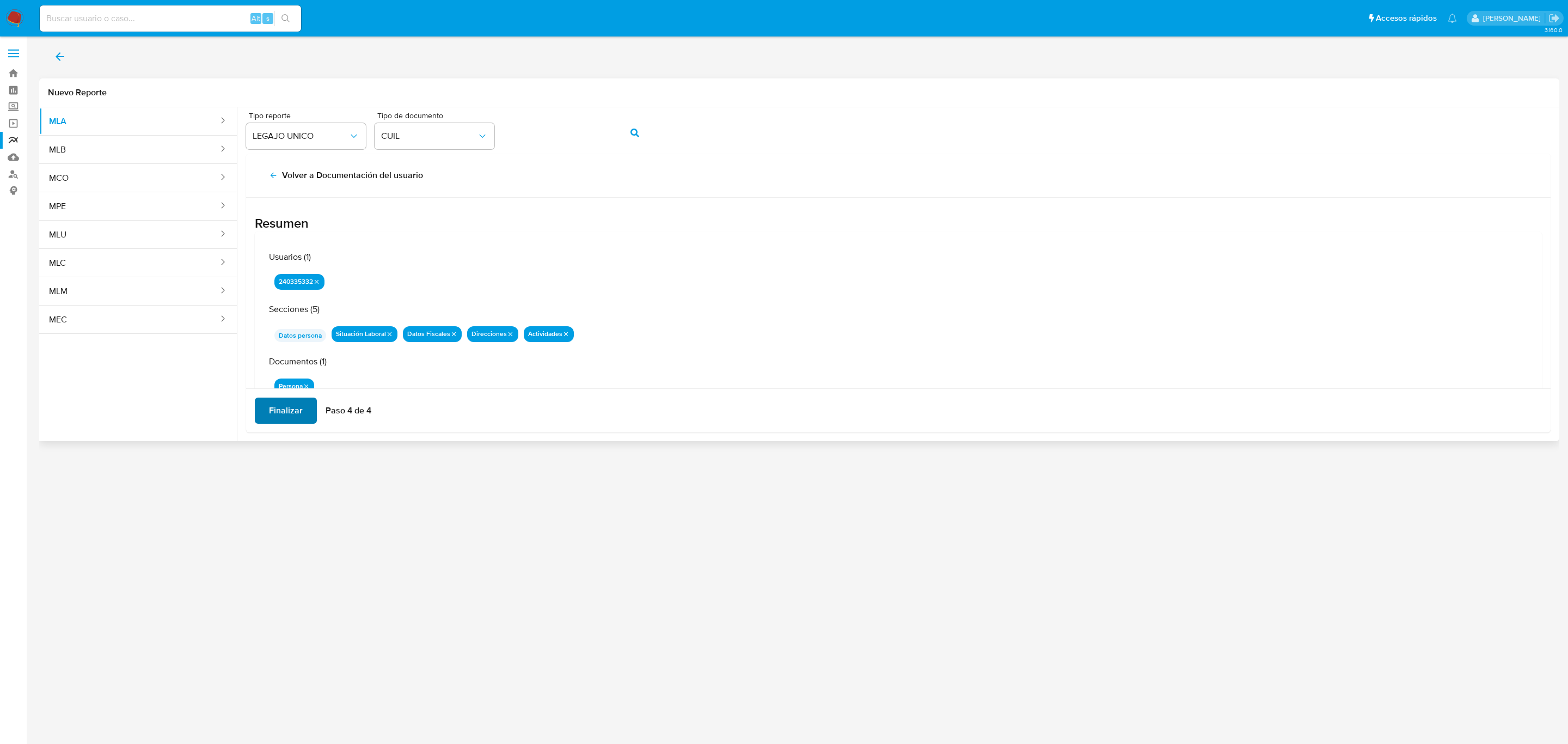
click at [292, 419] on span "Finalizar" at bounding box center [285, 410] width 33 height 24
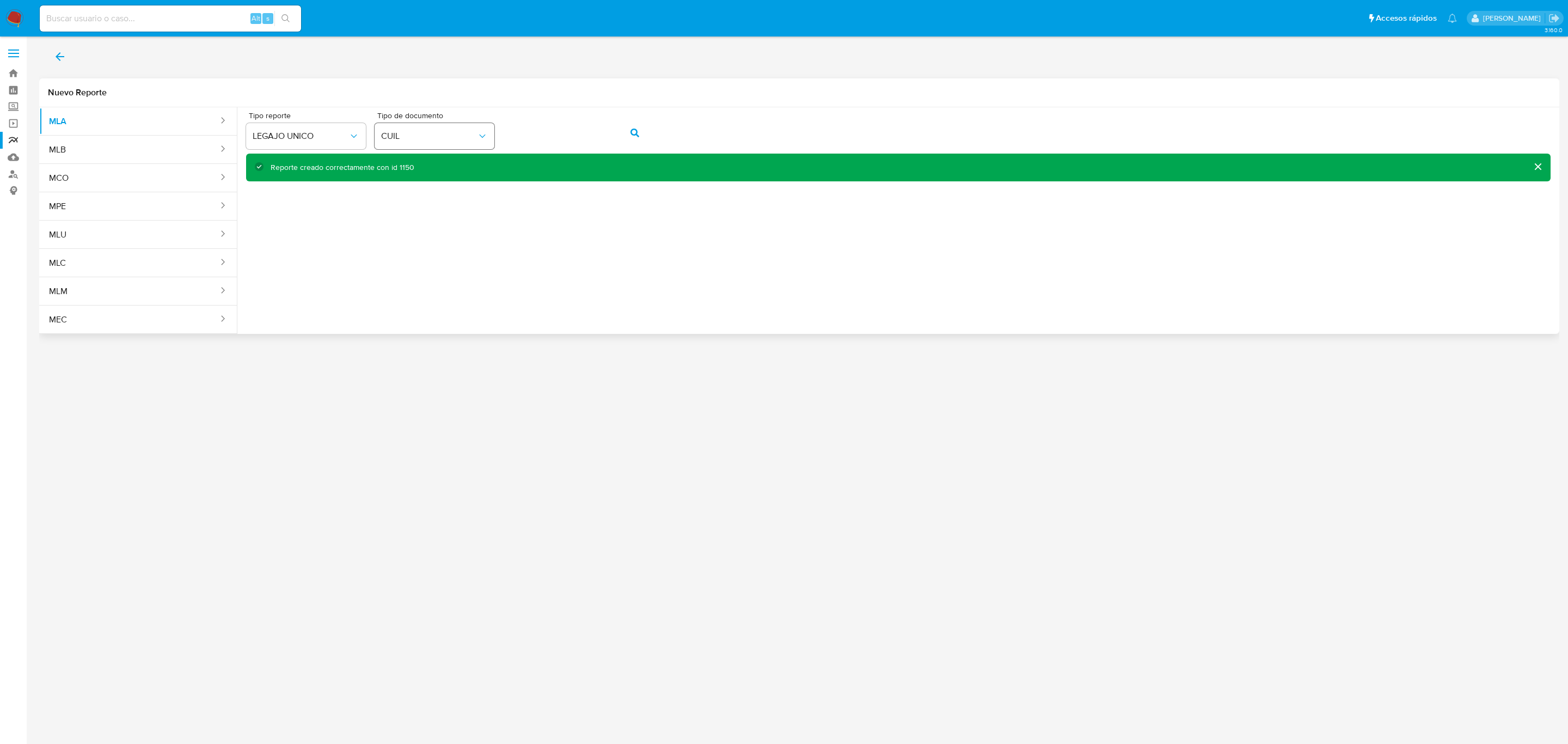
click at [480, 127] on div "Tipo reporte LEGAJO UNICO Tipo de documento CUIL" at bounding box center [898, 132] width 1304 height 42
click at [441, 139] on div "Tipo reporte LEGAJO UNICO Tipo de documento CUIL" at bounding box center [898, 132] width 1304 height 42
click at [632, 134] on icon "action-search" at bounding box center [635, 133] width 9 height 9
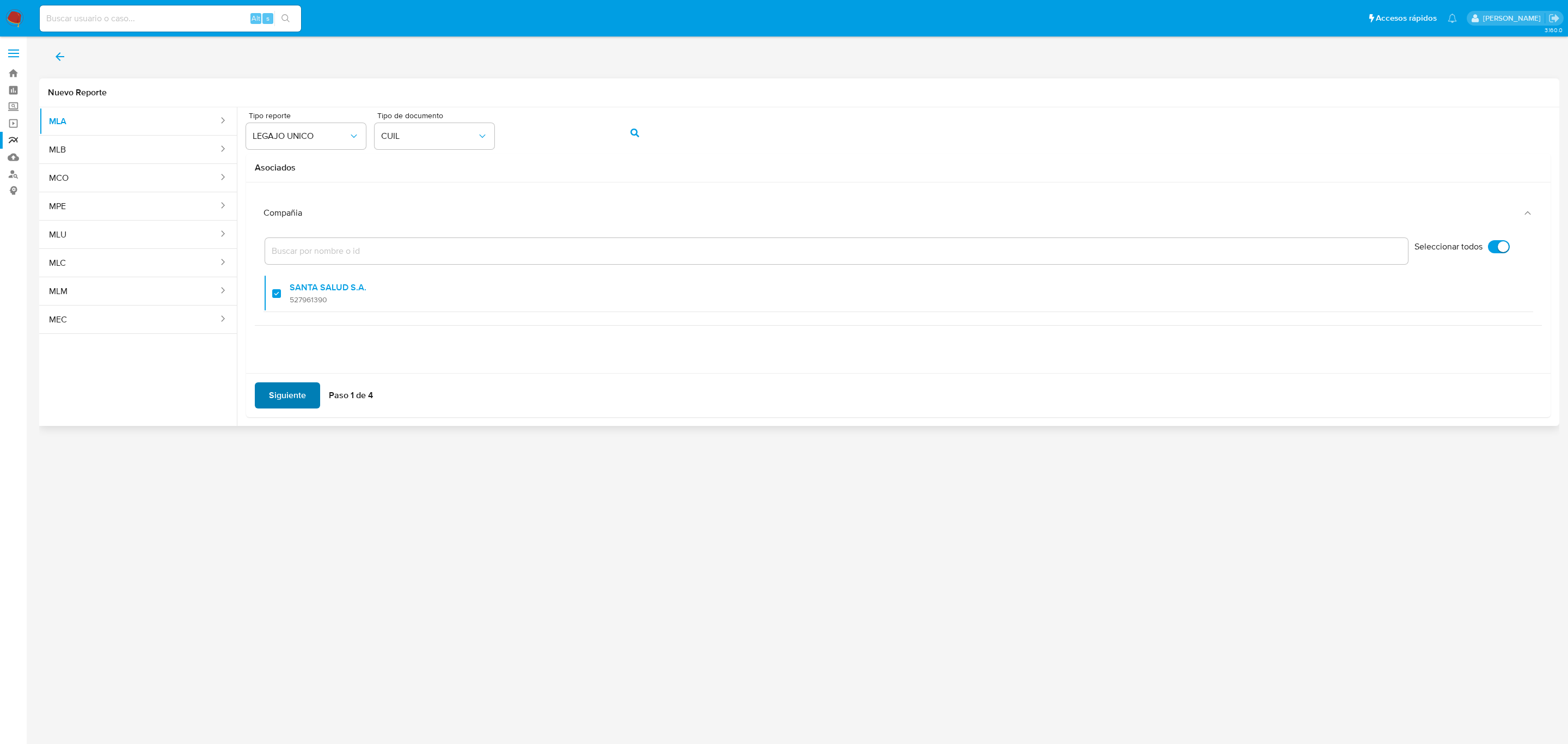
click at [282, 384] on span "Siguiente" at bounding box center [287, 395] width 37 height 24
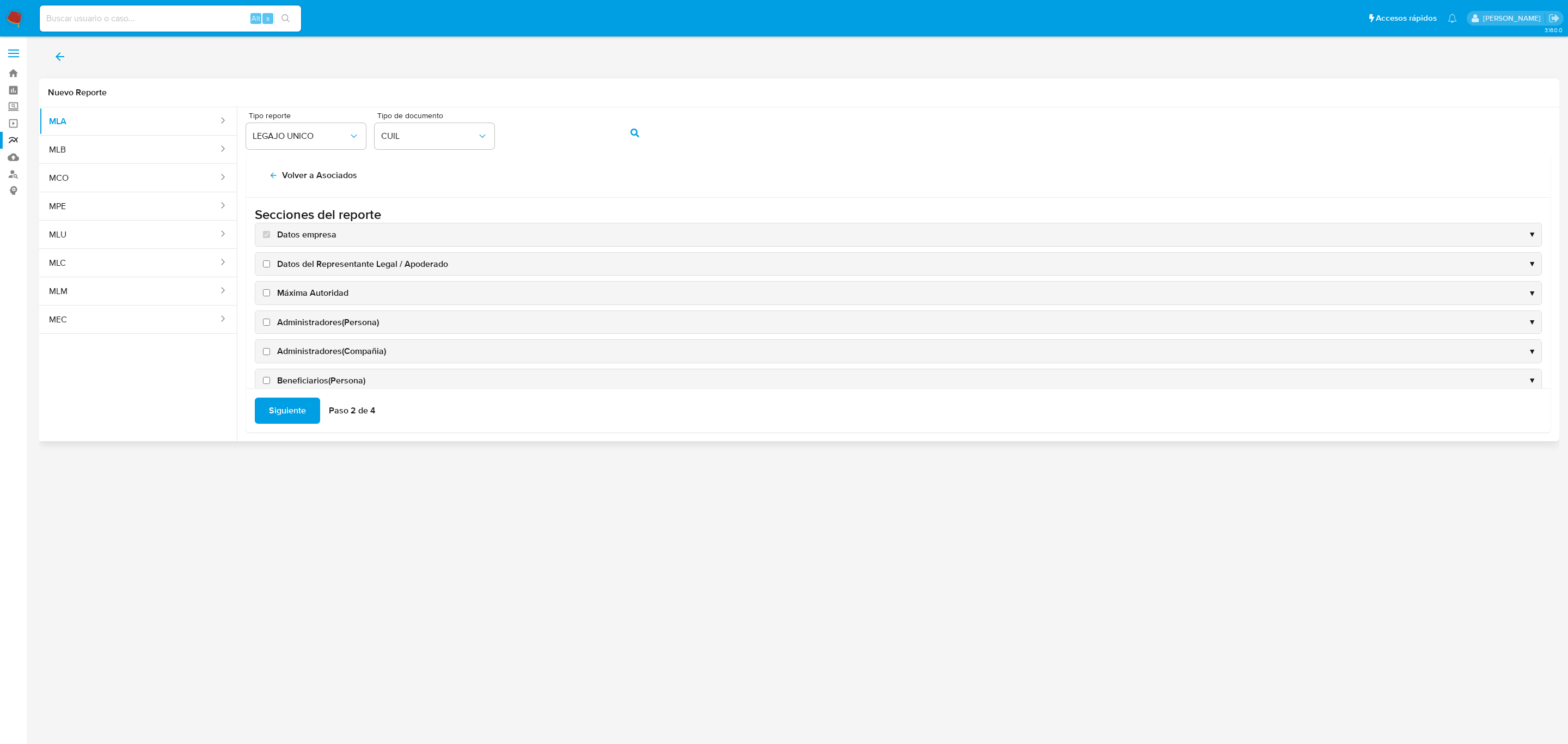
click at [314, 257] on div "Datos del Representante Legal / Apoderado ▼" at bounding box center [898, 264] width 1286 height 23
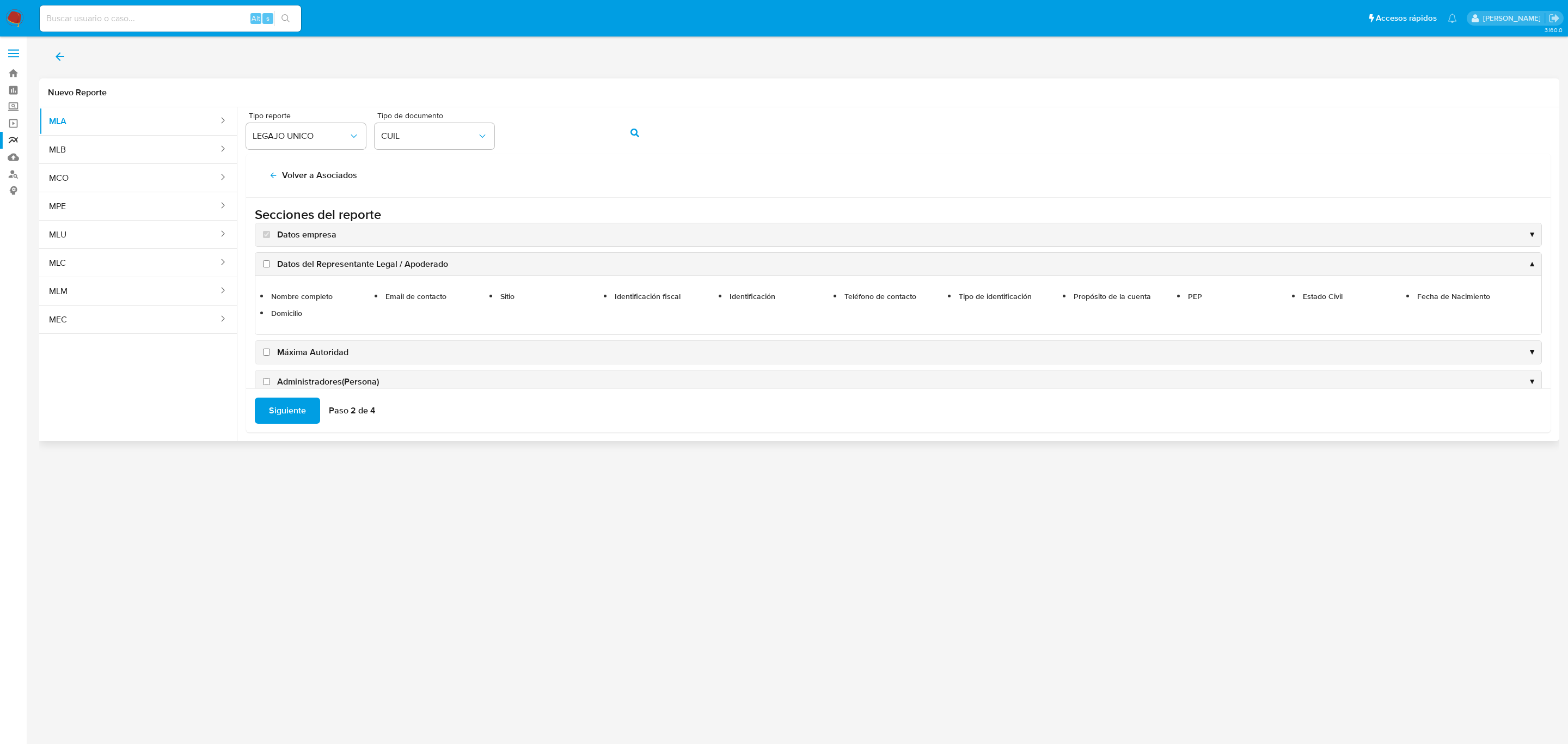
click at [317, 266] on span "Datos del Representante Legal / Apoderado" at bounding box center [362, 264] width 171 height 12
click at [270, 266] on input "Datos del Representante Legal / Apoderado" at bounding box center [267, 264] width 7 height 7
checkbox input "true"
click at [307, 348] on span "Máxima Autoridad" at bounding box center [312, 353] width 71 height 12
click at [270, 348] on input "Máxima Autoridad" at bounding box center [267, 352] width 7 height 7
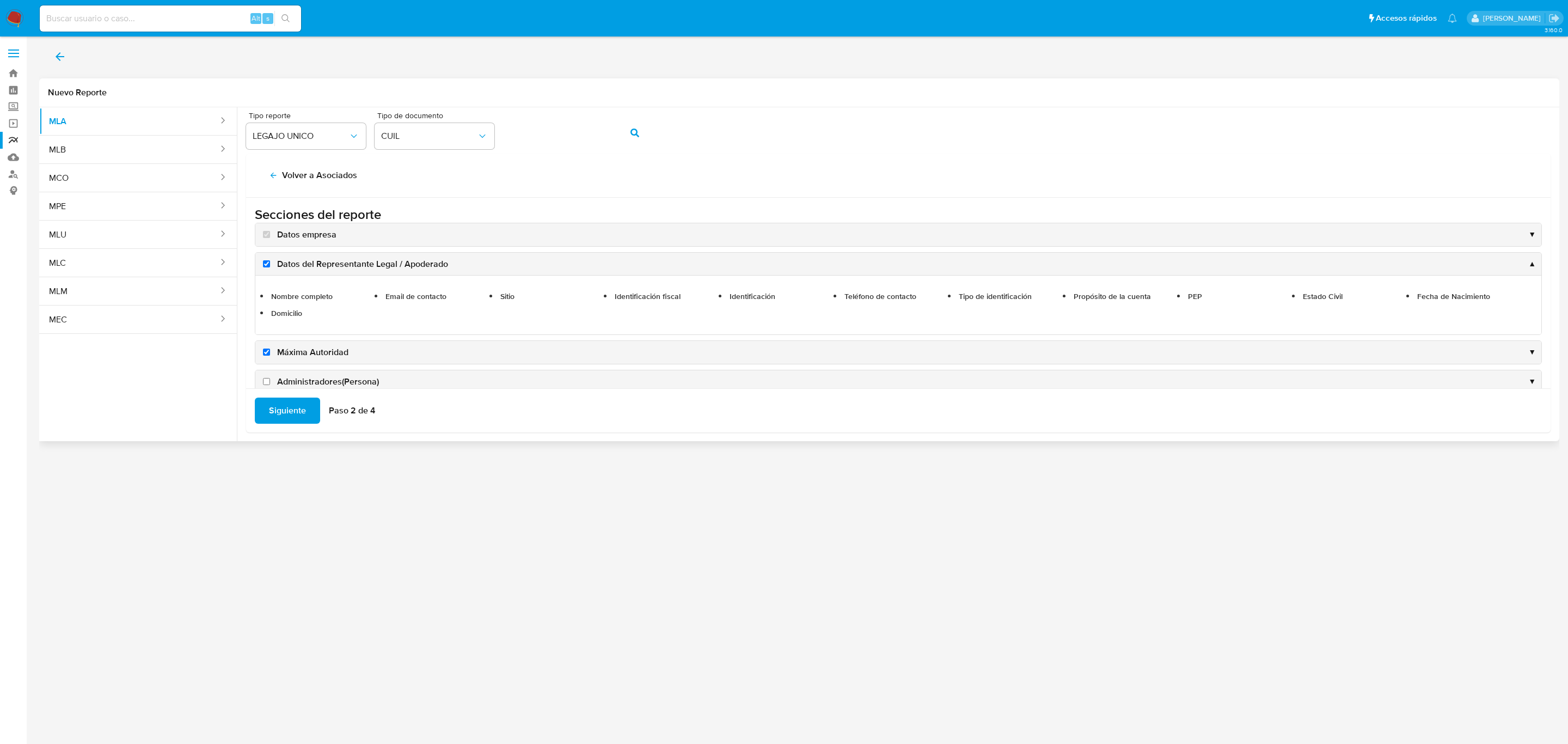
checkbox input "true"
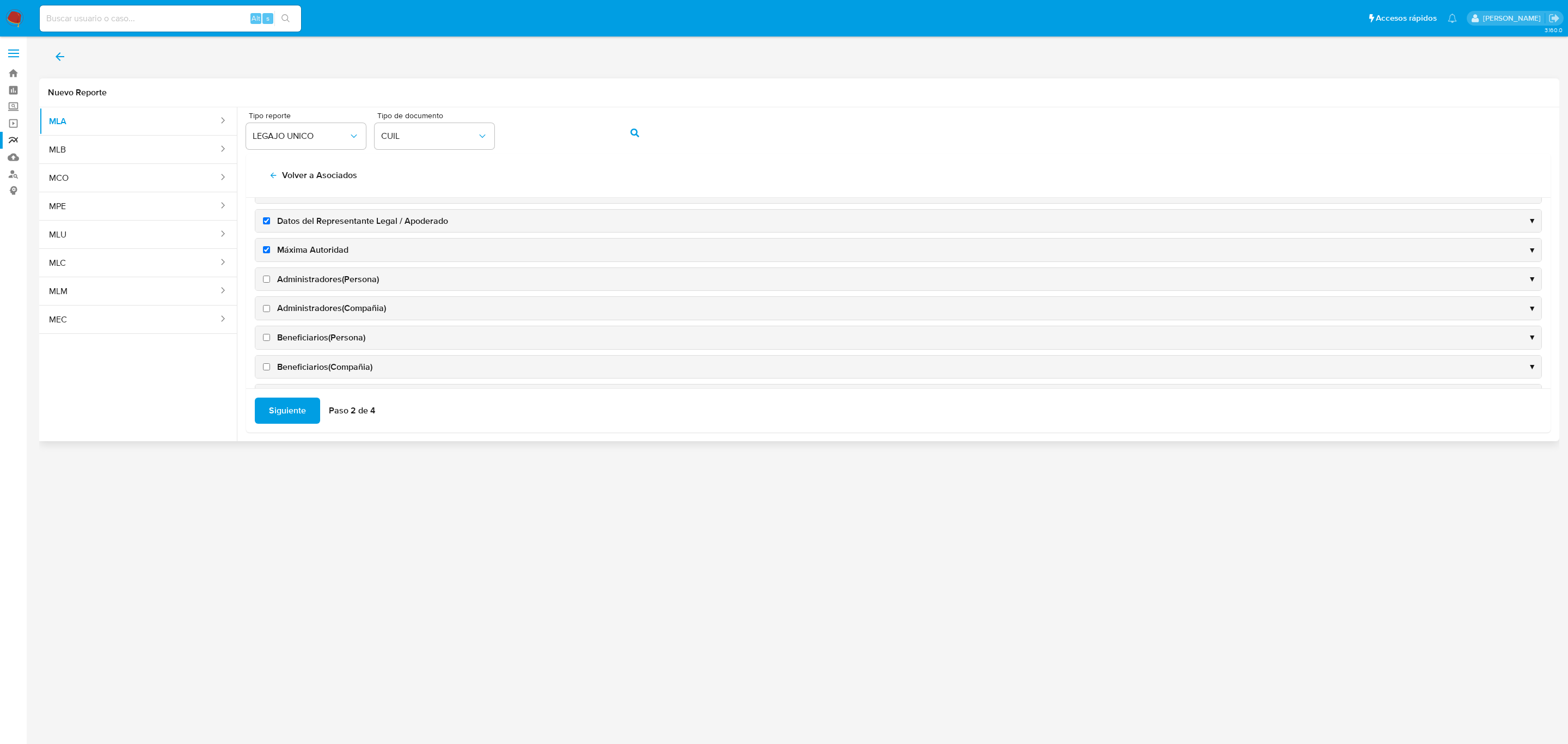
scroll to position [82, 0]
click at [276, 240] on label "Administradores(Persona)" at bounding box center [320, 241] width 118 height 12
click at [270, 240] on input "Administradores(Persona)" at bounding box center [267, 240] width 7 height 7
checkbox input "true"
click at [276, 270] on label "Administradores(Compañia)" at bounding box center [323, 270] width 125 height 12
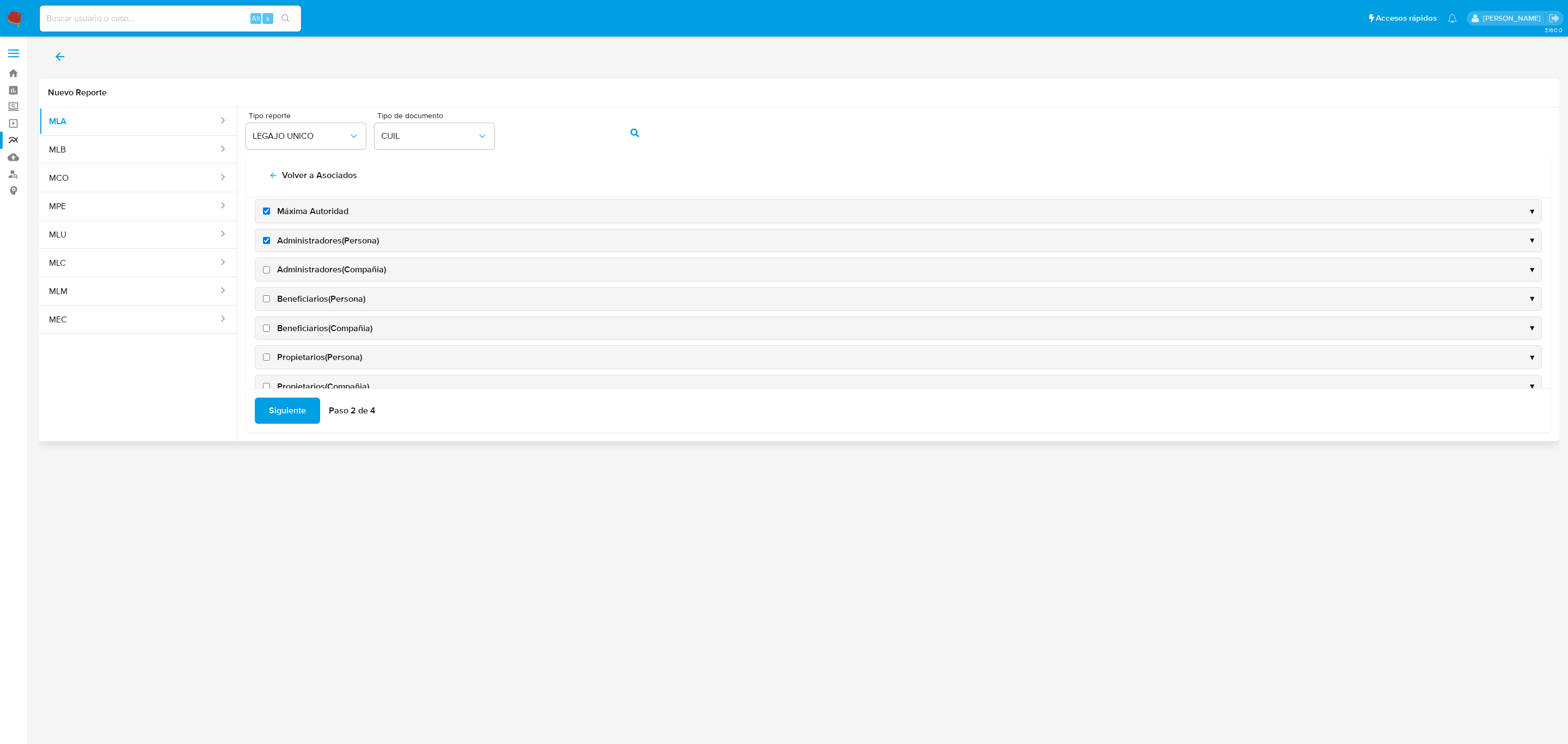
click at [270, 270] on input "Administradores(Compañia)" at bounding box center [267, 270] width 7 height 7
click at [384, 273] on span "Administradores(Compañia)" at bounding box center [331, 270] width 109 height 12
click at [270, 273] on input "Administradores(Compañia)" at bounding box center [267, 270] width 7 height 7
click at [384, 273] on span "Administradores(Compañia)" at bounding box center [331, 270] width 109 height 12
click at [270, 273] on input "Administradores(Compañia)" at bounding box center [267, 270] width 7 height 7
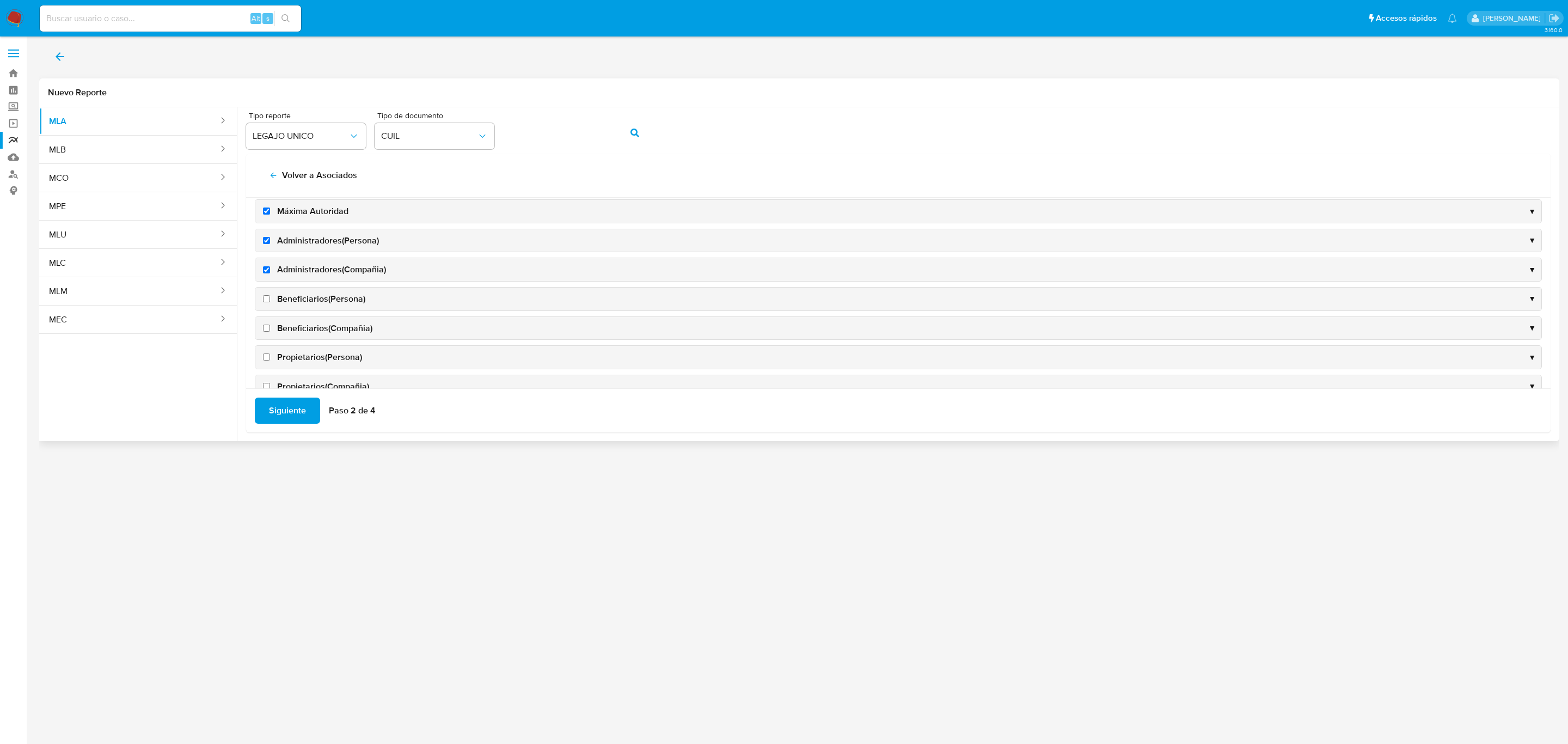
checkbox input "true"
click at [338, 281] on div "Datos empresa ▼ Datos del Representante Legal / Apoderado ▼ Máxima Autoridad ▼ …" at bounding box center [898, 156] width 1287 height 520
click at [337, 293] on div "Datos Fiscales ▼" at bounding box center [898, 287] width 1286 height 23
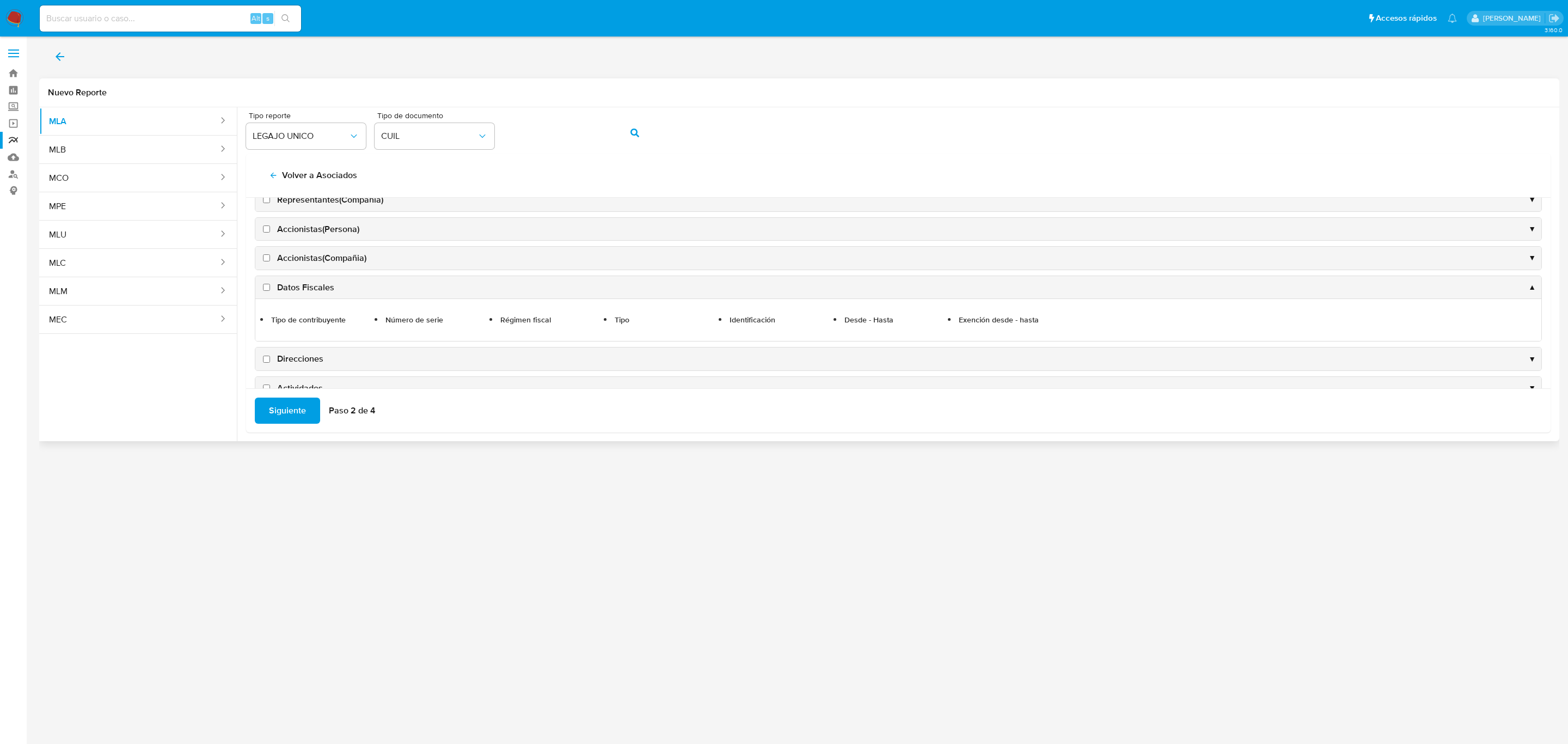
click at [289, 292] on span "Datos Fiscales" at bounding box center [306, 287] width 57 height 12
click at [270, 291] on input "Datos Fiscales" at bounding box center [267, 287] width 7 height 7
checkbox input "true"
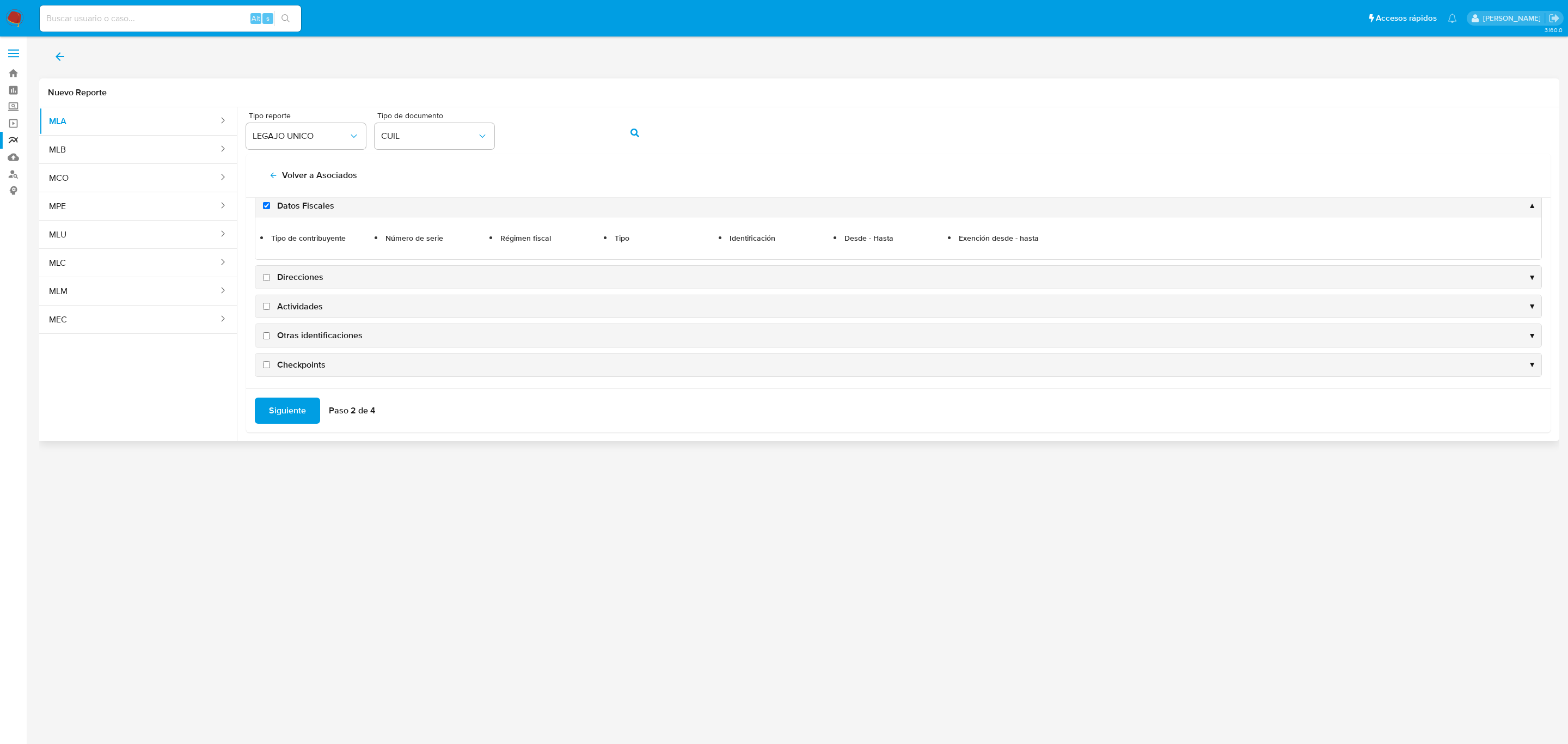
click at [298, 283] on span "Direcciones" at bounding box center [300, 277] width 46 height 12
click at [270, 281] on input "Direcciones" at bounding box center [267, 278] width 7 height 7
checkbox input "true"
click at [306, 307] on span "Actividades" at bounding box center [299, 304] width 46 height 12
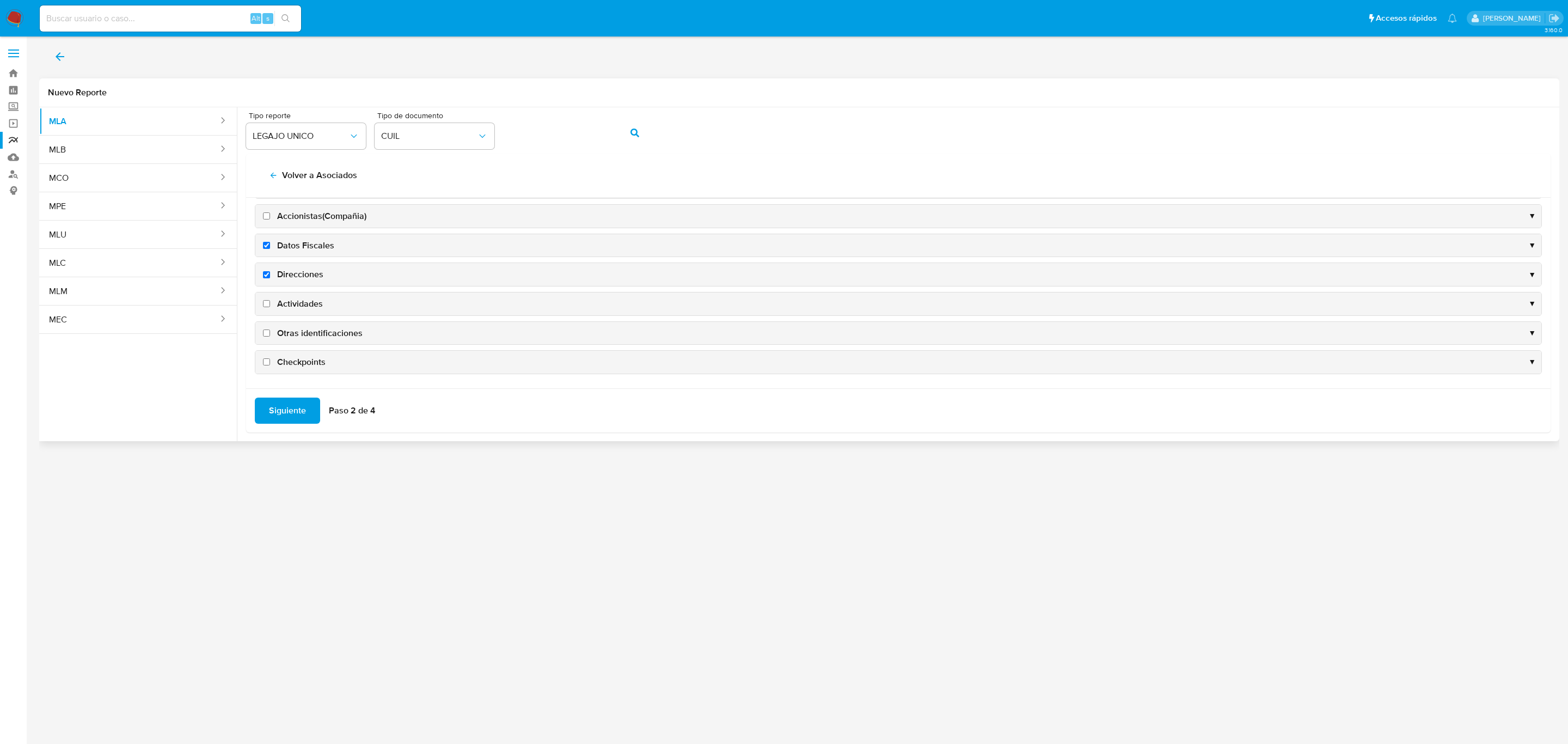
click at [270, 307] on input "Actividades" at bounding box center [267, 304] width 7 height 7
checkbox input "true"
click at [318, 328] on span "Otras identificaciones" at bounding box center [320, 334] width 85 height 12
click at [270, 329] on input "Otras identificaciones" at bounding box center [267, 333] width 7 height 7
checkbox input "true"
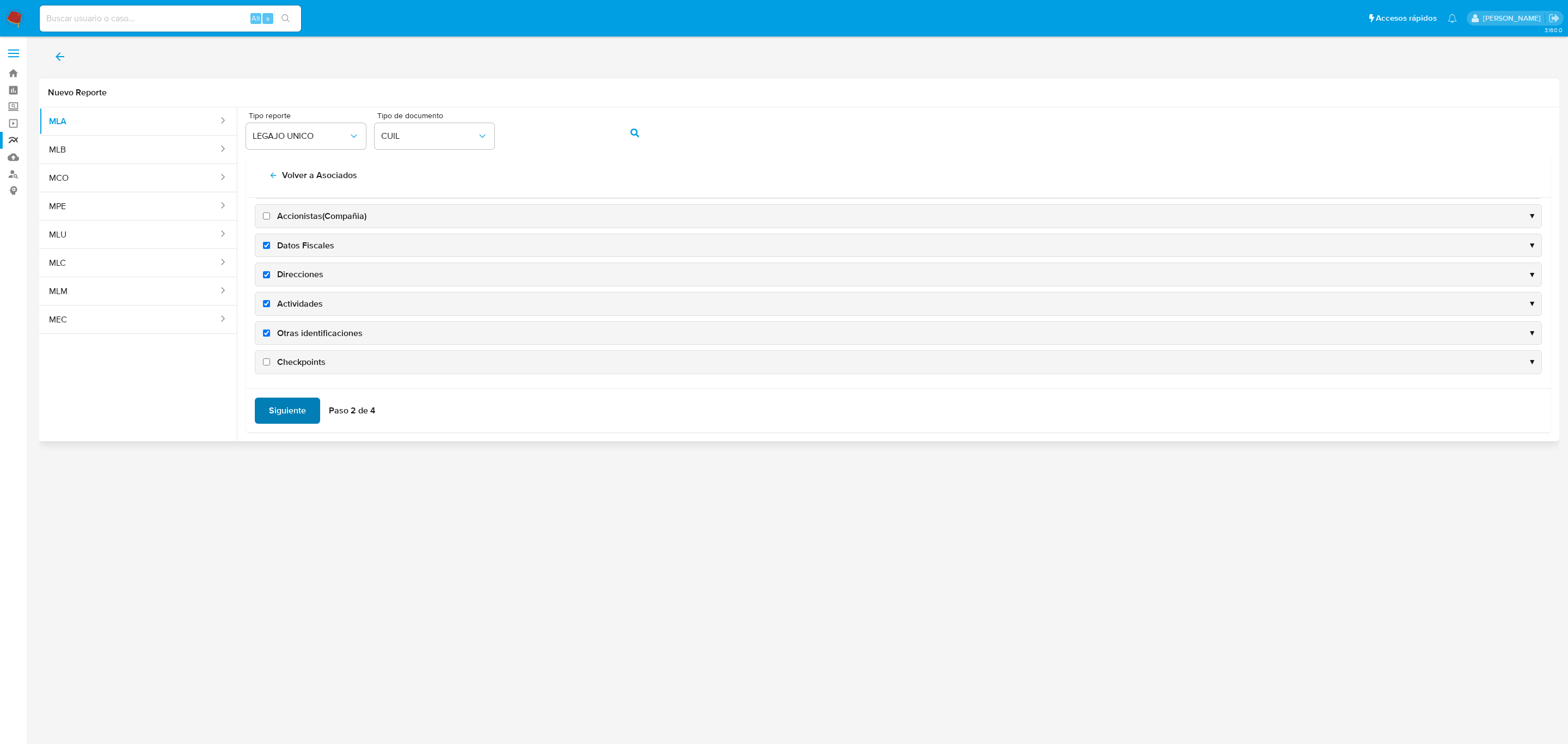
click at [278, 415] on span "Siguiente" at bounding box center [287, 410] width 37 height 24
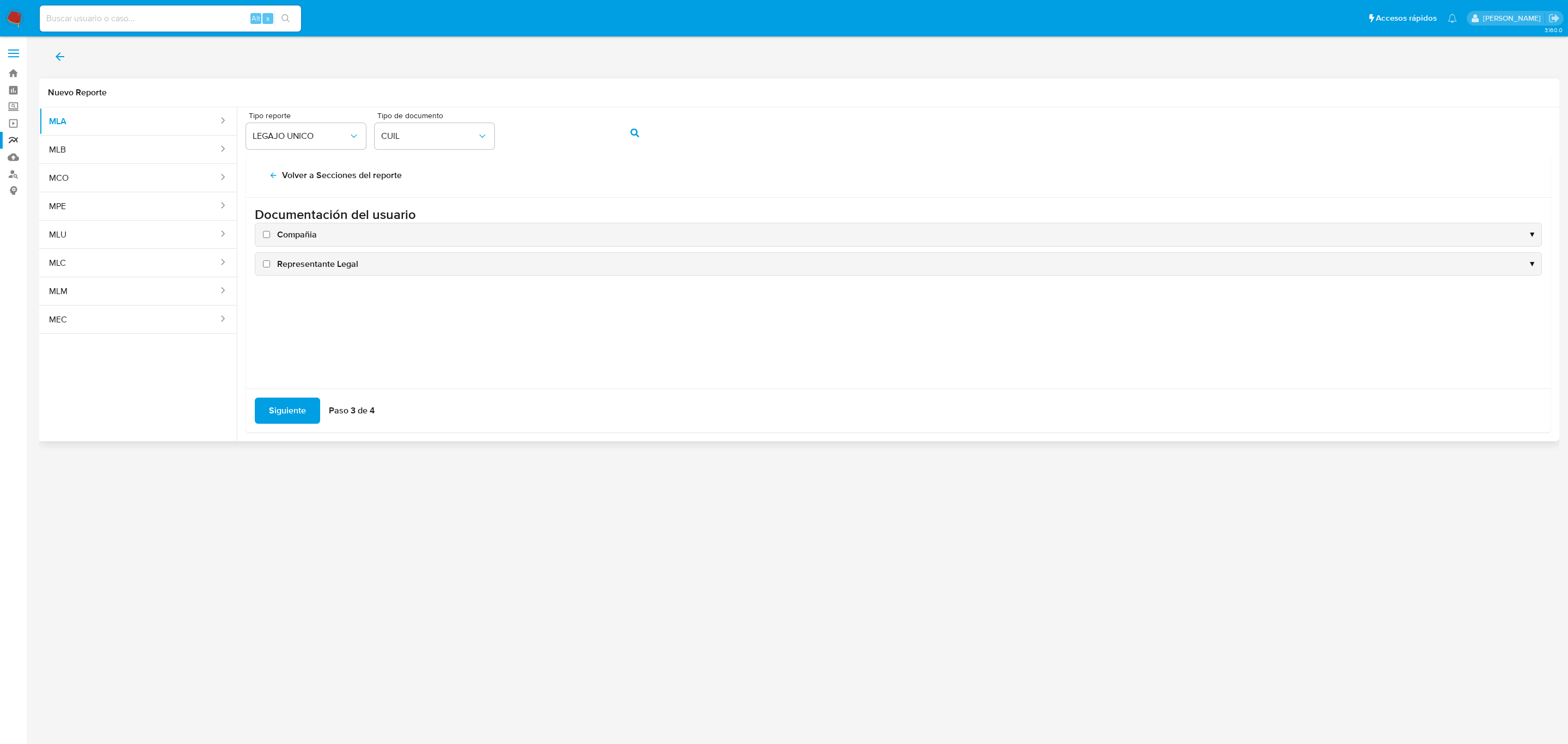
click at [301, 236] on span "Compañia" at bounding box center [296, 235] width 40 height 12
click at [270, 236] on input "Compañia" at bounding box center [267, 234] width 7 height 7
checkbox input "true"
click at [306, 268] on span "Representante Legal" at bounding box center [317, 264] width 81 height 12
click at [270, 267] on input "Representante Legal" at bounding box center [267, 264] width 7 height 7
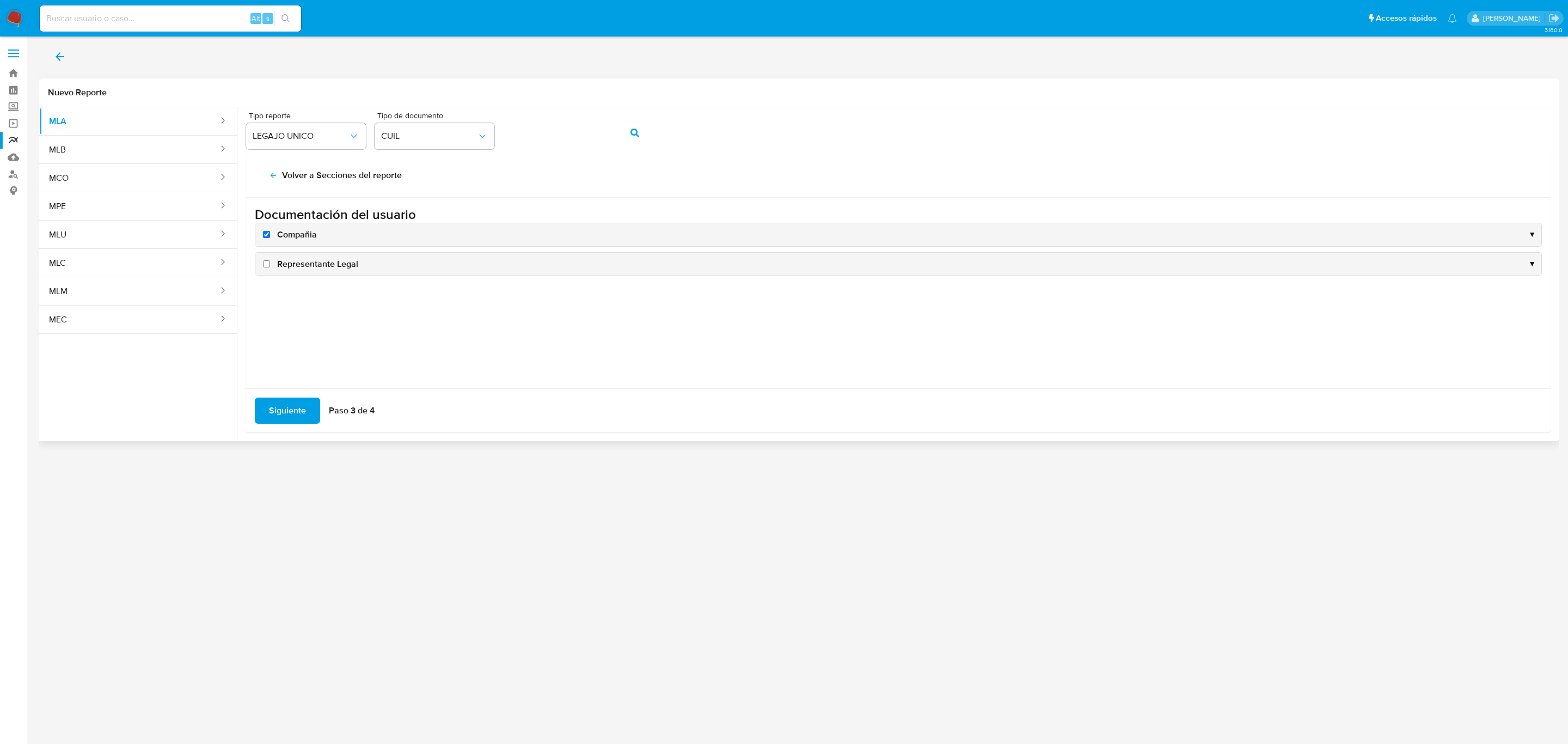
checkbox input "true"
click at [286, 415] on span "Siguiente" at bounding box center [287, 410] width 37 height 24
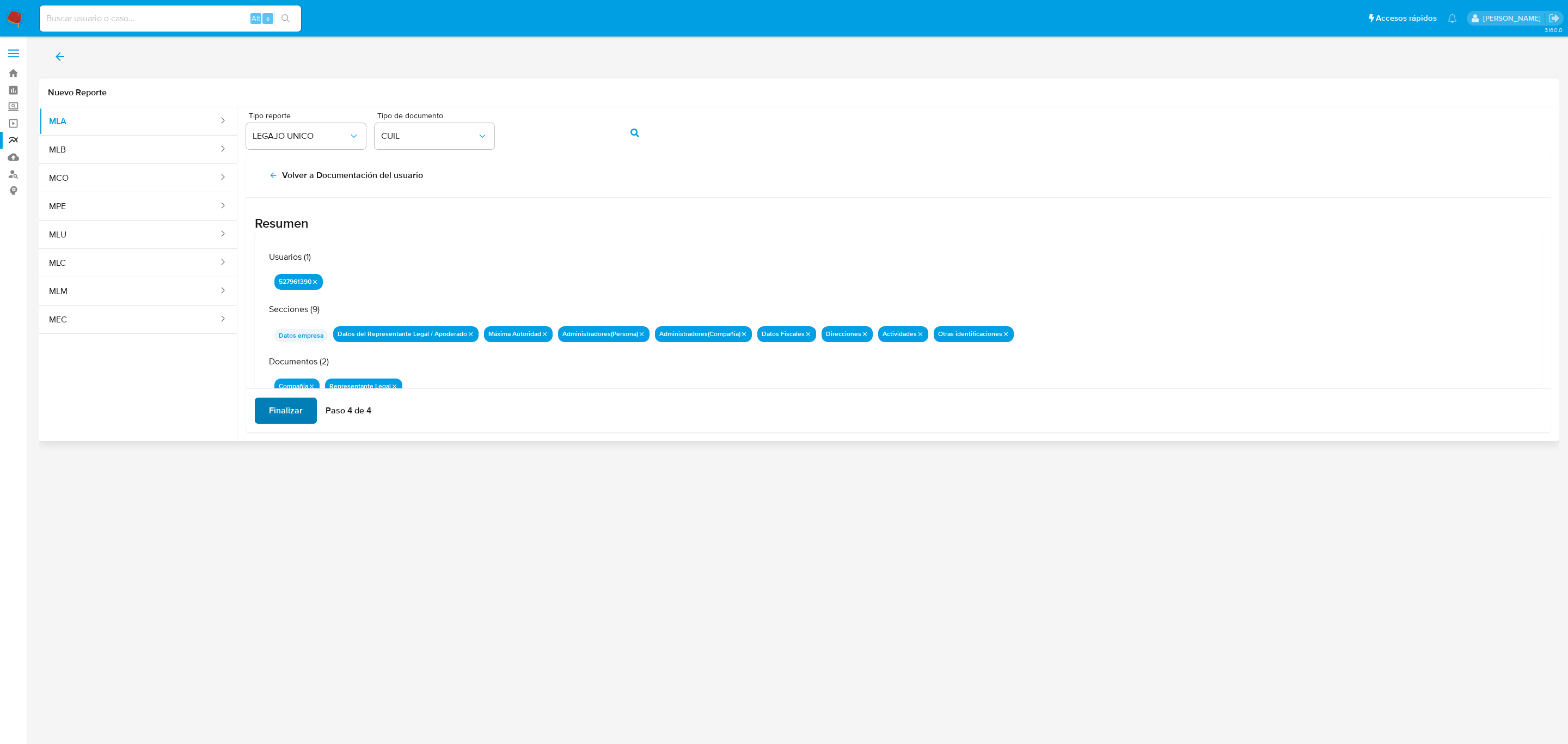
click at [286, 415] on span "Finalizar" at bounding box center [285, 410] width 33 height 24
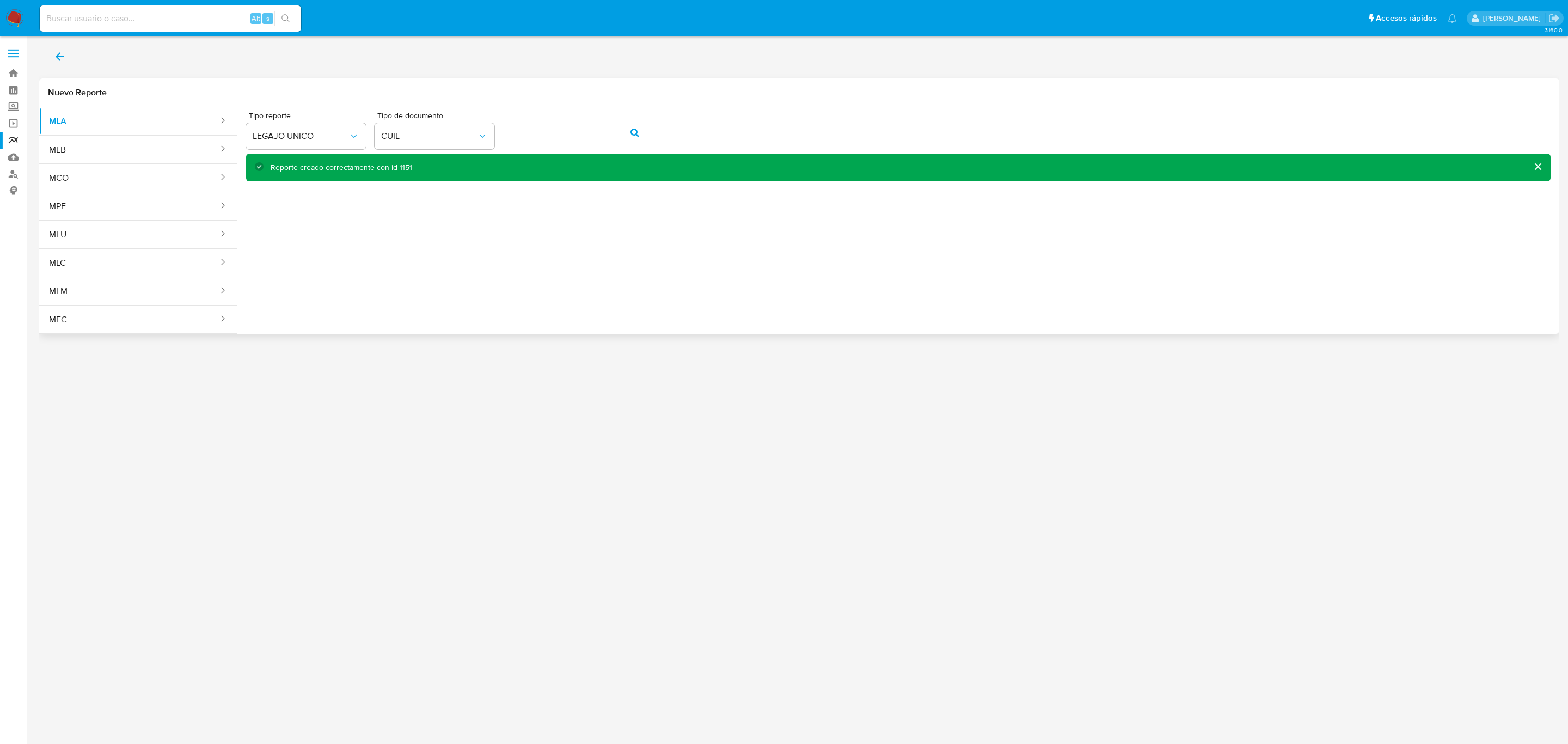
click at [57, 56] on icon "back" at bounding box center [60, 57] width 9 height 9
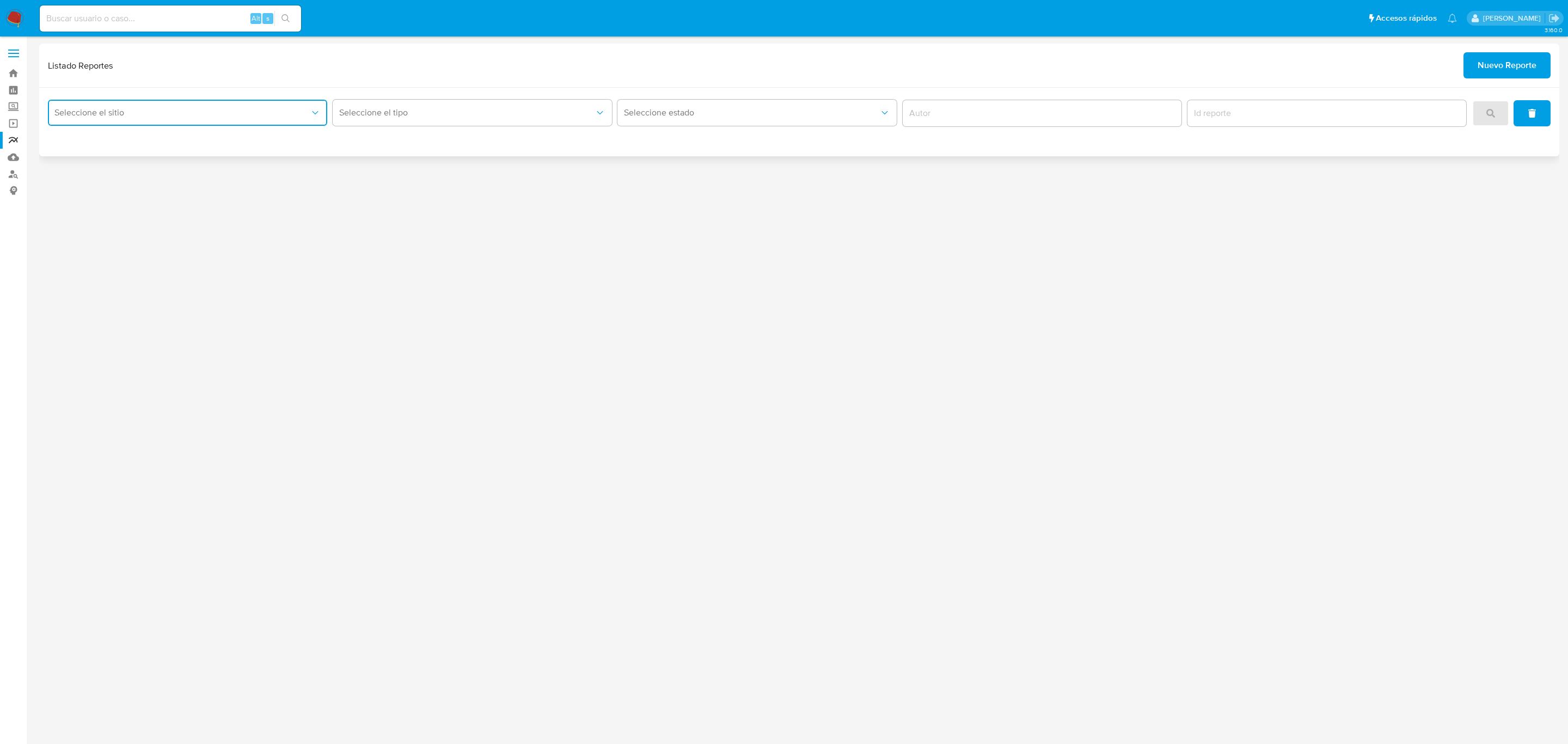
click at [301, 124] on button "Seleccione el sitio" at bounding box center [187, 113] width 279 height 26
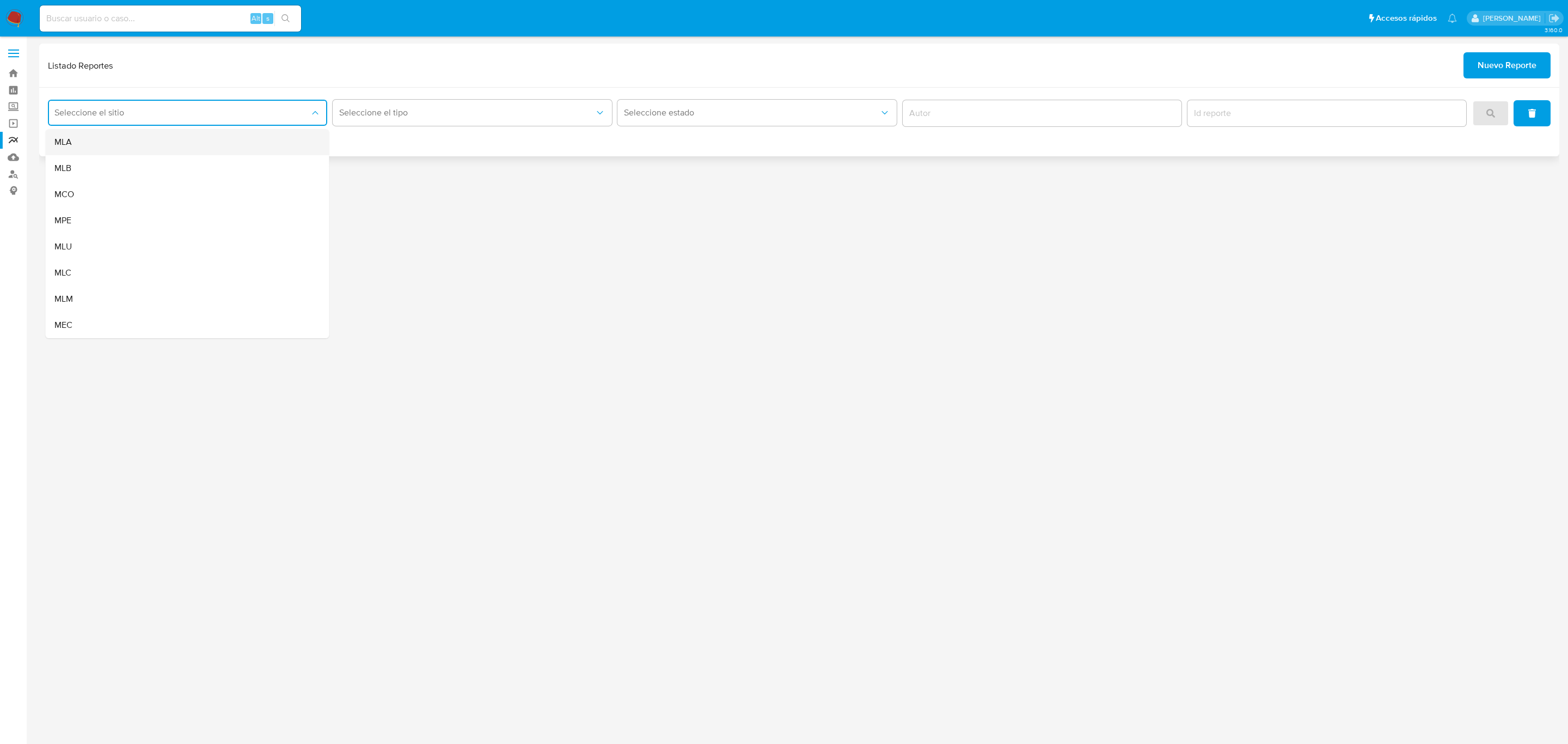
click at [287, 136] on div "MLA" at bounding box center [184, 142] width 260 height 26
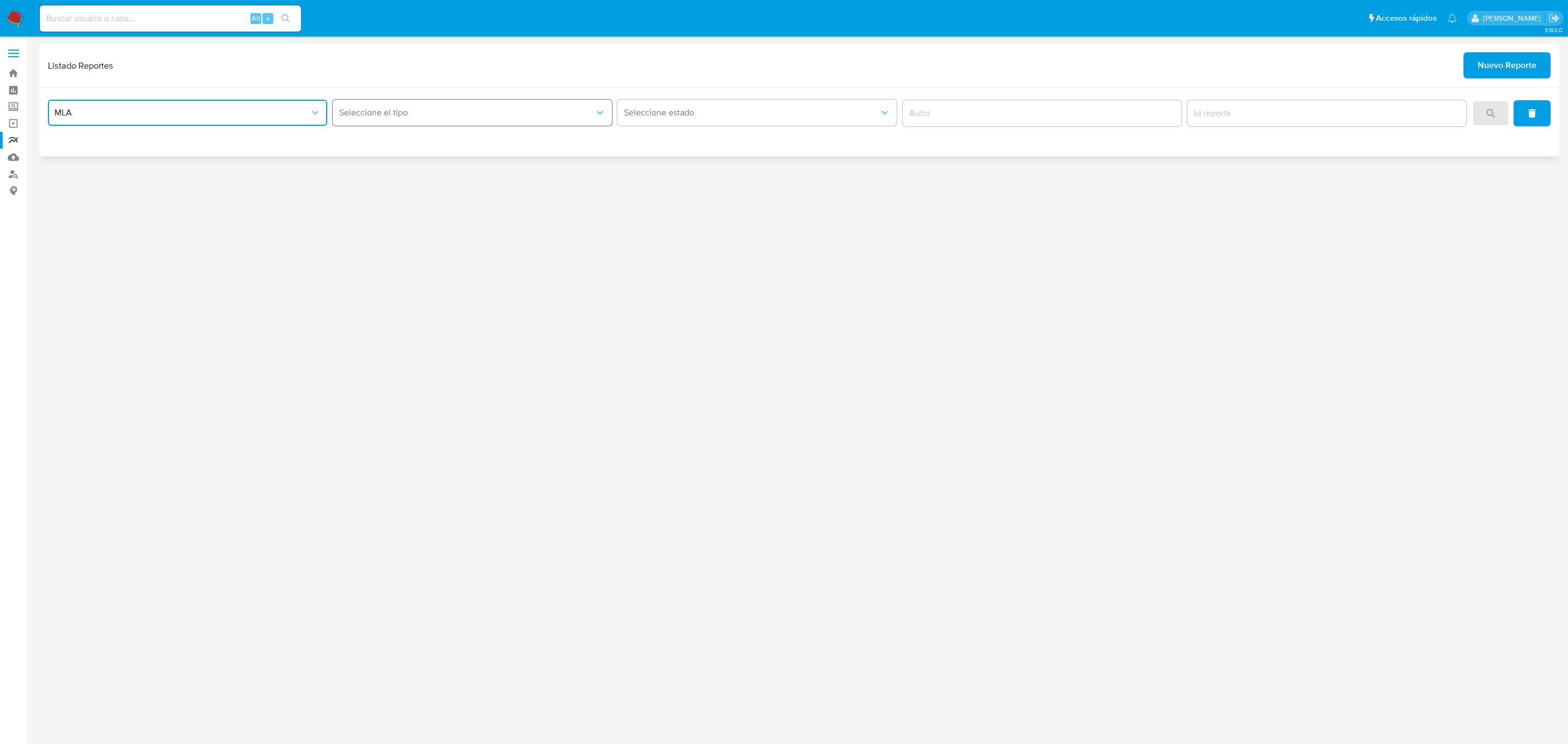
click at [384, 104] on button "Seleccione el tipo" at bounding box center [472, 113] width 279 height 26
click at [402, 177] on div "LEGAJO UNICO" at bounding box center [469, 168] width 260 height 26
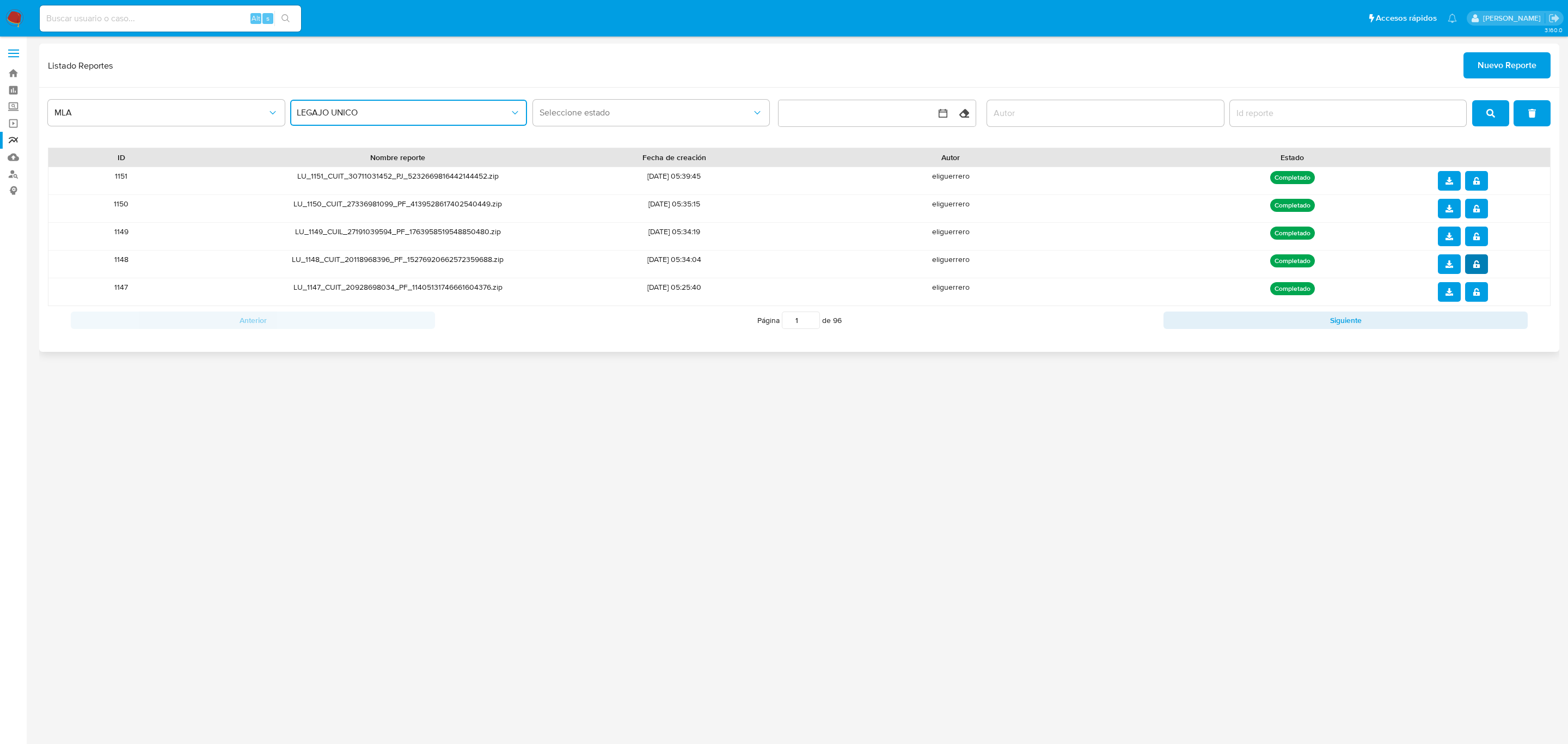
click at [1485, 270] on button "notify_security" at bounding box center [1477, 264] width 23 height 19
click at [1449, 268] on icon "download" at bounding box center [1449, 264] width 8 height 8
click at [1470, 229] on button "notify_security" at bounding box center [1477, 236] width 23 height 19
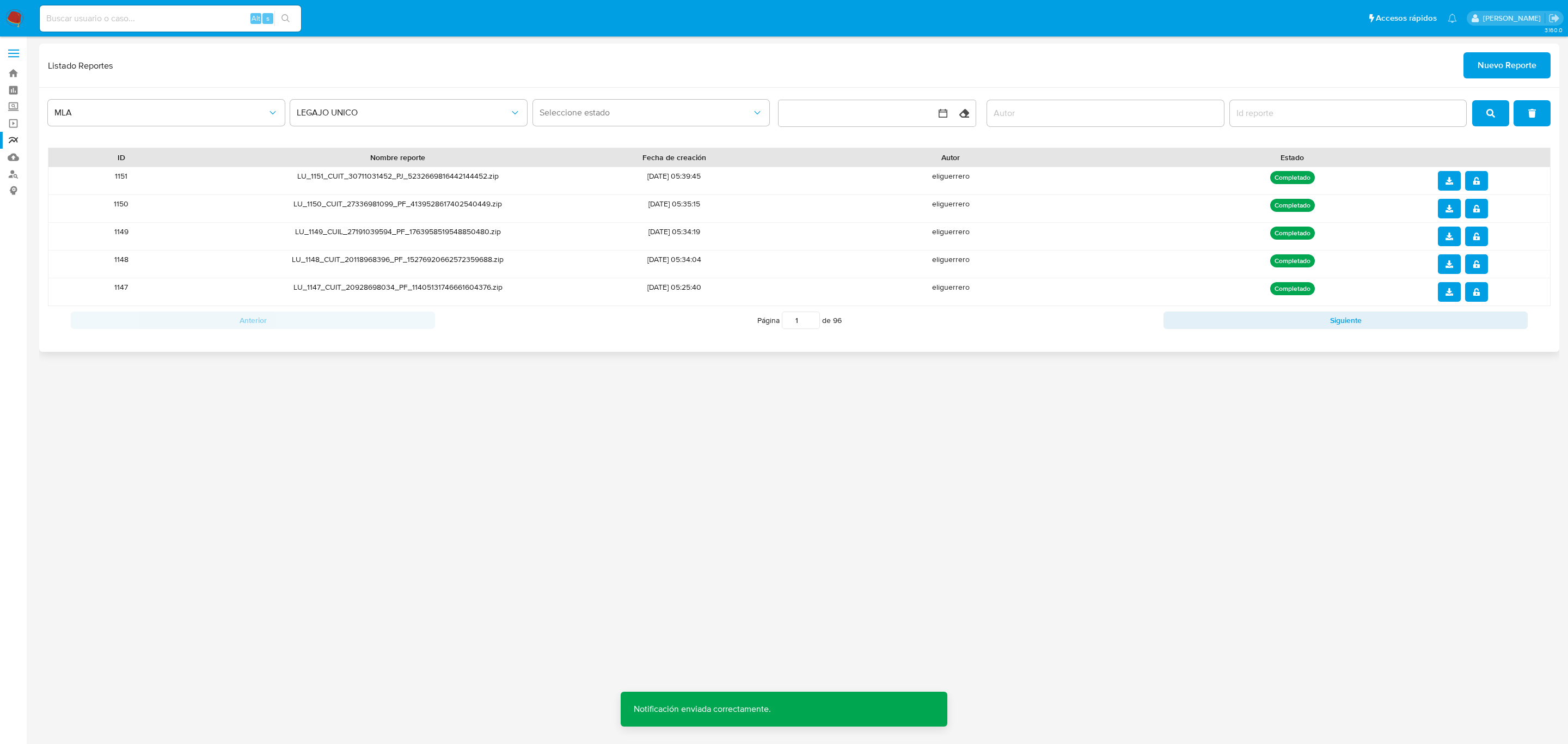
click at [1452, 235] on icon "download" at bounding box center [1449, 236] width 8 height 8
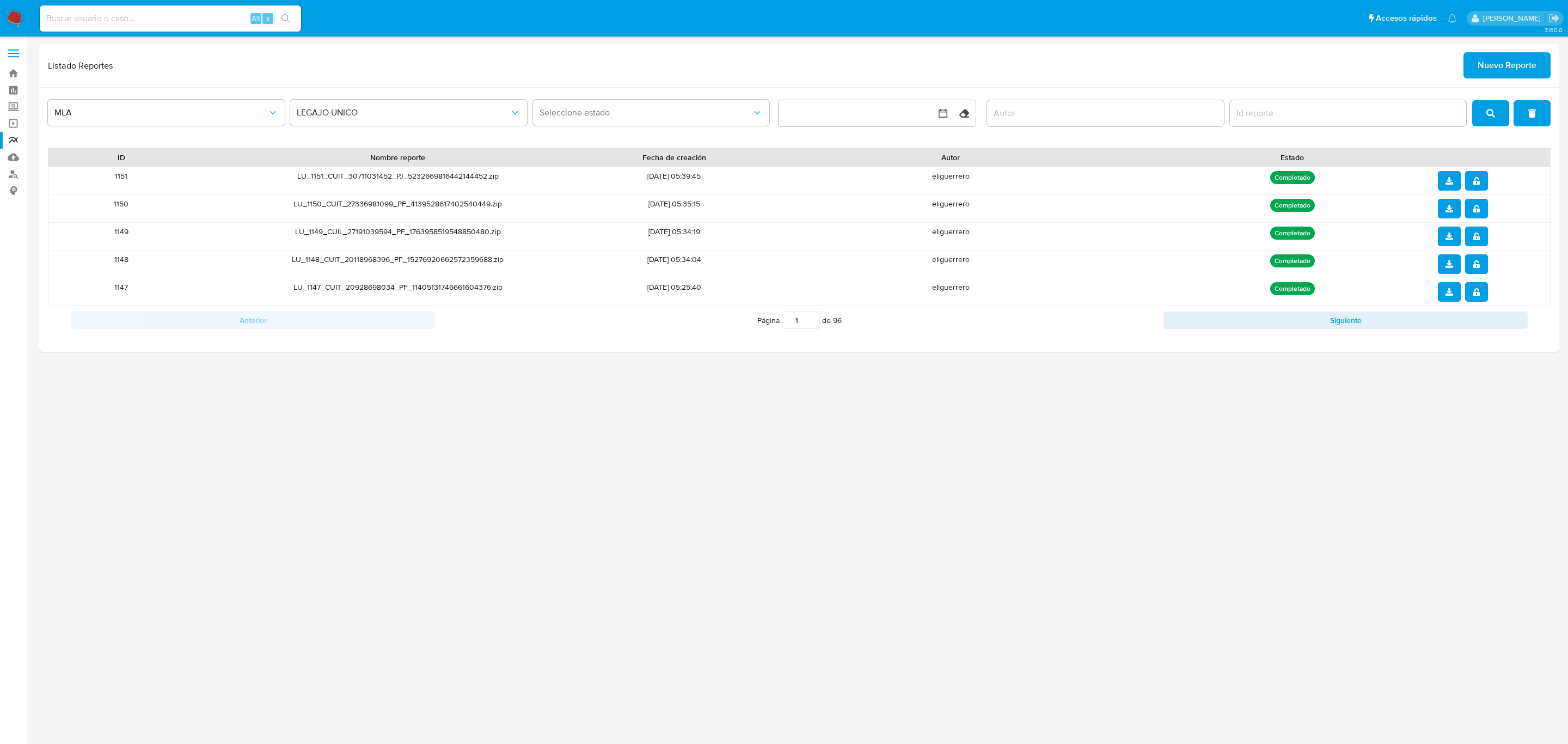
click at [1281, 484] on div "3.160.0" at bounding box center [799, 390] width 1520 height 693
click at [1479, 198] on div at bounding box center [1490, 208] width 120 height 27
click at [1475, 205] on icon "notify_security" at bounding box center [1476, 208] width 8 height 8
click at [1449, 212] on icon "download" at bounding box center [1449, 208] width 8 height 8
click at [768, 457] on div "3.160.0" at bounding box center [799, 390] width 1520 height 693
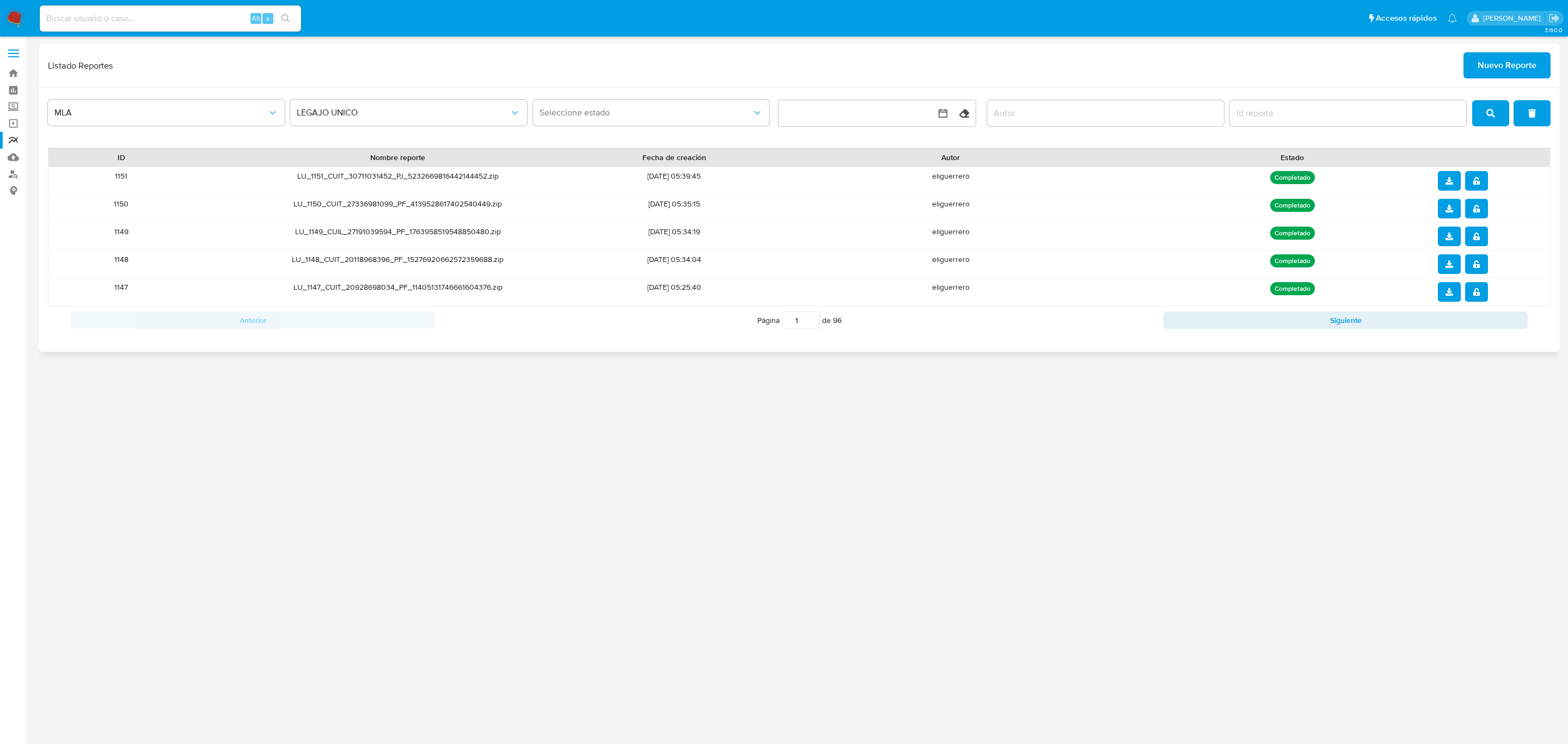
click at [1474, 180] on icon "notify_security" at bounding box center [1476, 181] width 7 height 8
click at [1446, 182] on icon "download" at bounding box center [1449, 181] width 8 height 8
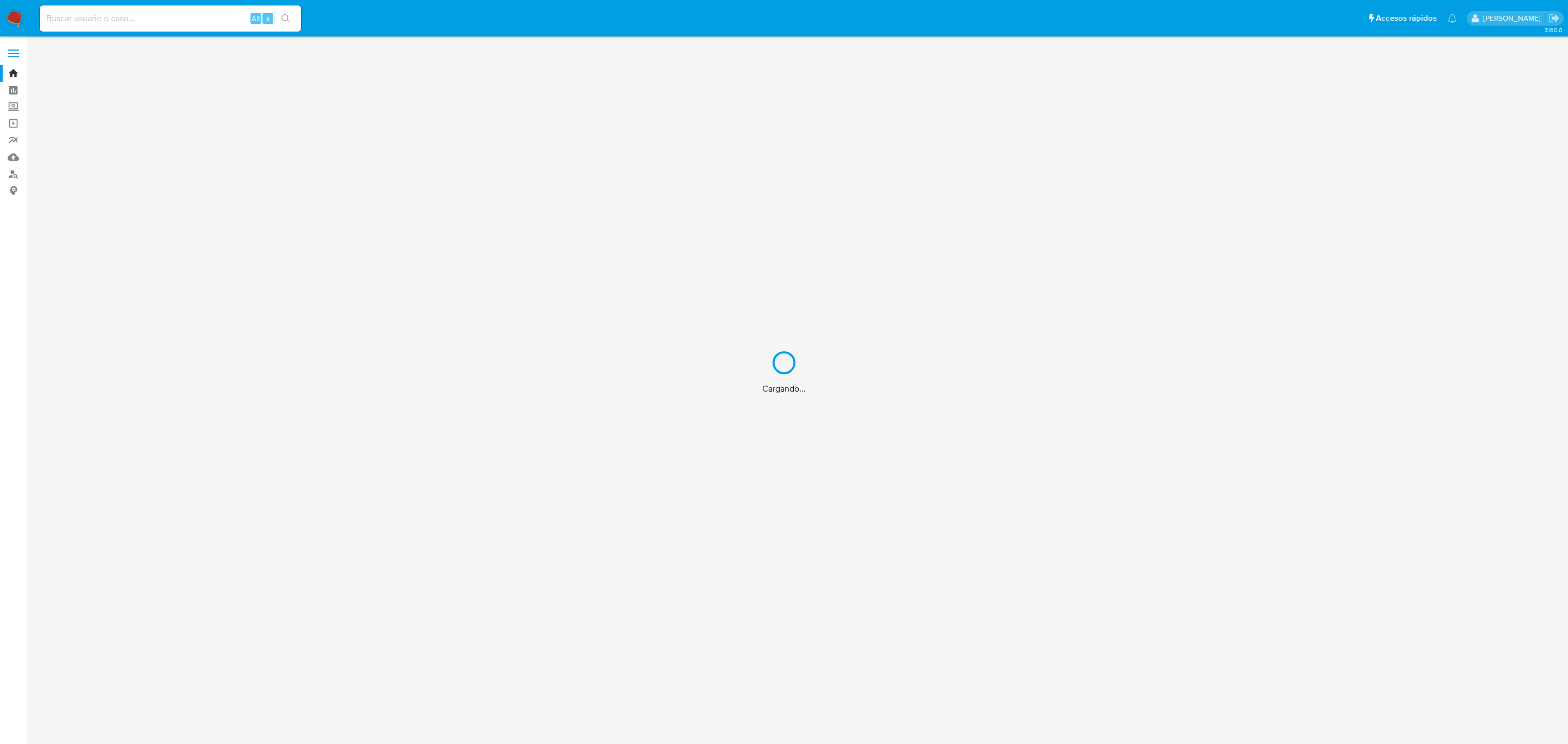
click at [130, 15] on div "Cargando..." at bounding box center [784, 372] width 1568 height 744
click at [123, 18] on div "Cargando..." at bounding box center [784, 372] width 1568 height 744
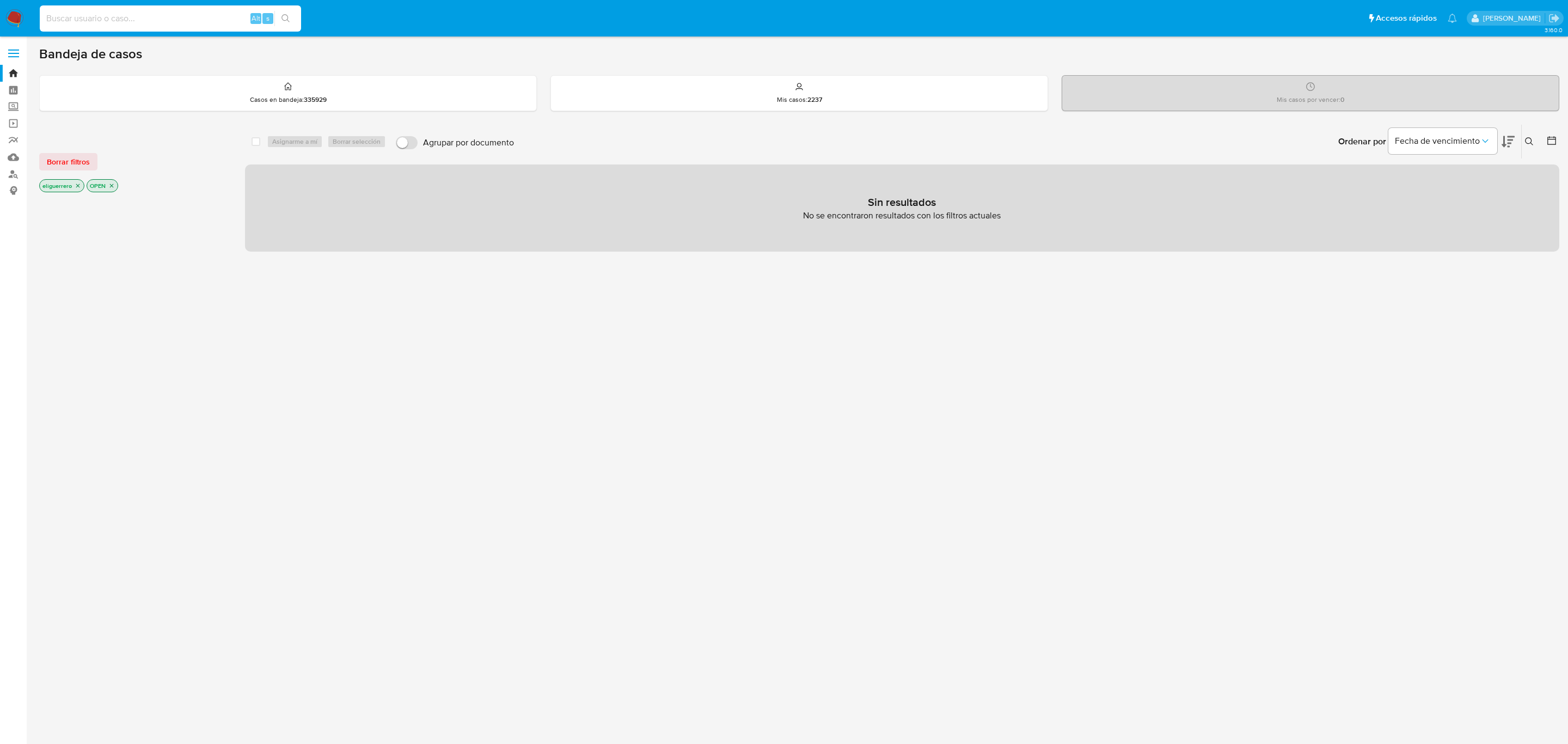
click at [205, 24] on input at bounding box center [170, 18] width 261 height 14
paste input "527961390"
type input "527961390"
click at [283, 22] on icon "search-icon" at bounding box center [285, 18] width 9 height 9
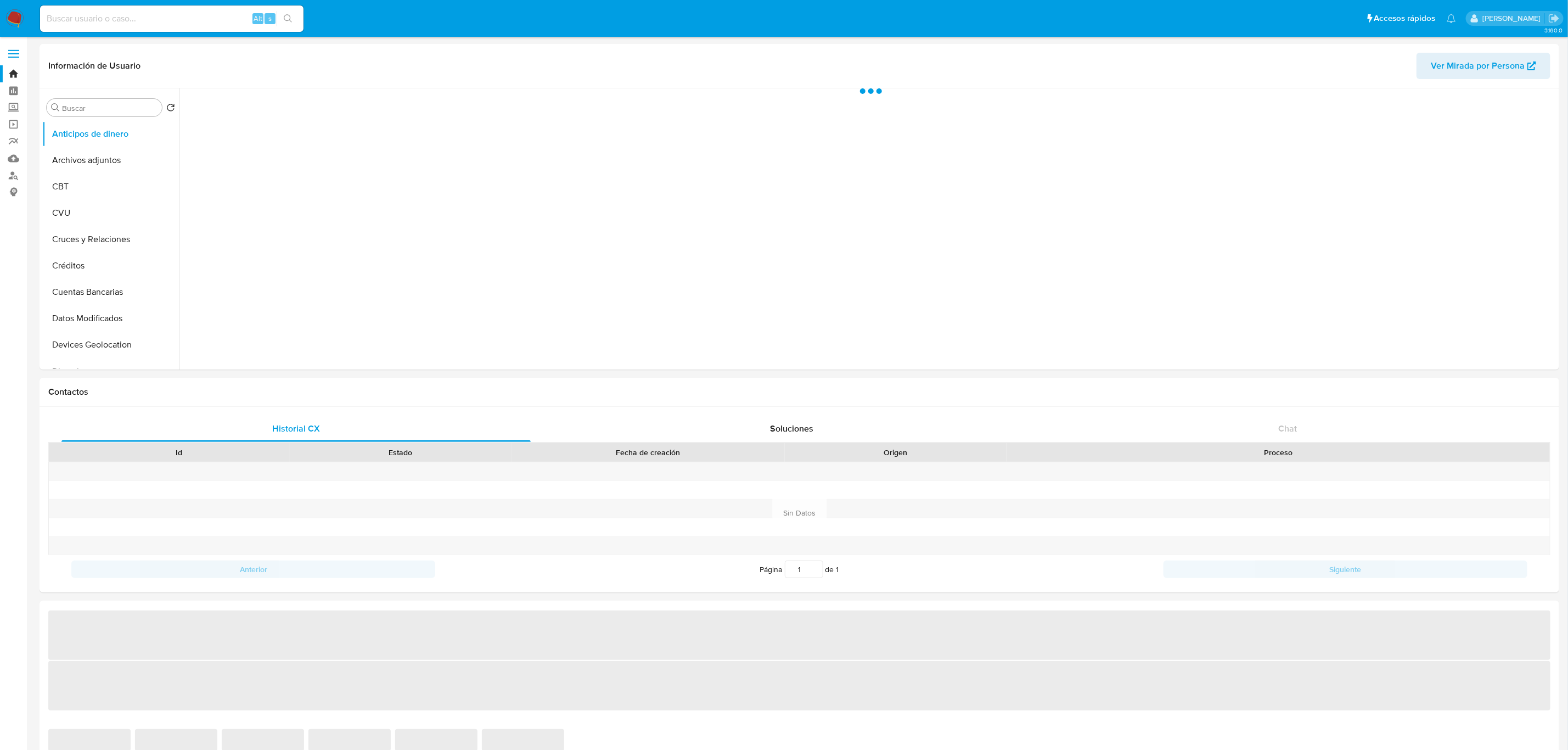
select select "10"
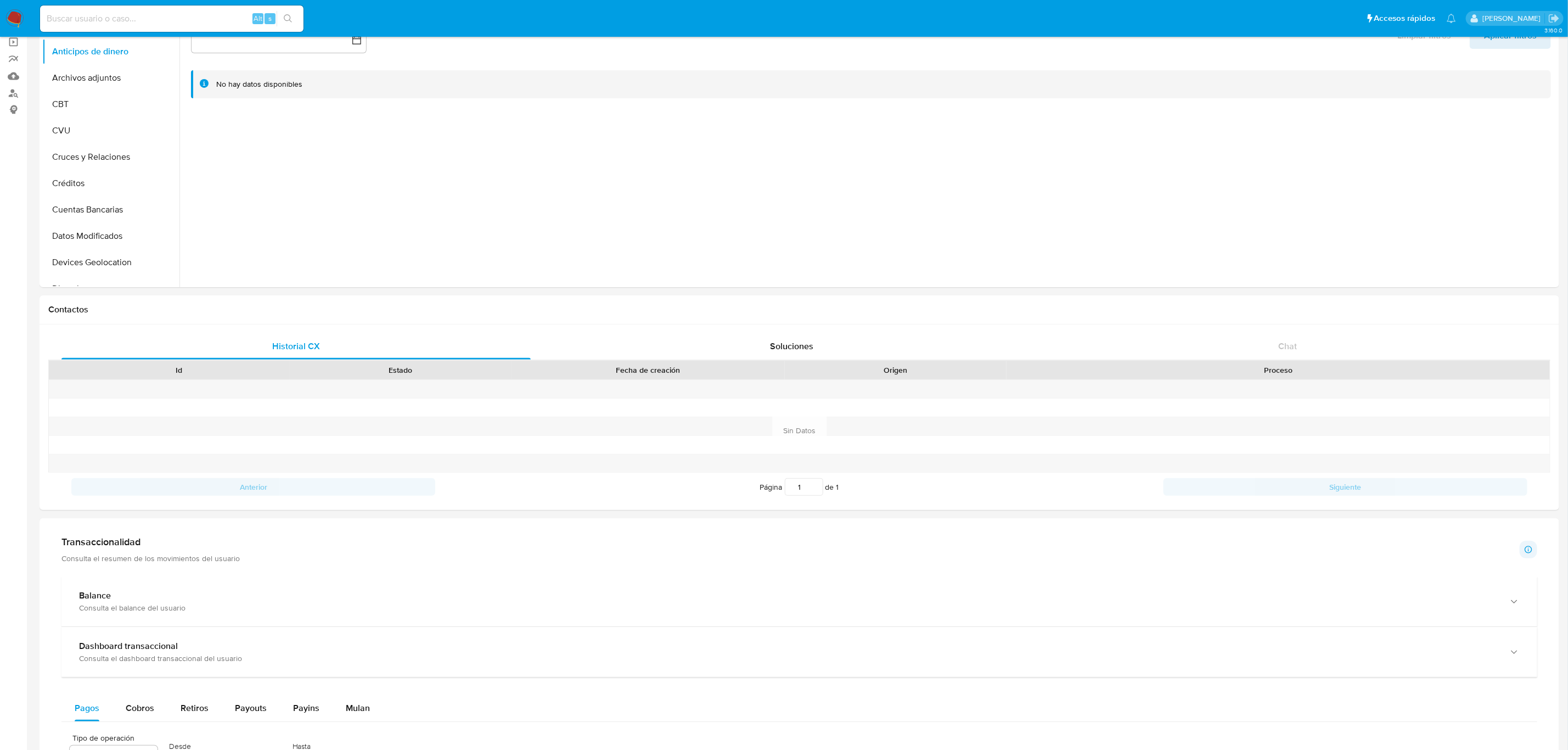
click at [142, 22] on input at bounding box center [171, 18] width 263 height 14
click at [72, 138] on button "KYC" at bounding box center [106, 137] width 128 height 26
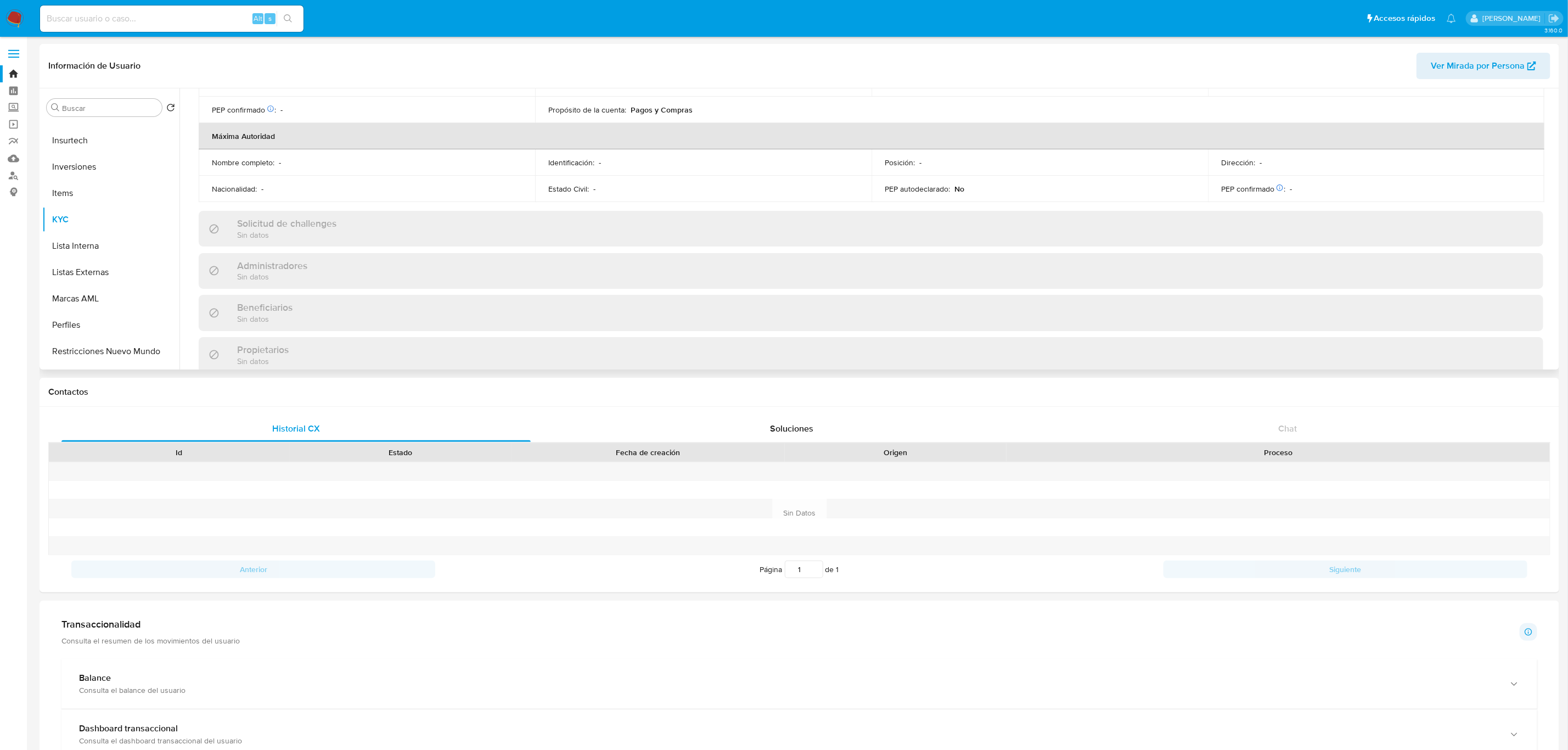
scroll to position [412, 0]
